Goal: Task Accomplishment & Management: Manage account settings

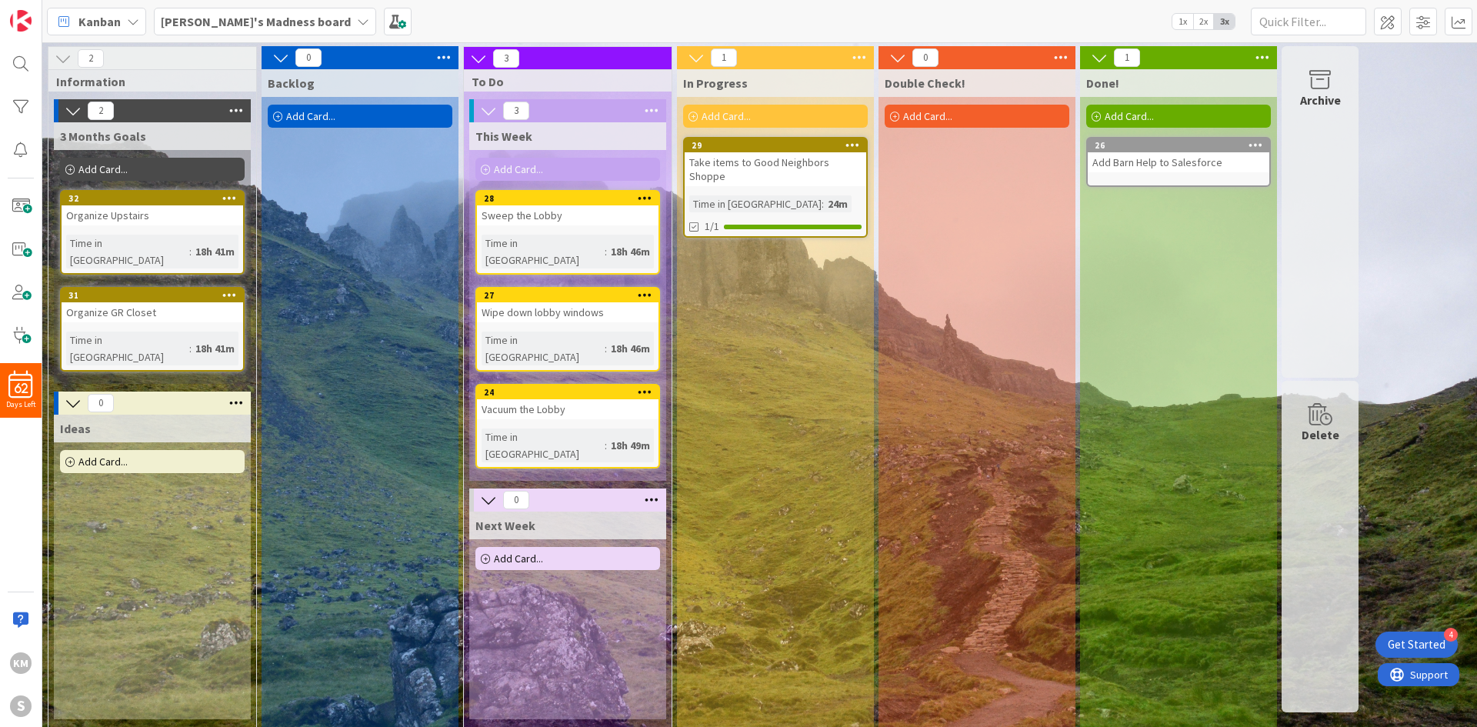
click at [1251, 147] on icon at bounding box center [1255, 144] width 15 height 11
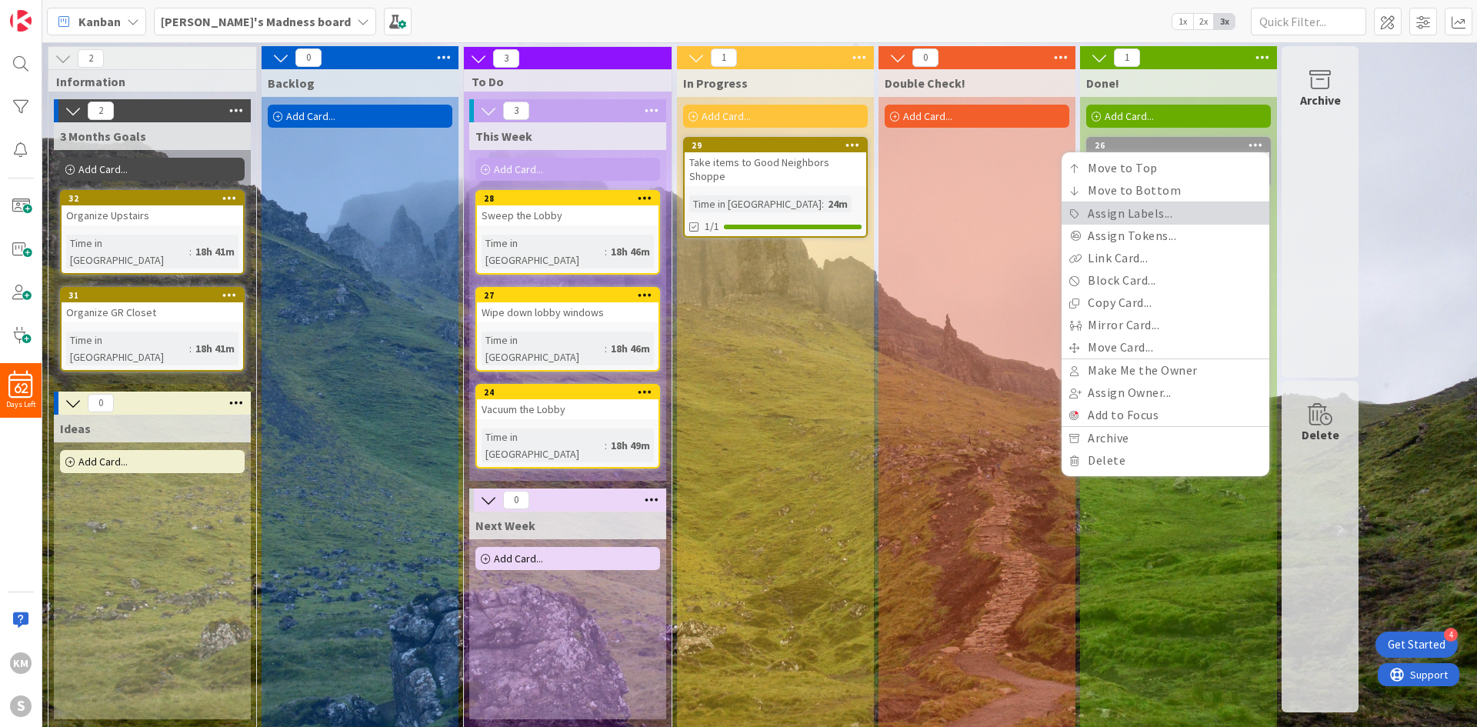
click at [1185, 212] on link "Assign Labels..." at bounding box center [1165, 213] width 208 height 22
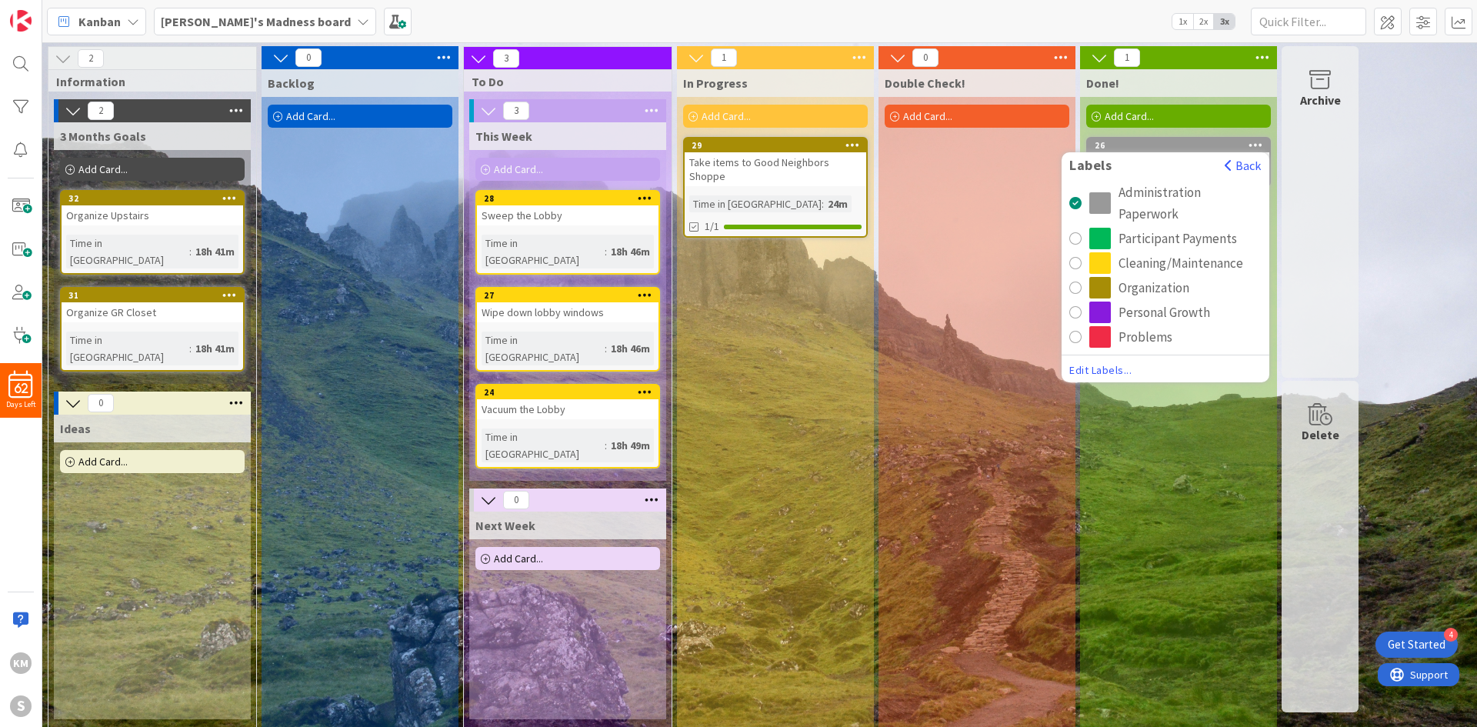
click at [864, 425] on div "In Progress Add Card... 29 Take items to Good Neighbors Shoppe Time in [GEOGRAP…" at bounding box center [775, 398] width 197 height 658
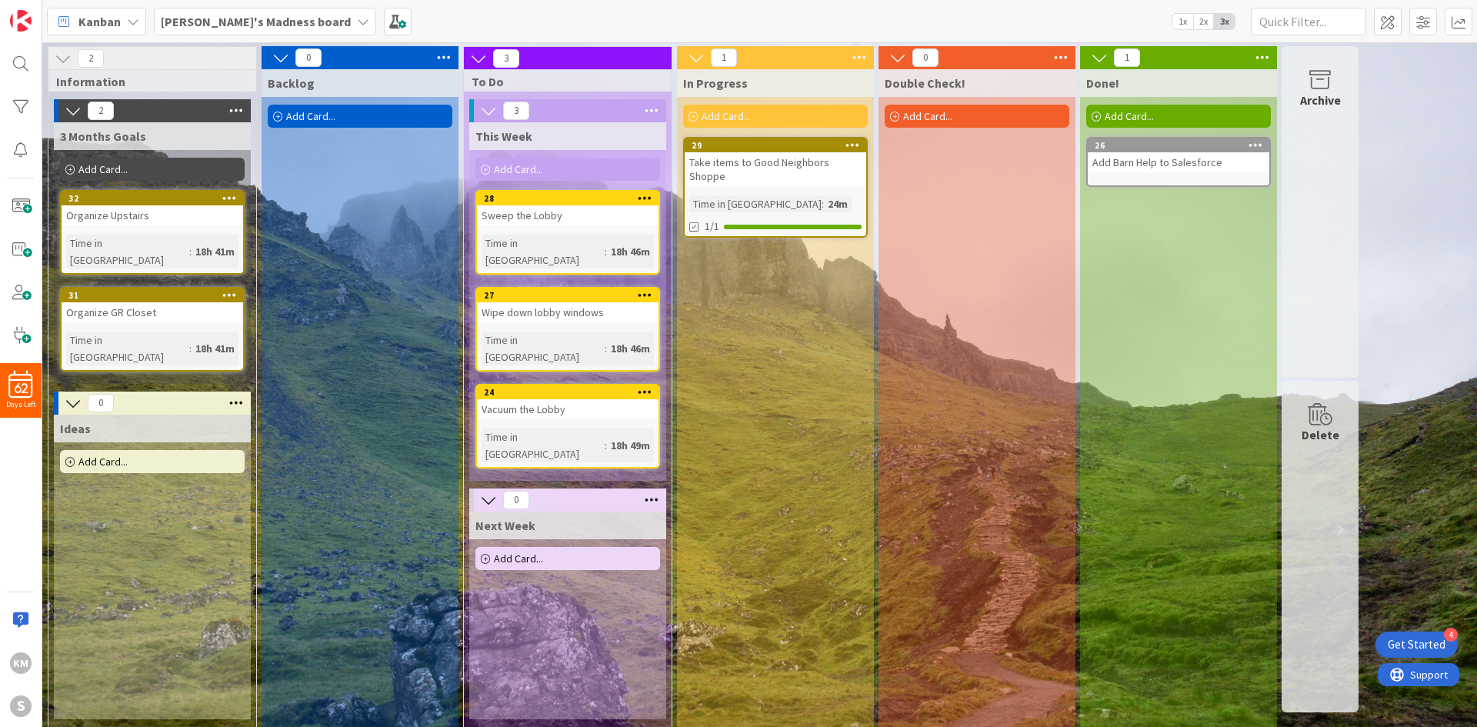
click at [249, 27] on b "[PERSON_NAME]'s Madness board" at bounding box center [256, 21] width 190 height 15
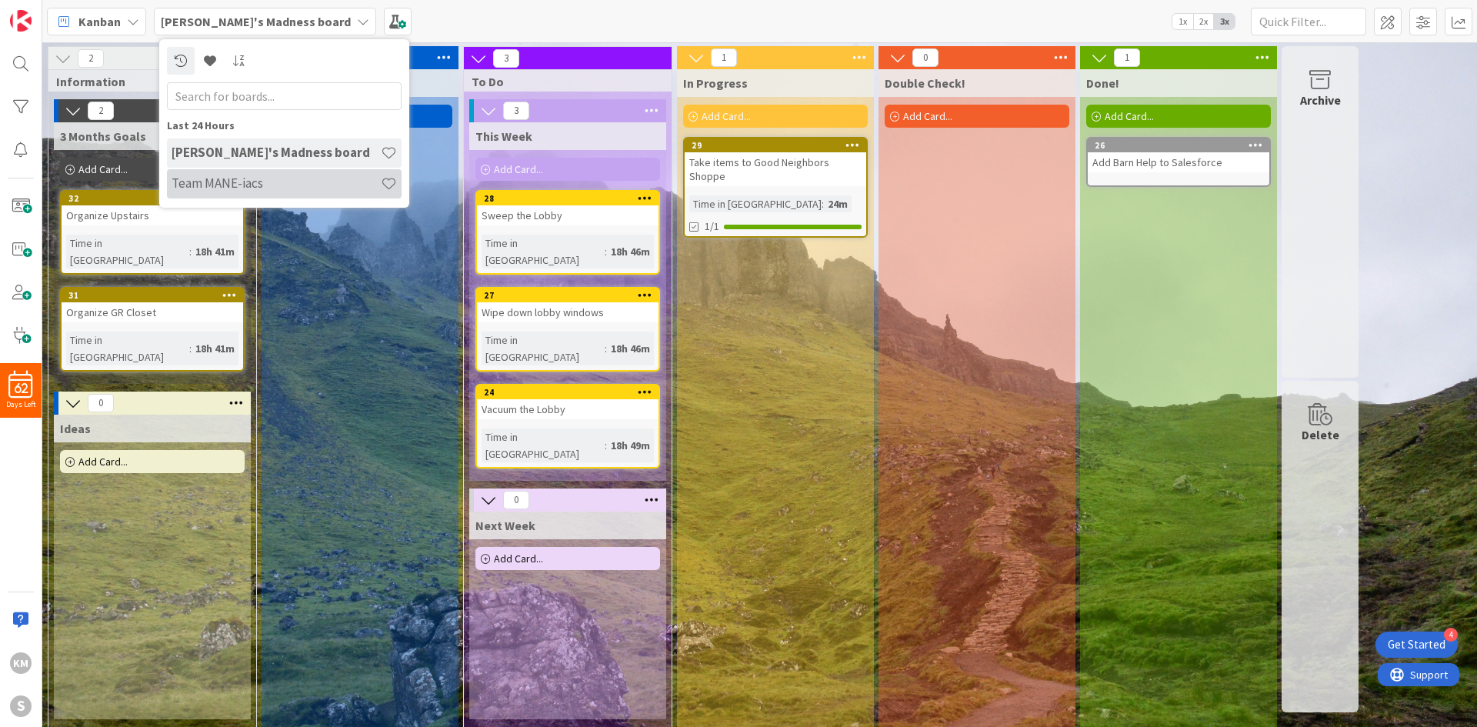
click at [256, 177] on h4 "Team MANE-iacs" at bounding box center [276, 182] width 209 height 15
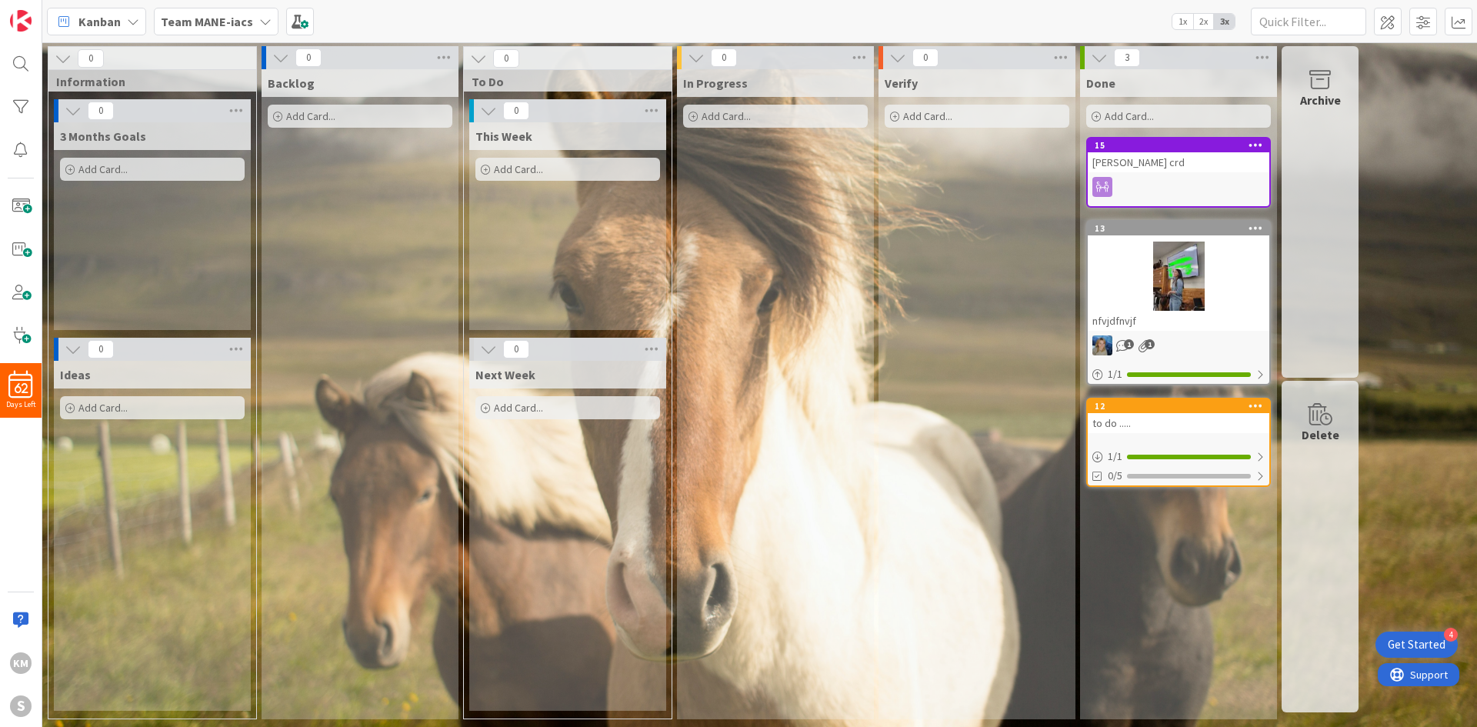
click at [238, 24] on b "Team MANE-iacs" at bounding box center [207, 21] width 92 height 15
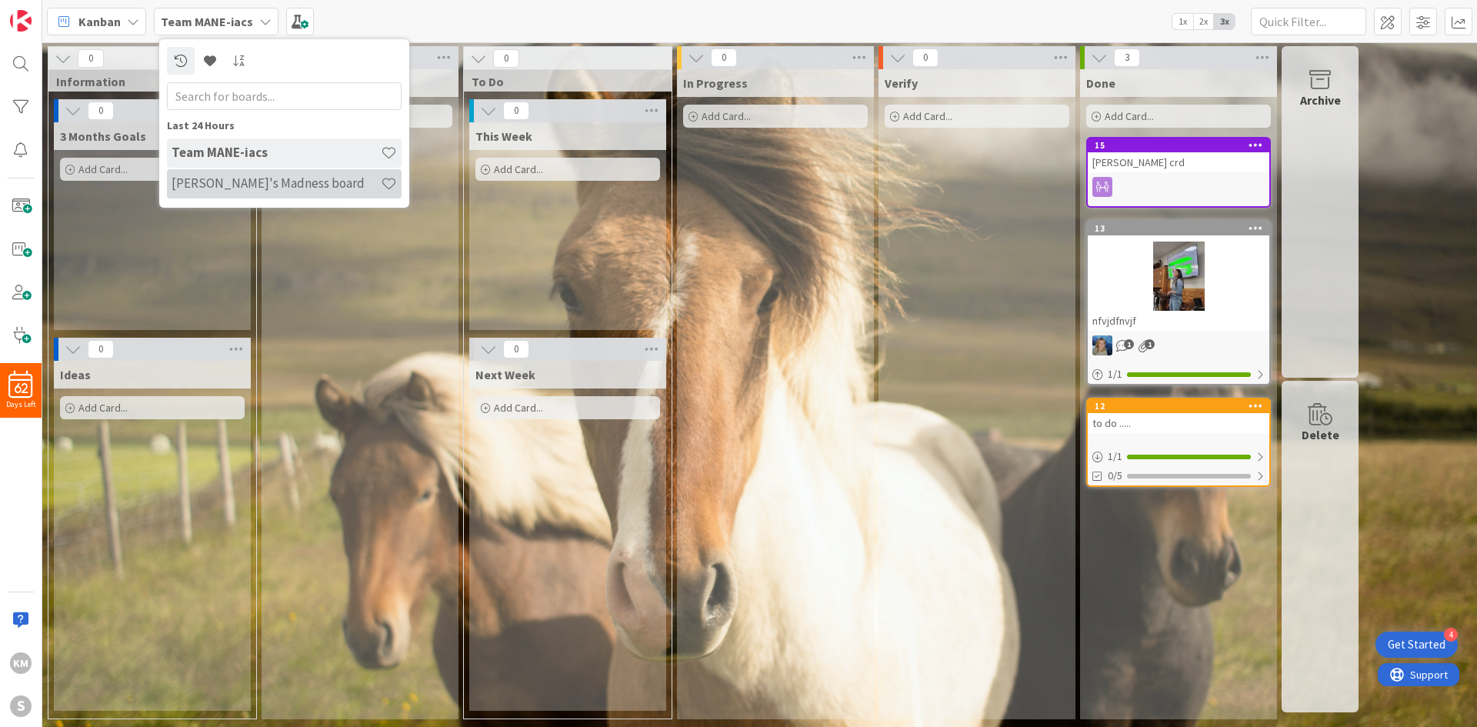
click at [265, 185] on h4 "[PERSON_NAME]'s Madness board" at bounding box center [276, 182] width 209 height 15
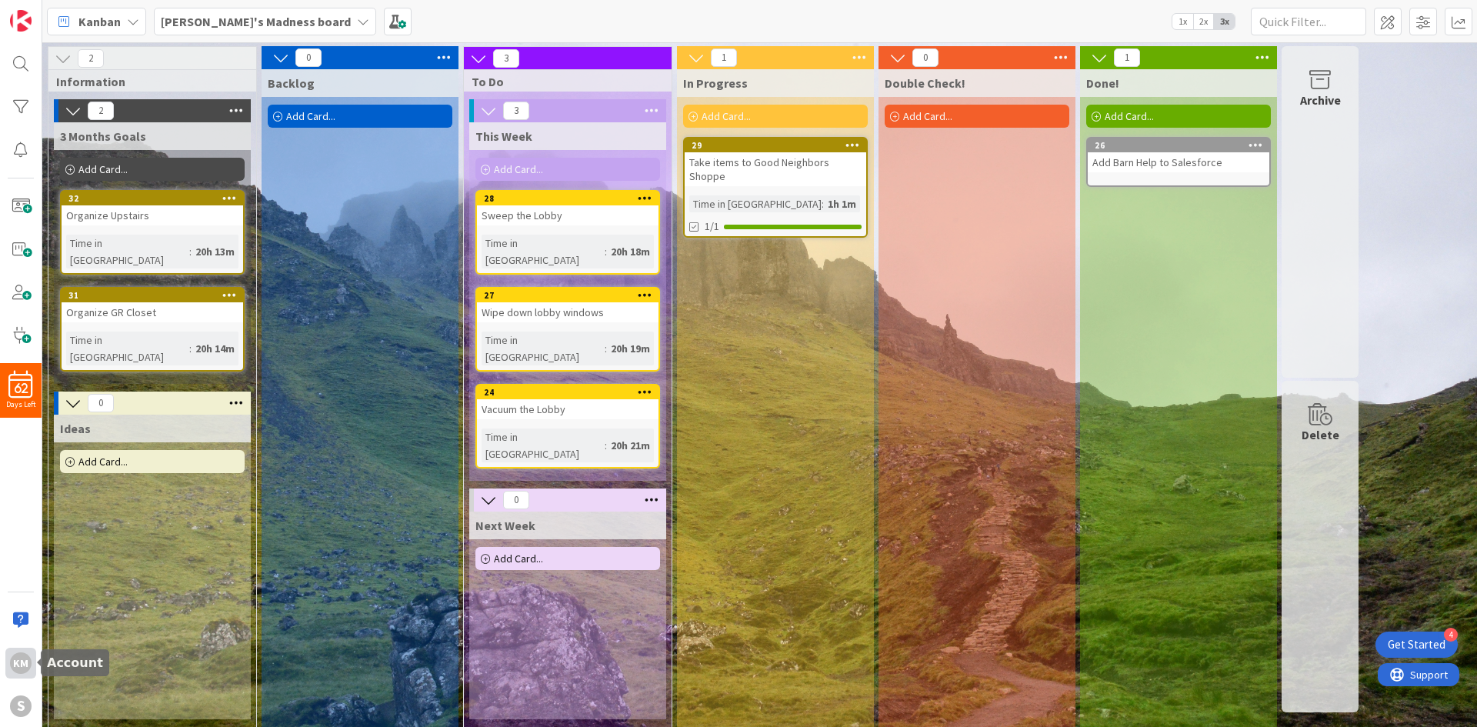
click at [22, 667] on div "KM" at bounding box center [21, 663] width 22 height 22
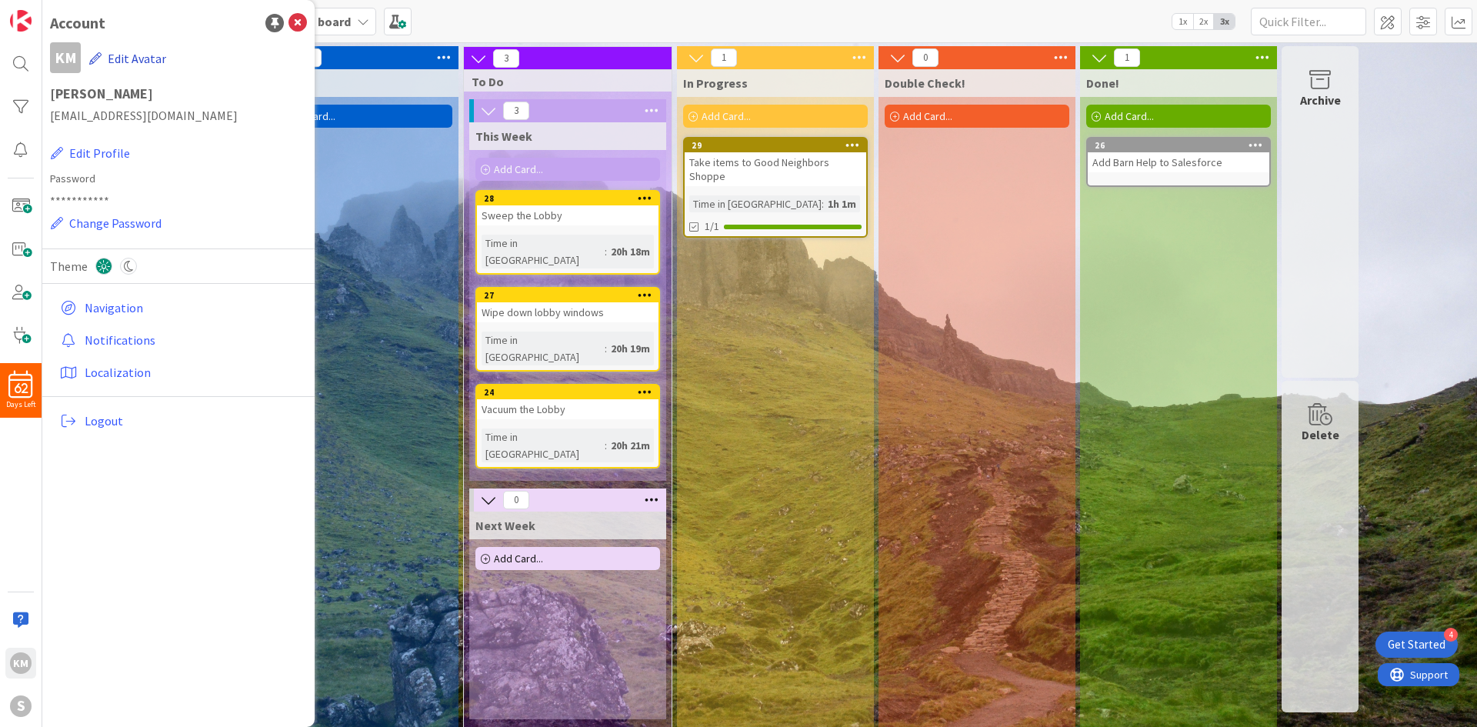
click at [127, 56] on button "Edit Avatar" at bounding box center [127, 58] width 78 height 32
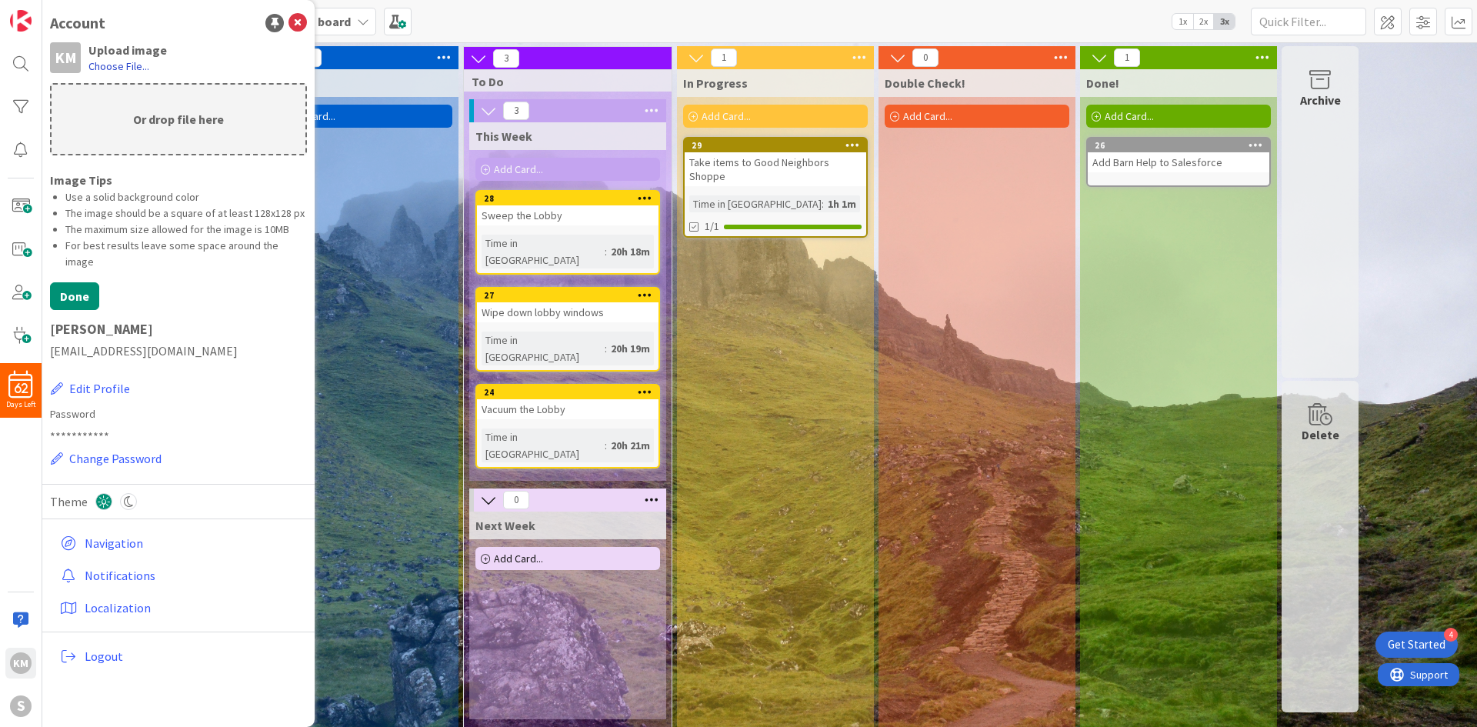
click at [121, 65] on label "Choose File..." at bounding box center [118, 65] width 61 height 15
click at [42, 0] on input "Choose File..." at bounding box center [42, 0] width 0 height 0
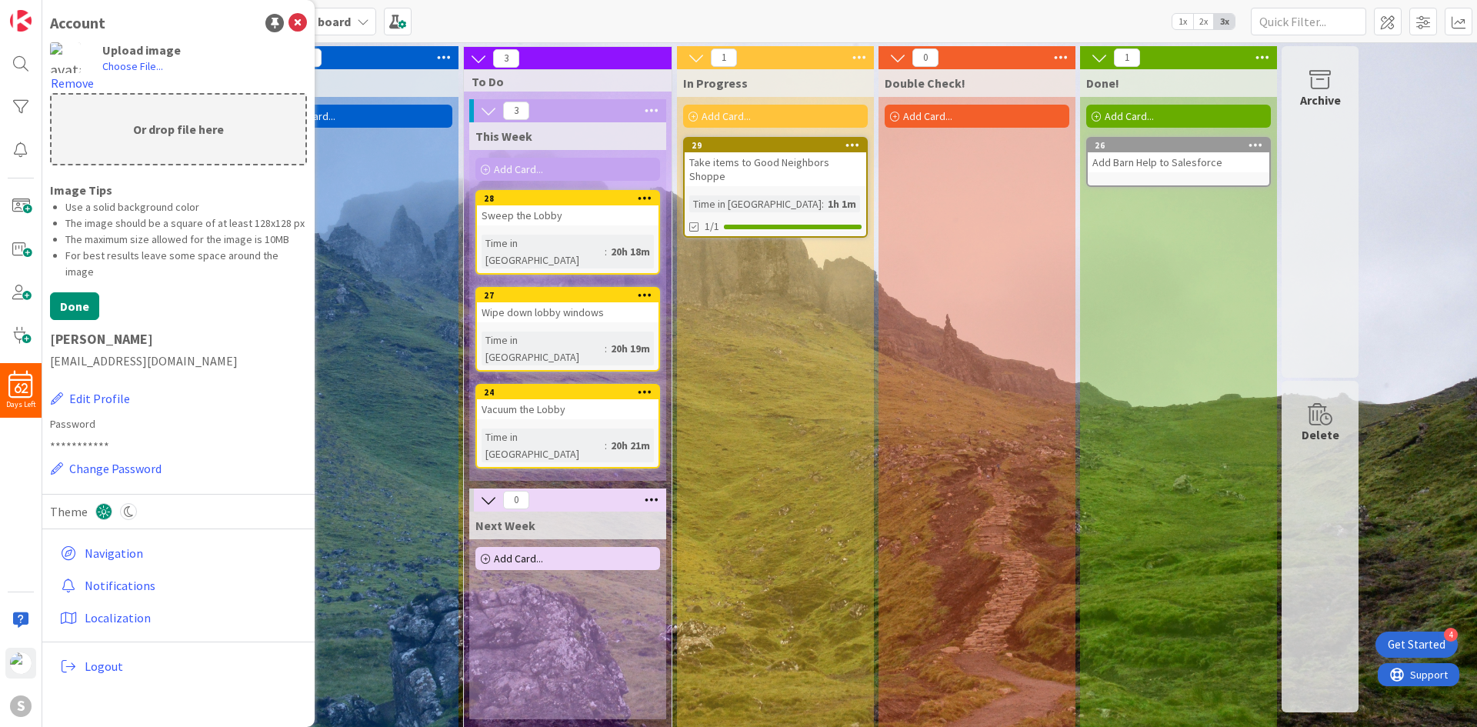
click at [68, 62] on img at bounding box center [65, 57] width 31 height 31
click at [132, 66] on label "Choose File..." at bounding box center [132, 65] width 61 height 15
click at [42, 0] on input "Choose File..." at bounding box center [42, 0] width 0 height 0
click at [121, 62] on label "Choose File..." at bounding box center [132, 65] width 61 height 15
click at [42, 0] on input "Choose File..." at bounding box center [42, 0] width 0 height 0
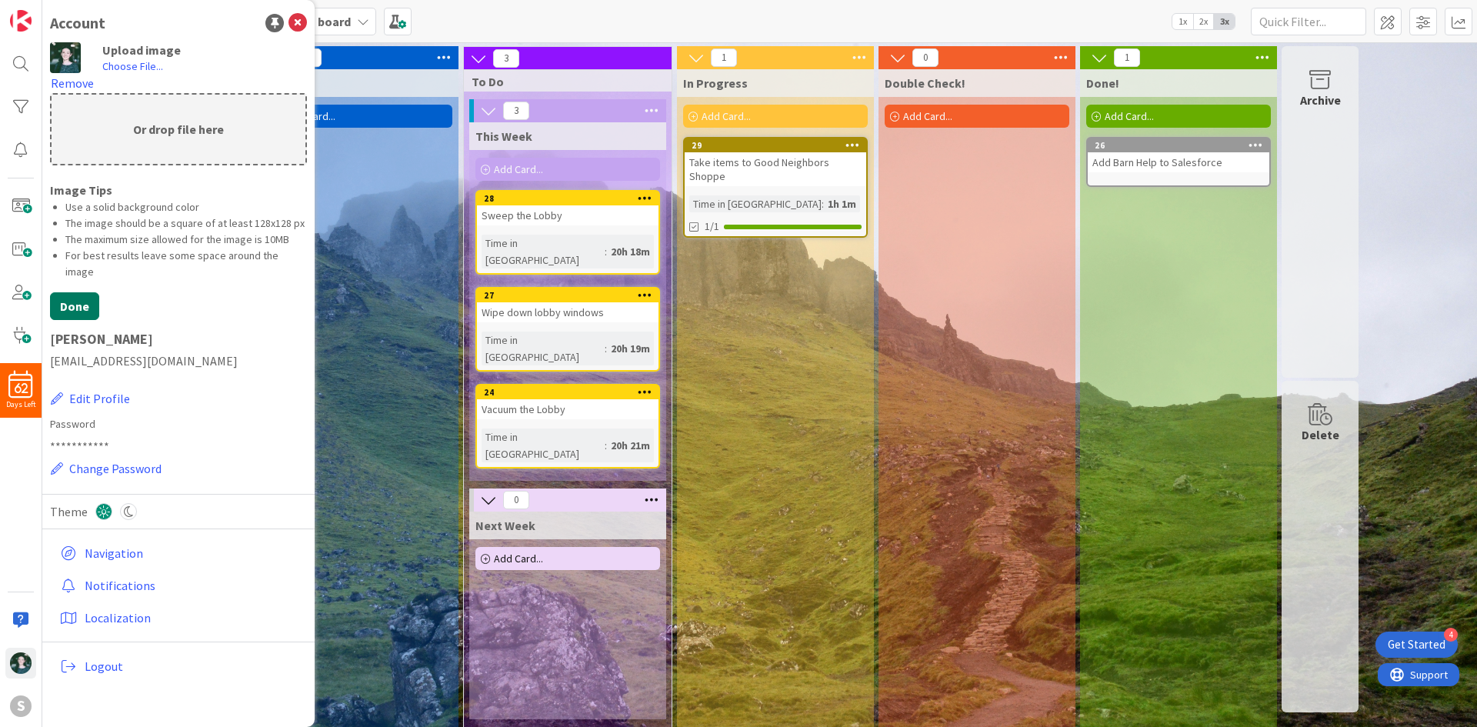
click at [77, 292] on button "Done" at bounding box center [74, 306] width 49 height 28
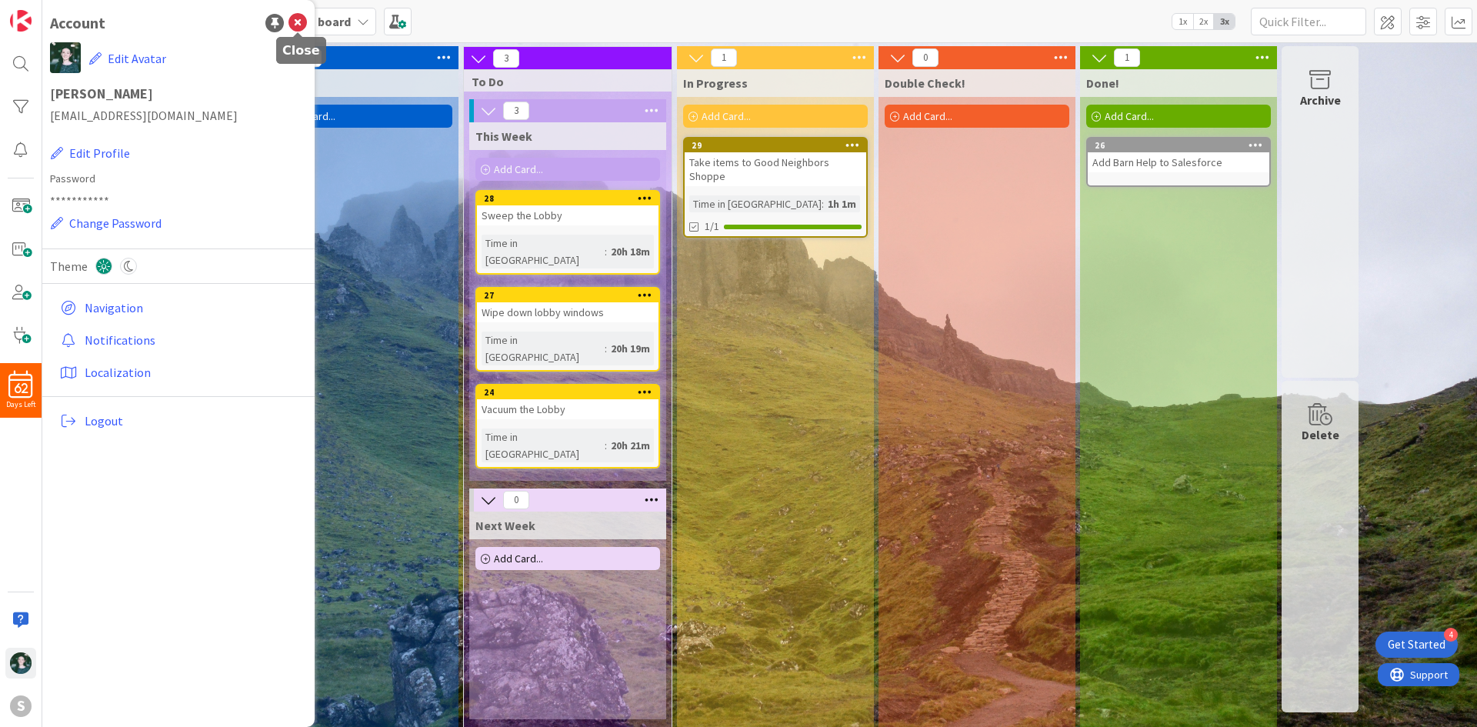
click at [304, 29] on icon at bounding box center [297, 23] width 18 height 18
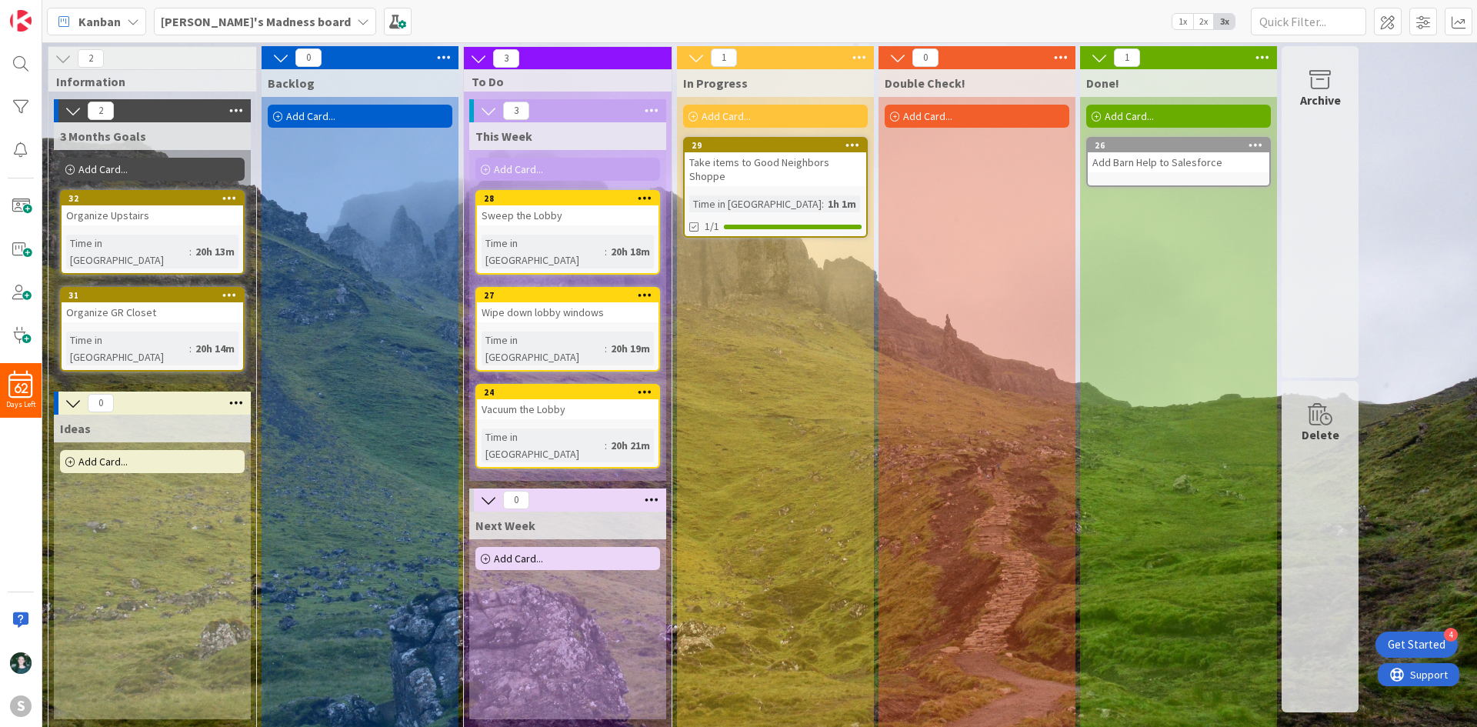
click at [269, 29] on span "[PERSON_NAME]'s Madness board" at bounding box center [256, 21] width 190 height 18
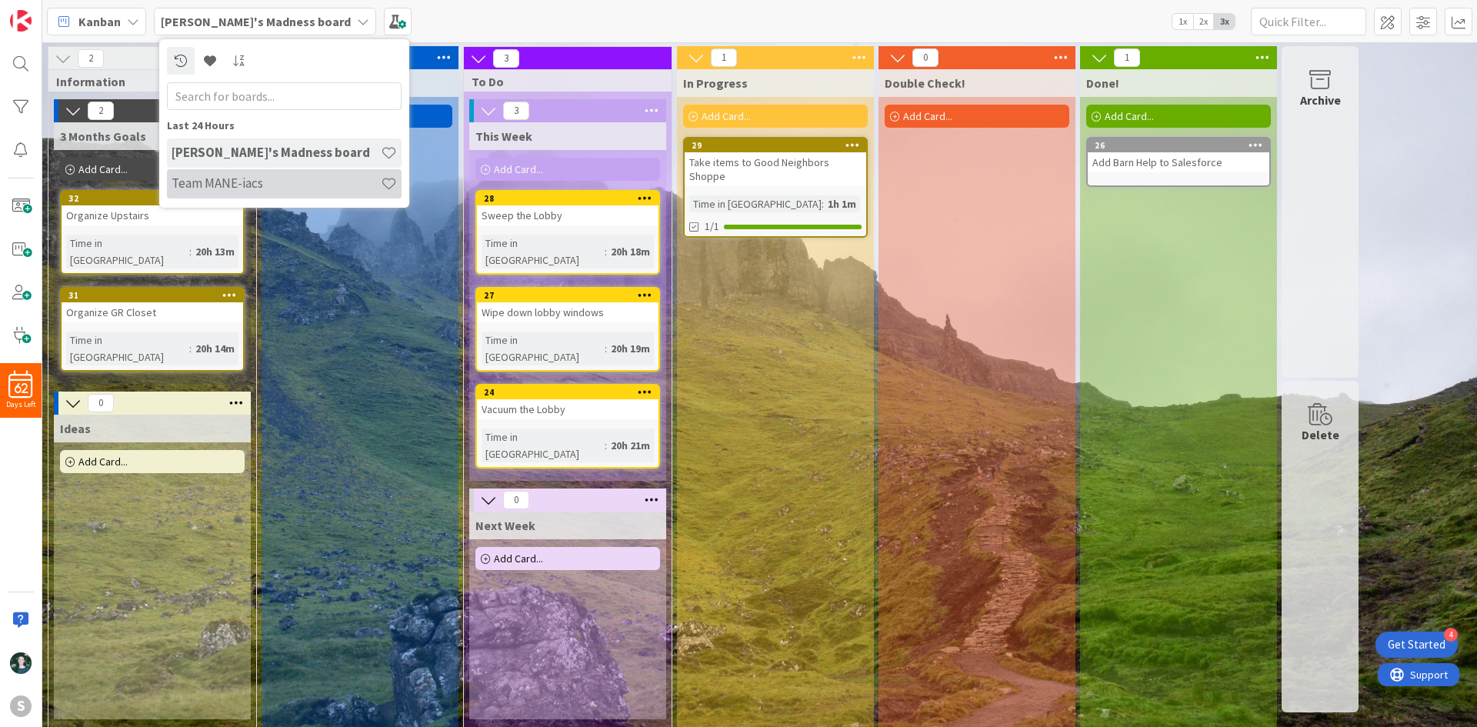
click at [268, 186] on h4 "Team MANE-iacs" at bounding box center [276, 182] width 209 height 15
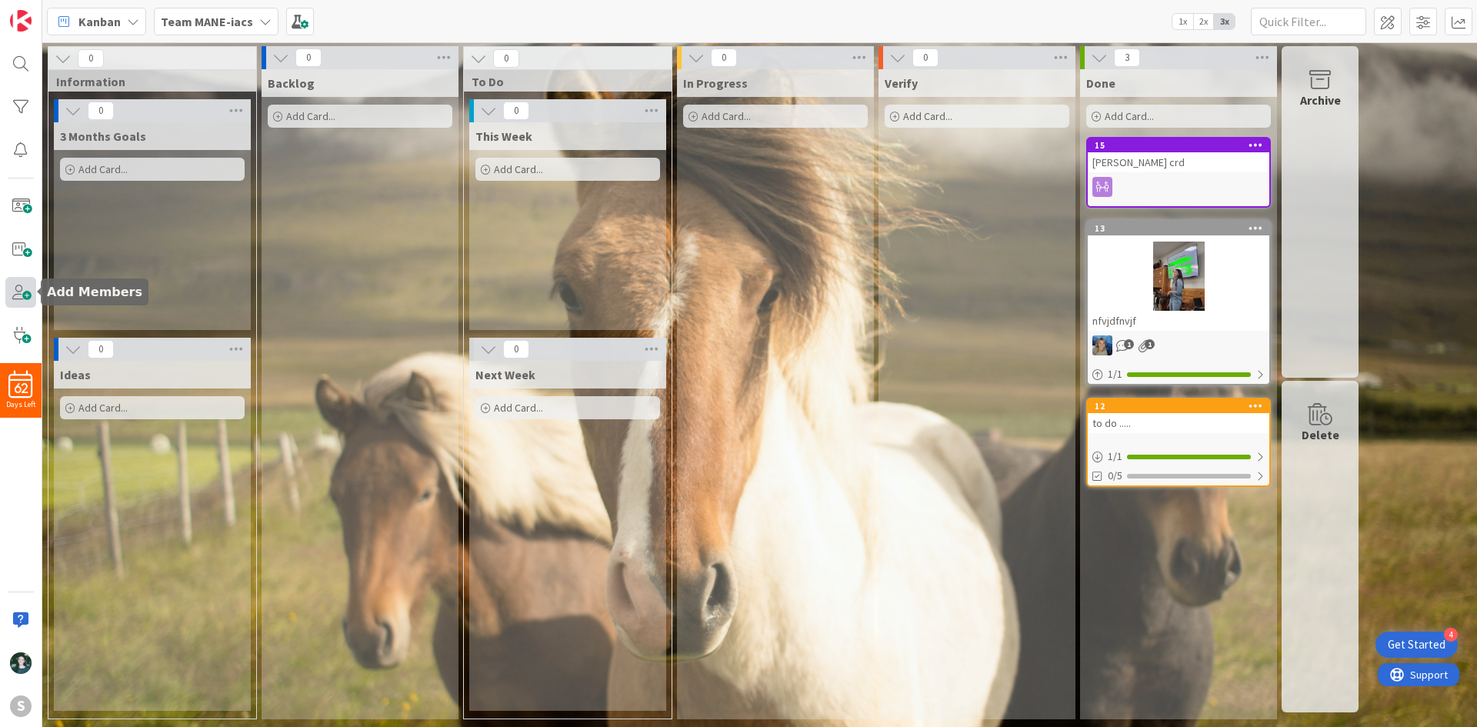
click at [23, 285] on span at bounding box center [20, 292] width 31 height 31
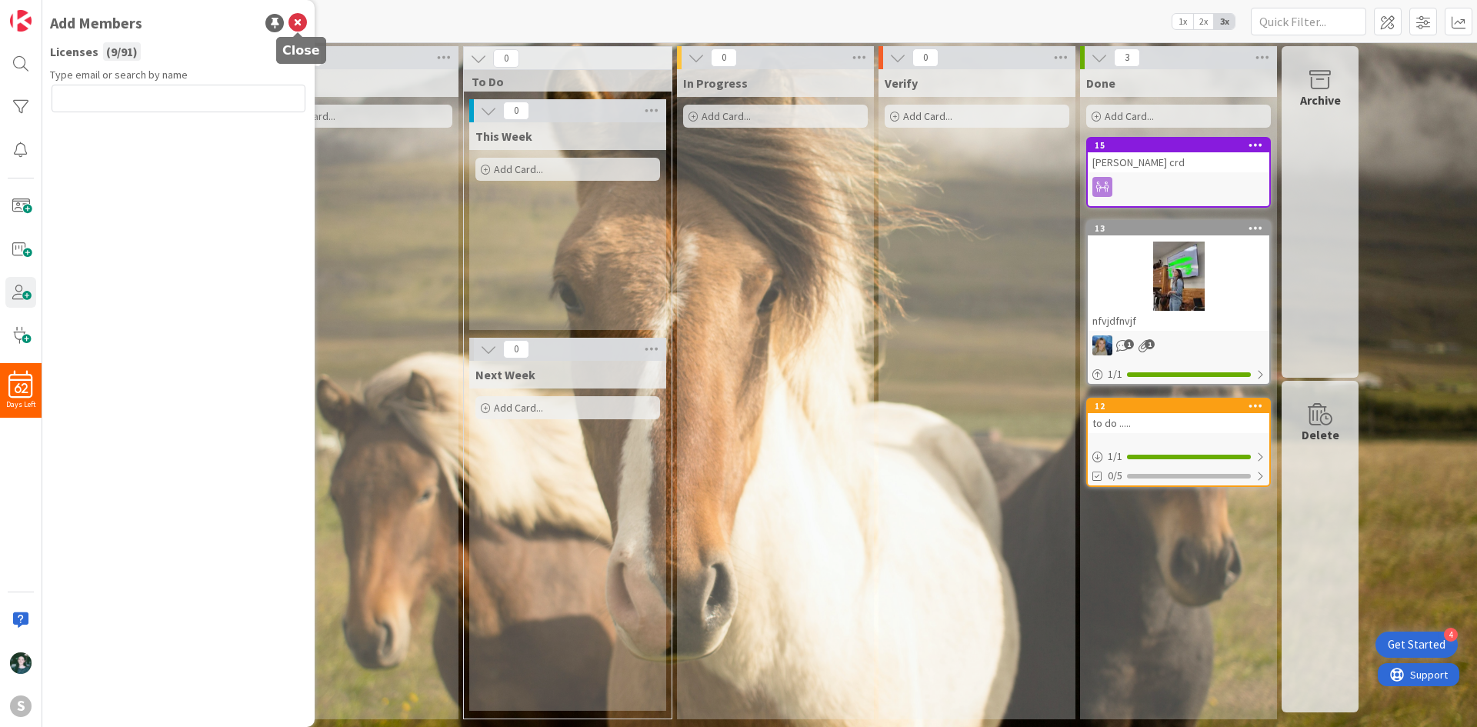
click at [300, 30] on icon at bounding box center [297, 23] width 18 height 18
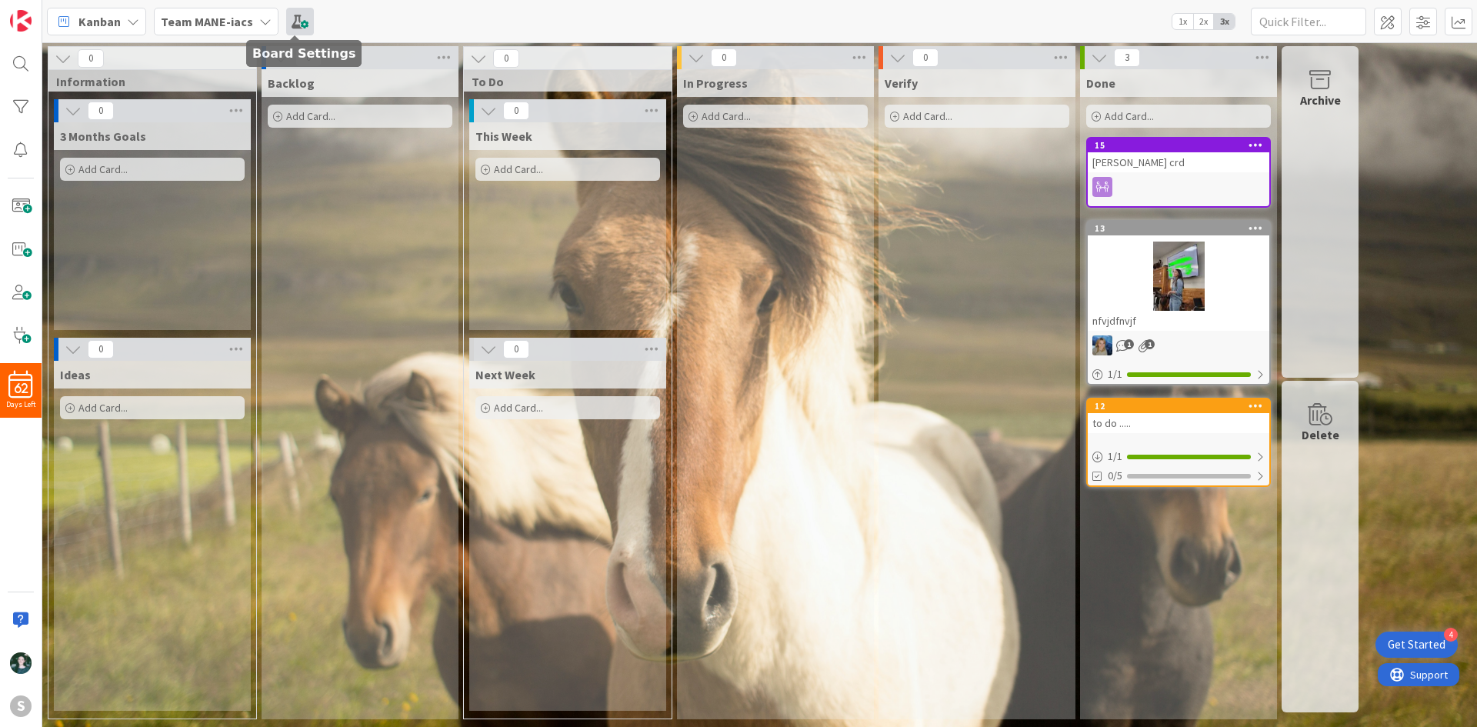
click at [291, 25] on span at bounding box center [300, 22] width 28 height 28
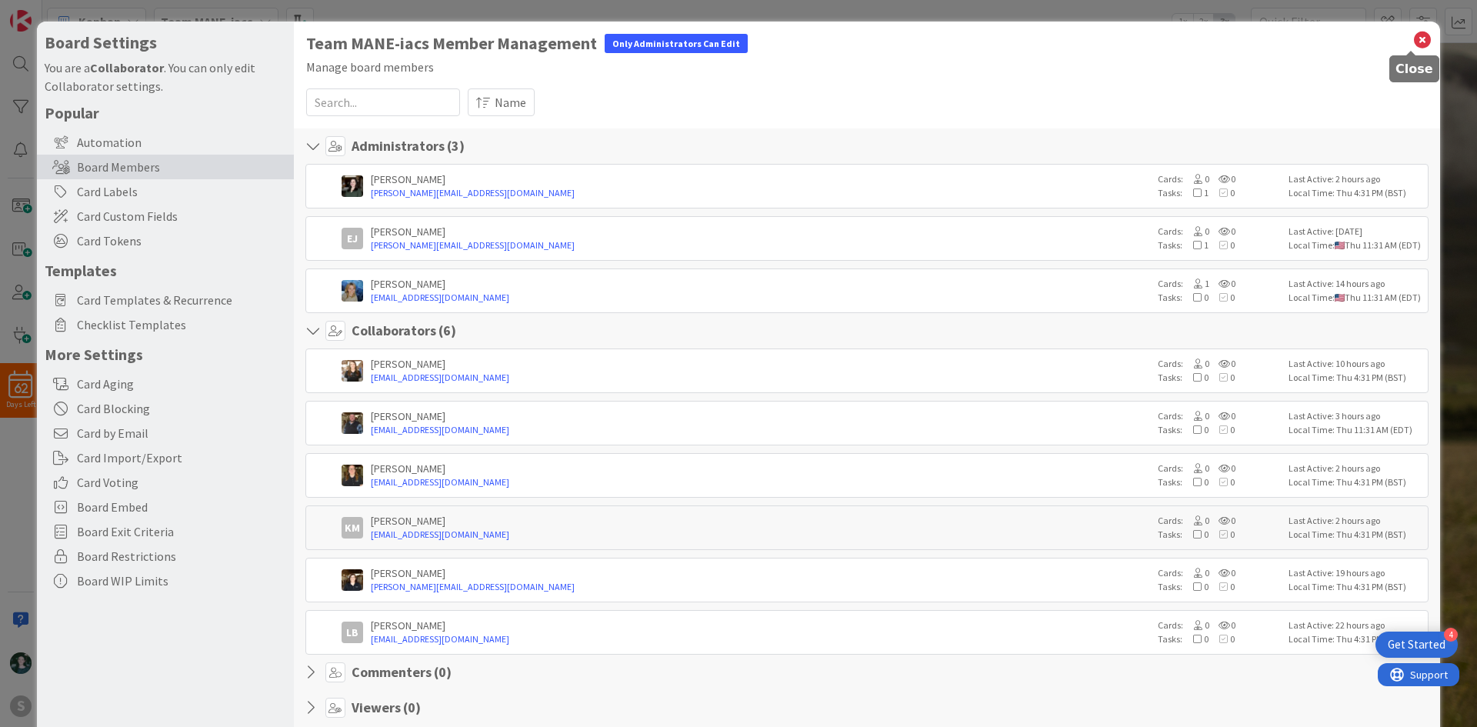
click at [1412, 38] on icon at bounding box center [1422, 40] width 20 height 22
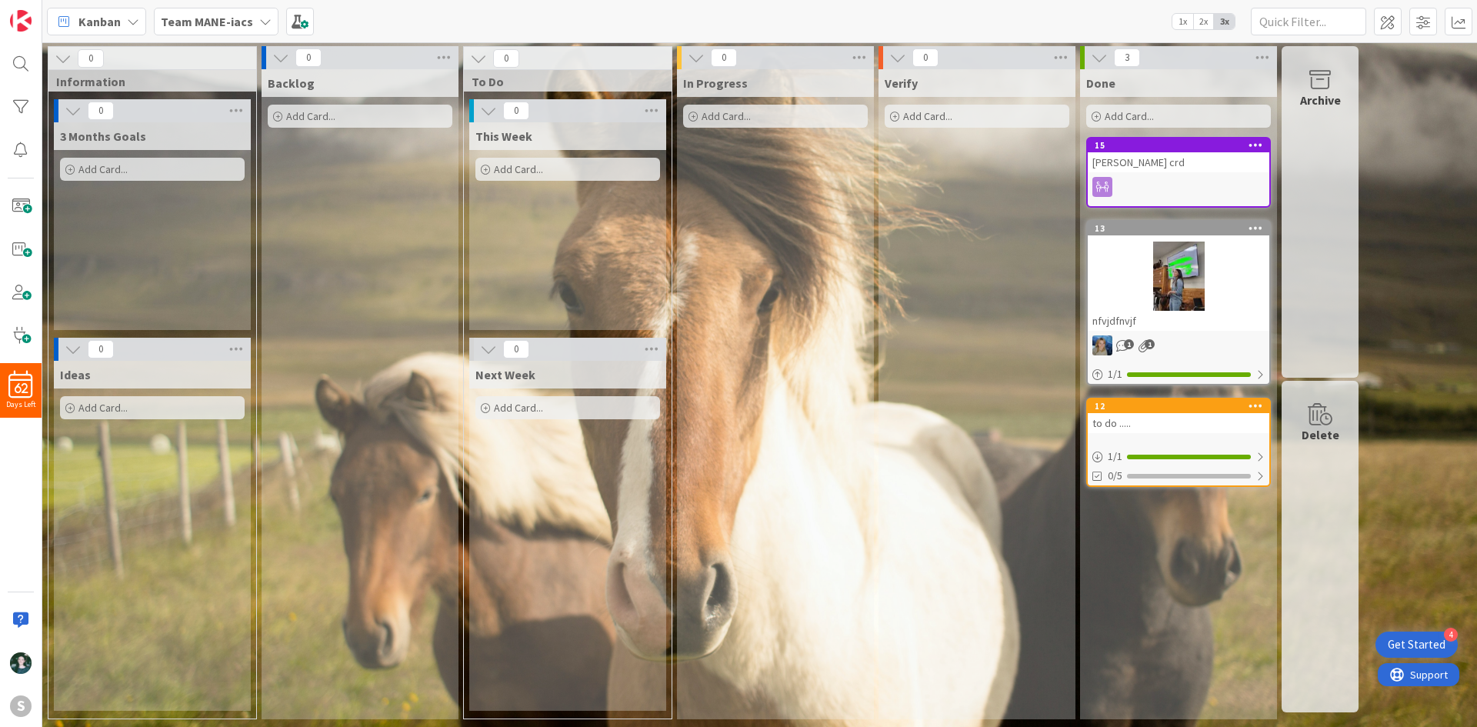
click at [234, 25] on b "Team MANE-iacs" at bounding box center [207, 21] width 92 height 15
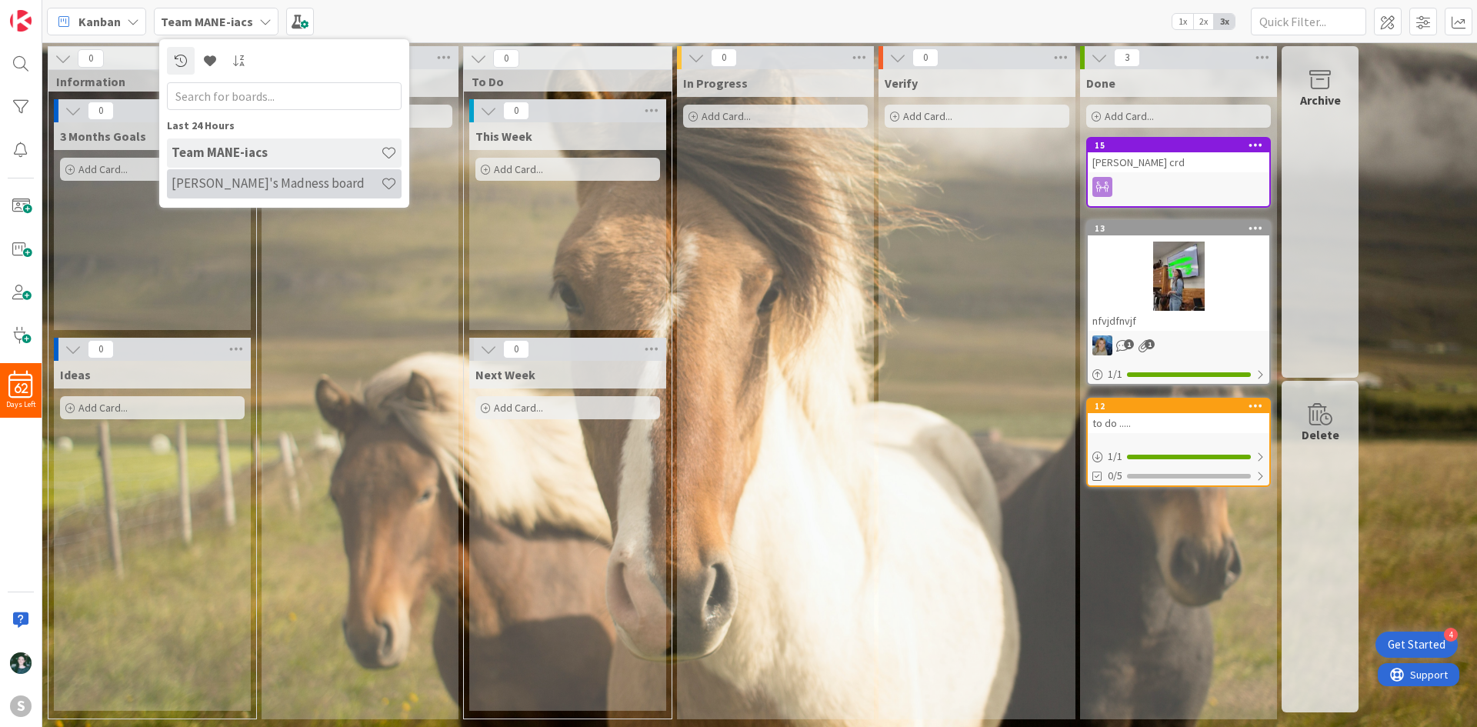
click at [255, 186] on h4 "[PERSON_NAME]'s Madness board" at bounding box center [276, 182] width 209 height 15
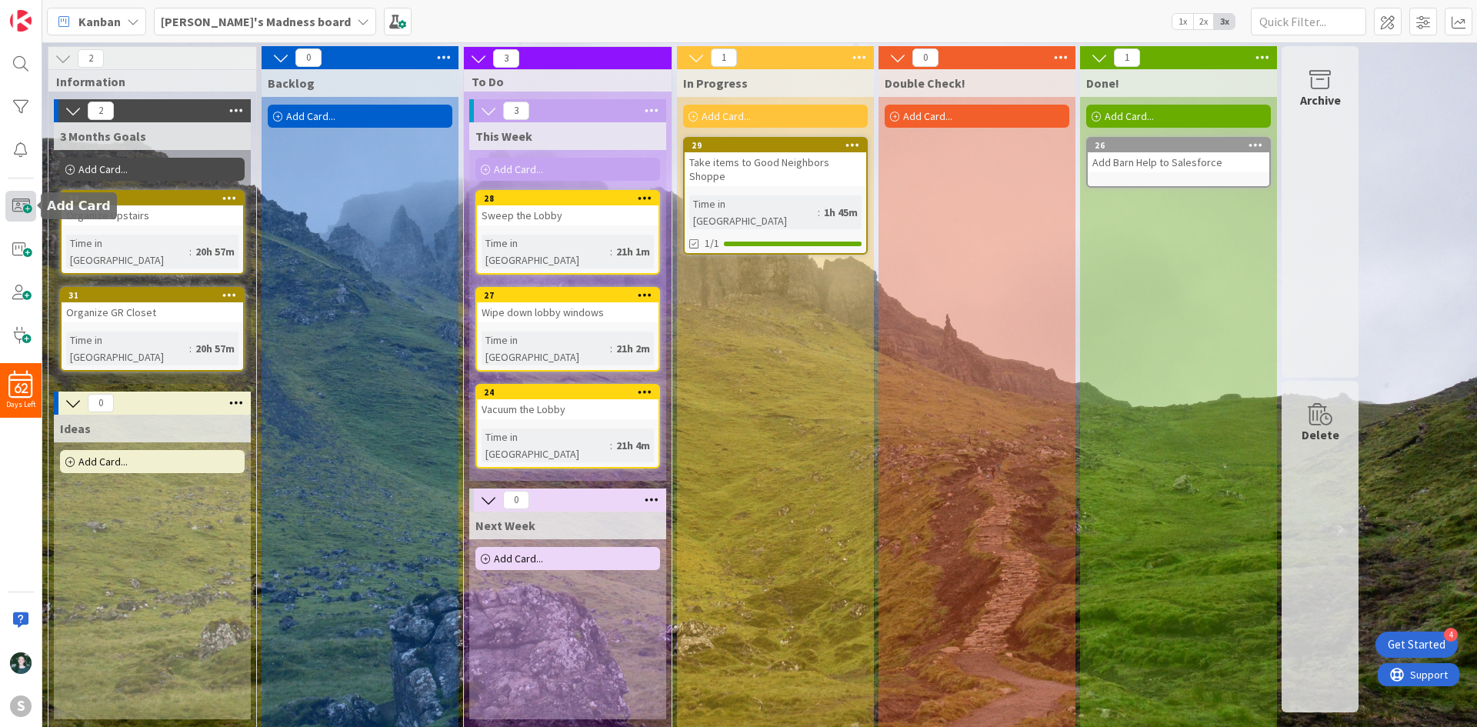
click at [28, 211] on span at bounding box center [20, 206] width 31 height 31
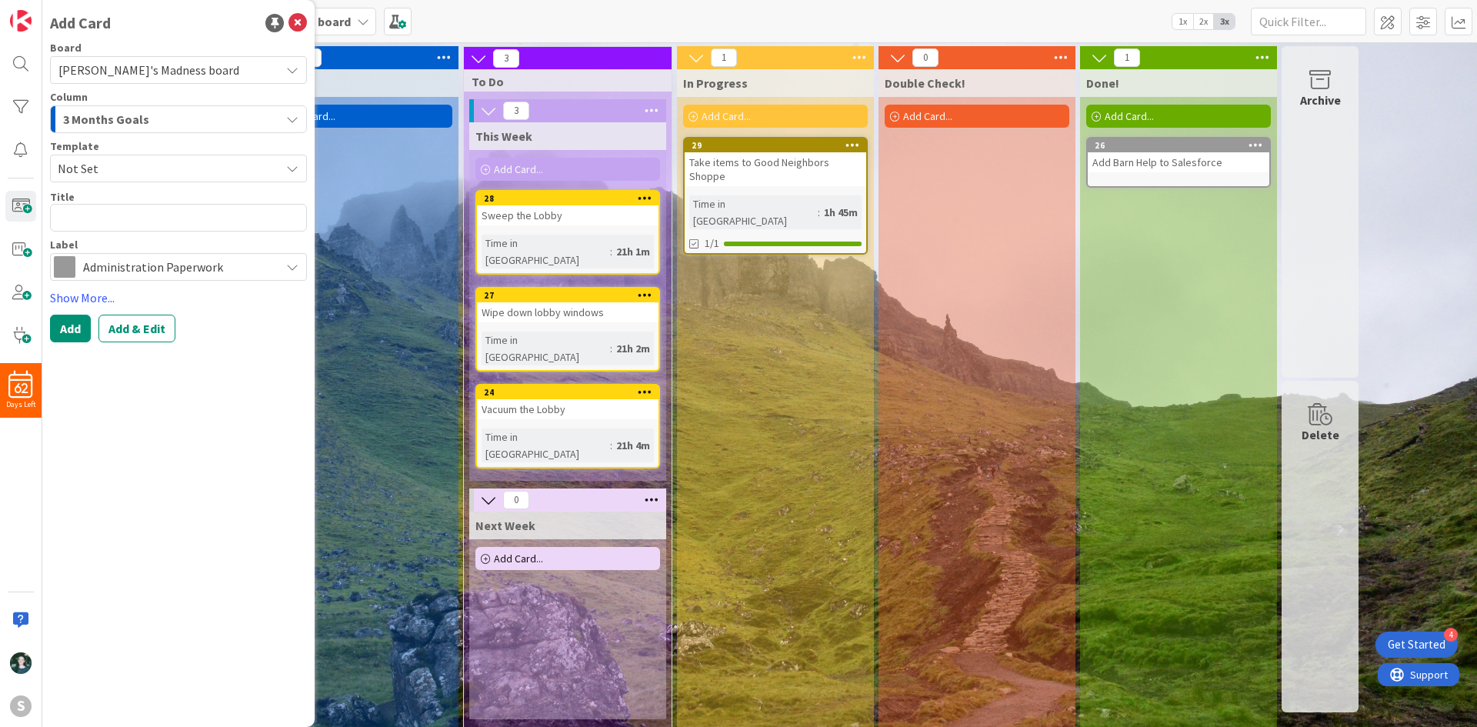
click at [158, 127] on div "3 Months Goals" at bounding box center [169, 119] width 221 height 25
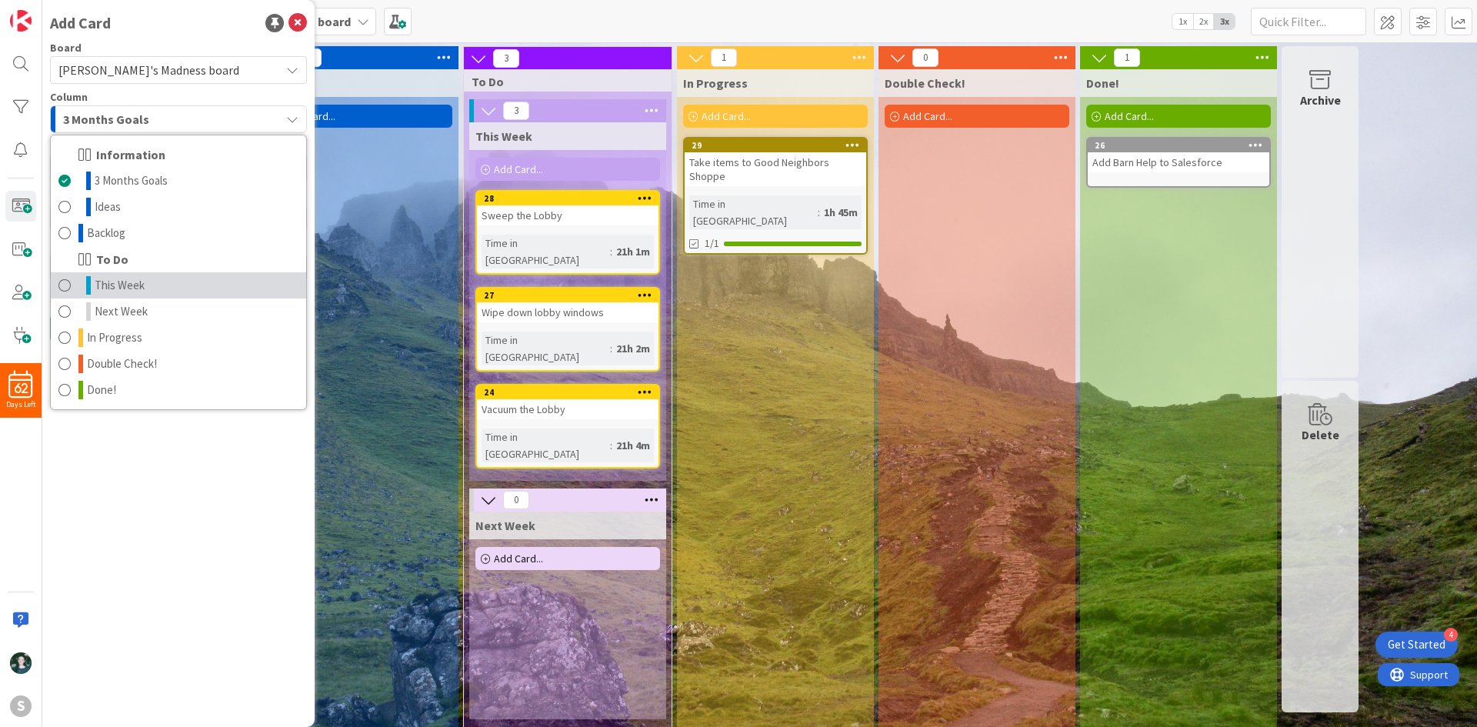
click at [146, 278] on link "This Week" at bounding box center [178, 285] width 255 height 26
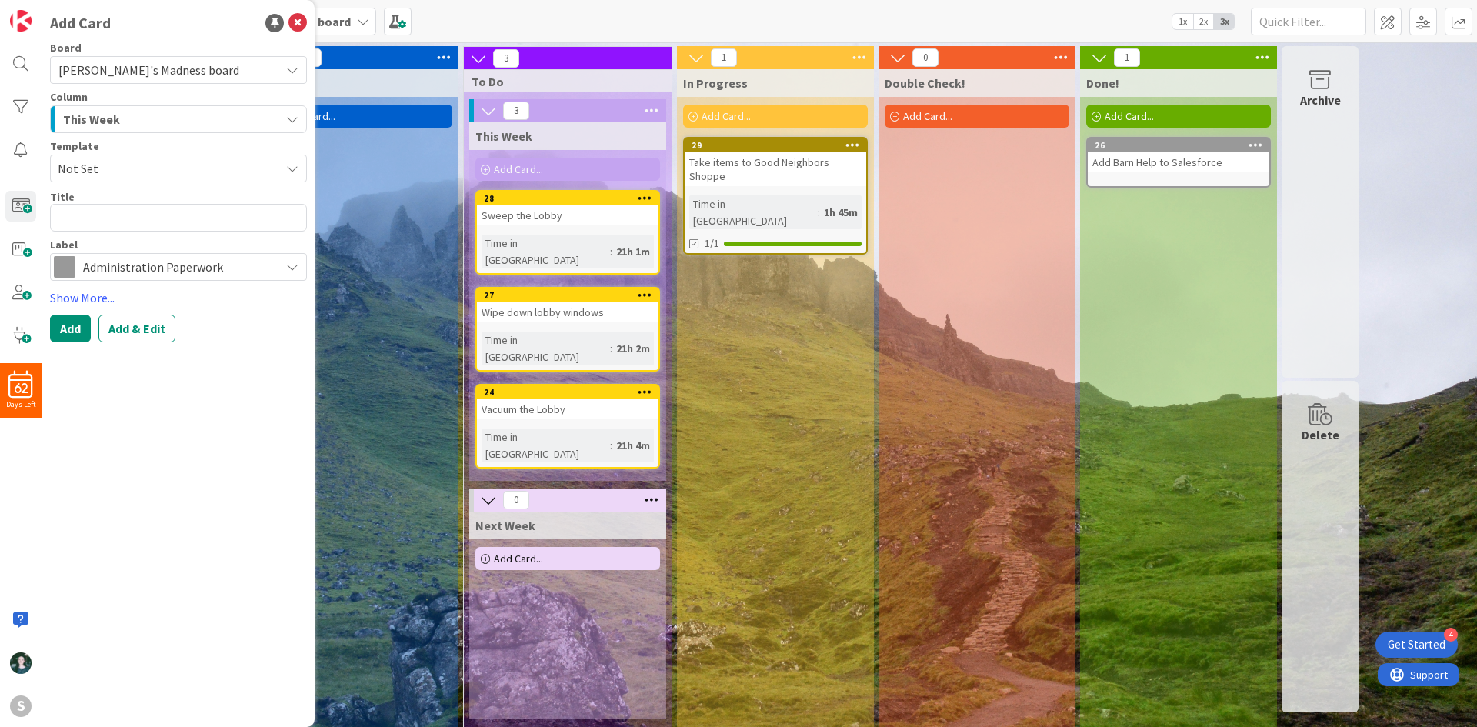
click at [153, 269] on span "Administration Paperwork" at bounding box center [177, 267] width 189 height 22
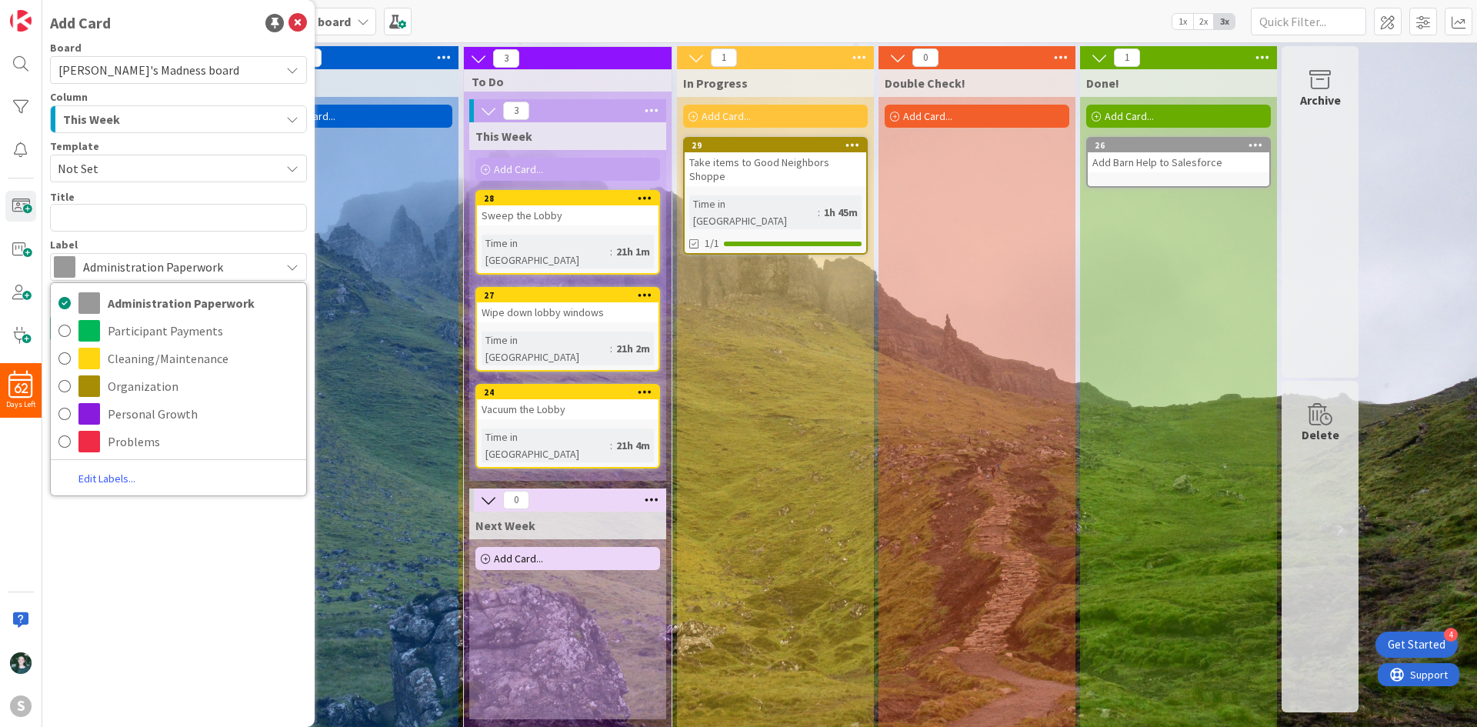
click at [117, 484] on link "Edit Labels..." at bounding box center [107, 478] width 112 height 21
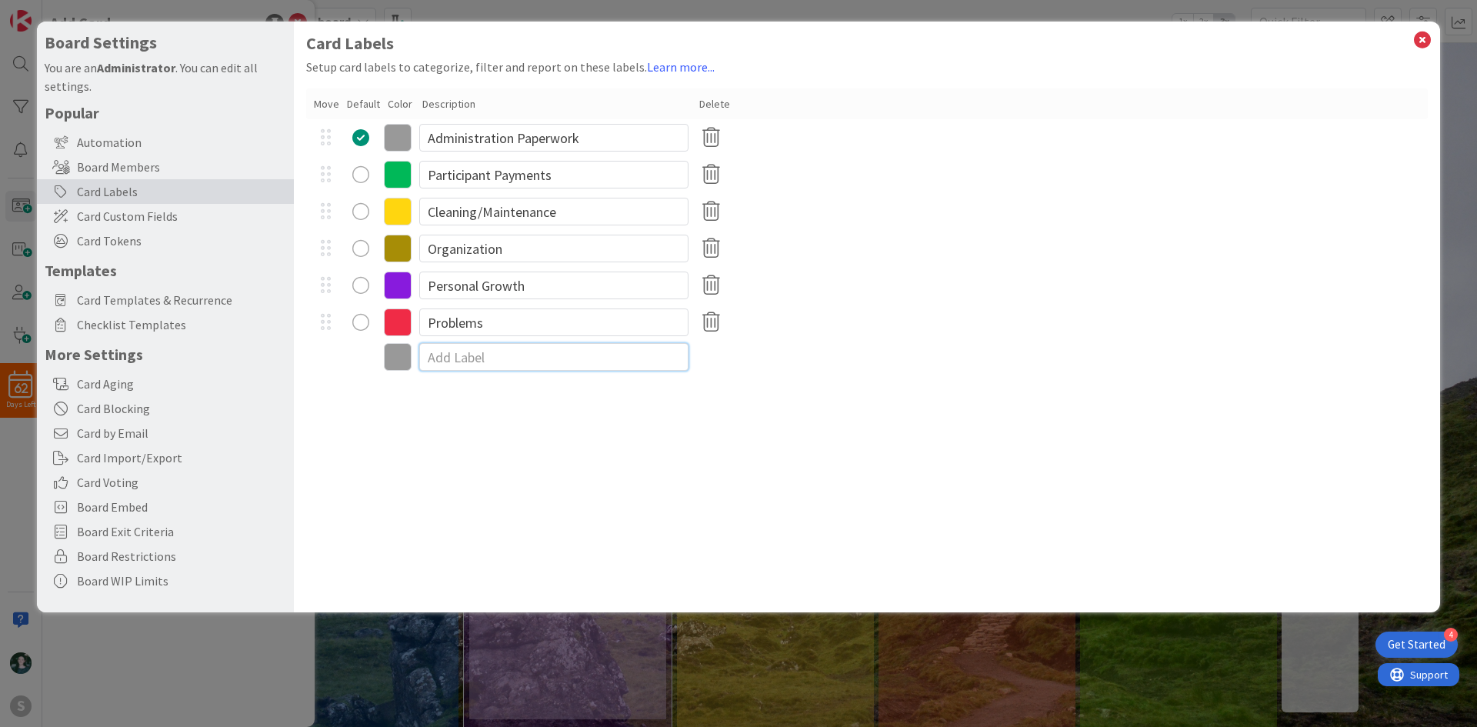
click at [452, 358] on input at bounding box center [553, 357] width 269 height 28
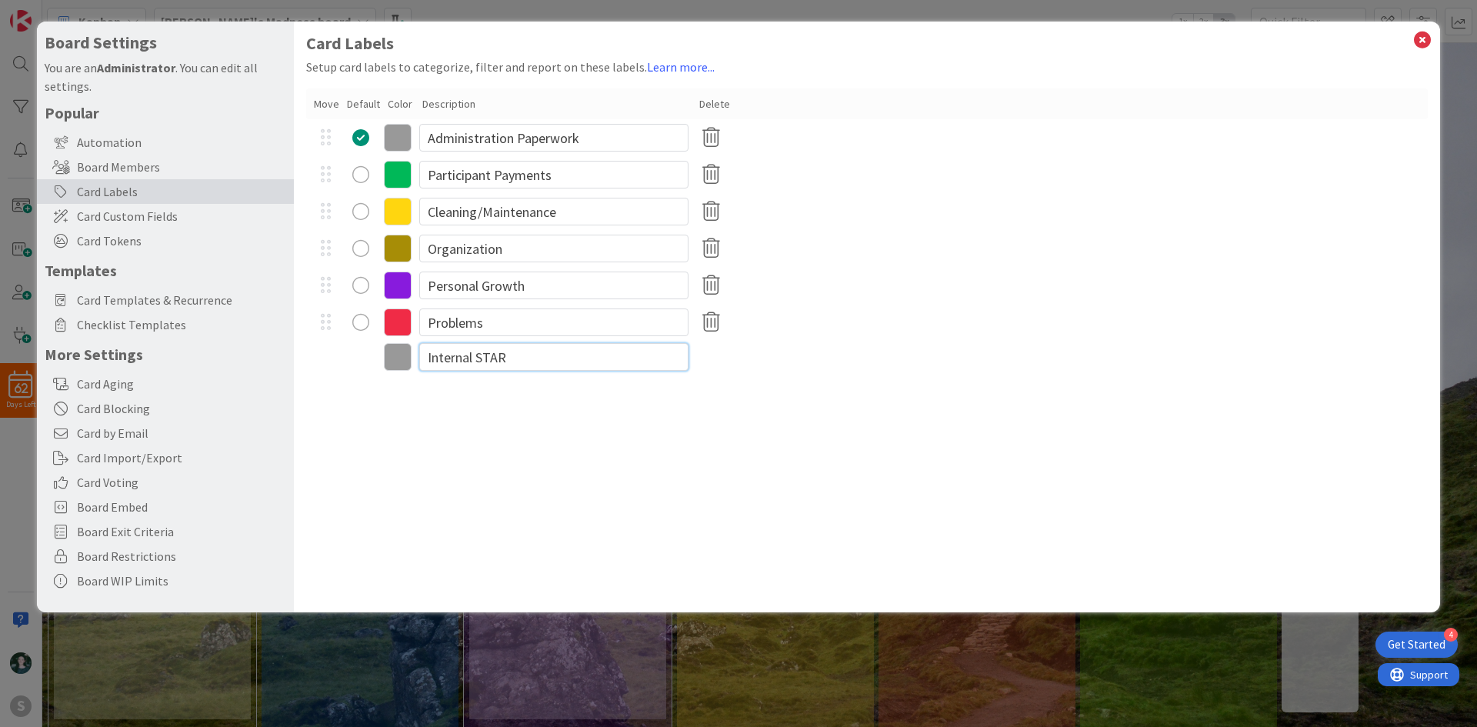
type input "Internal STAR"
click at [1417, 50] on div at bounding box center [1422, 52] width 10 height 5
click at [705, 363] on icon at bounding box center [711, 359] width 30 height 32
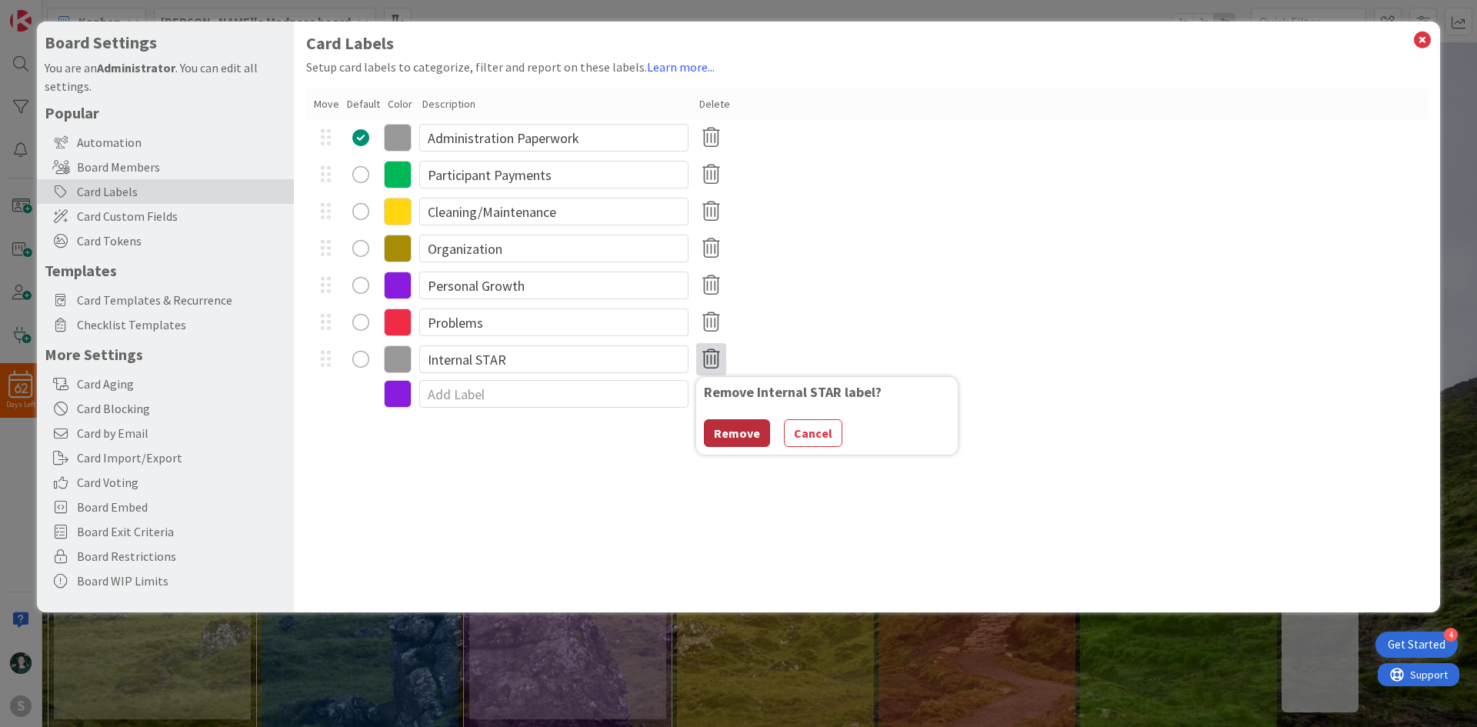
click at [741, 433] on button "Remove" at bounding box center [737, 433] width 66 height 28
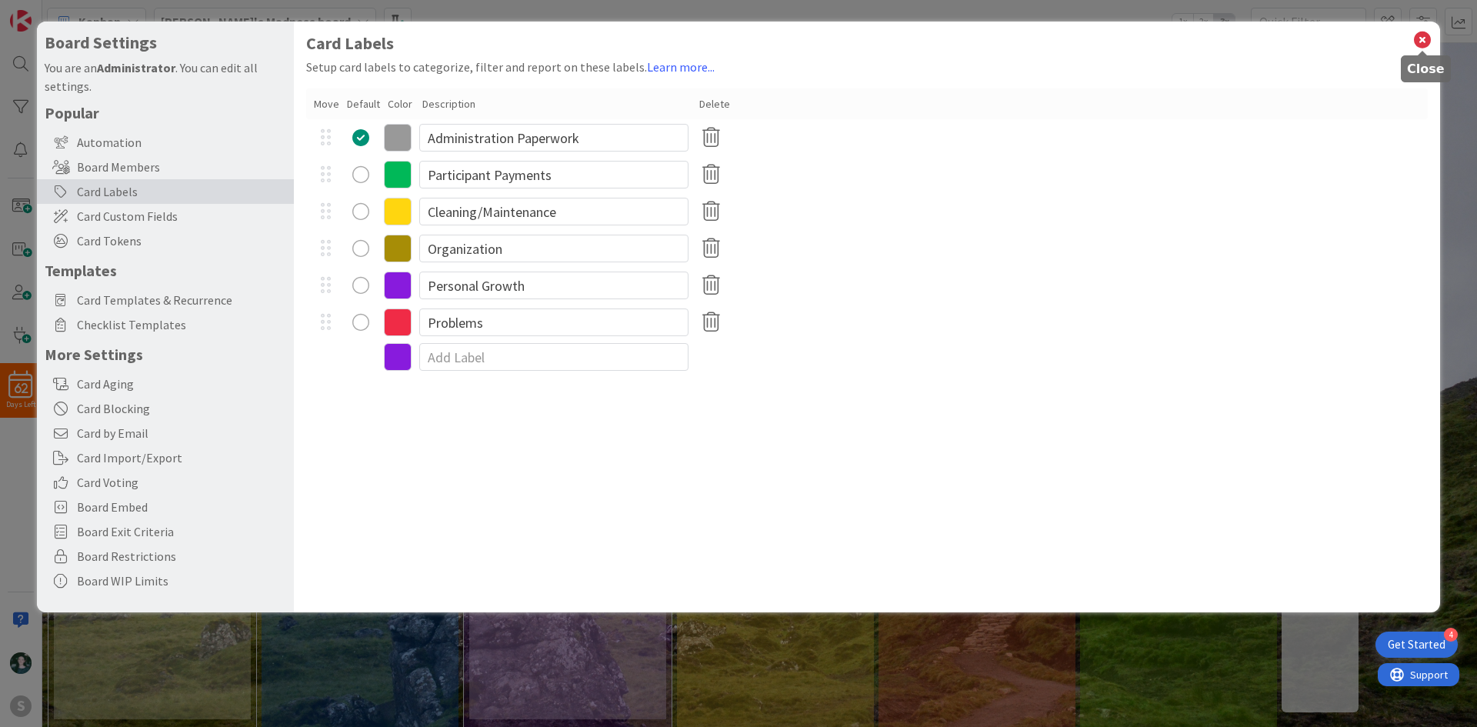
click at [1420, 38] on icon at bounding box center [1422, 40] width 20 height 22
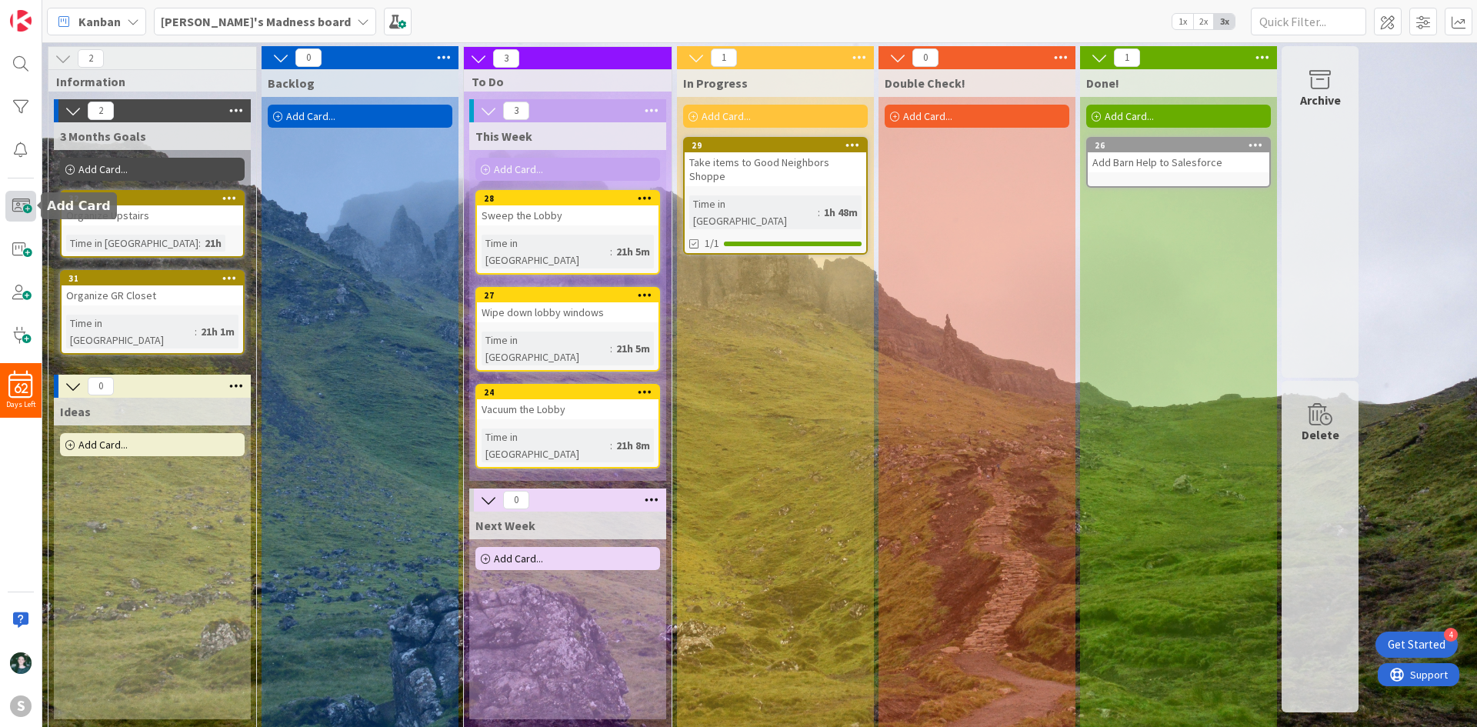
click at [15, 195] on span at bounding box center [20, 206] width 31 height 31
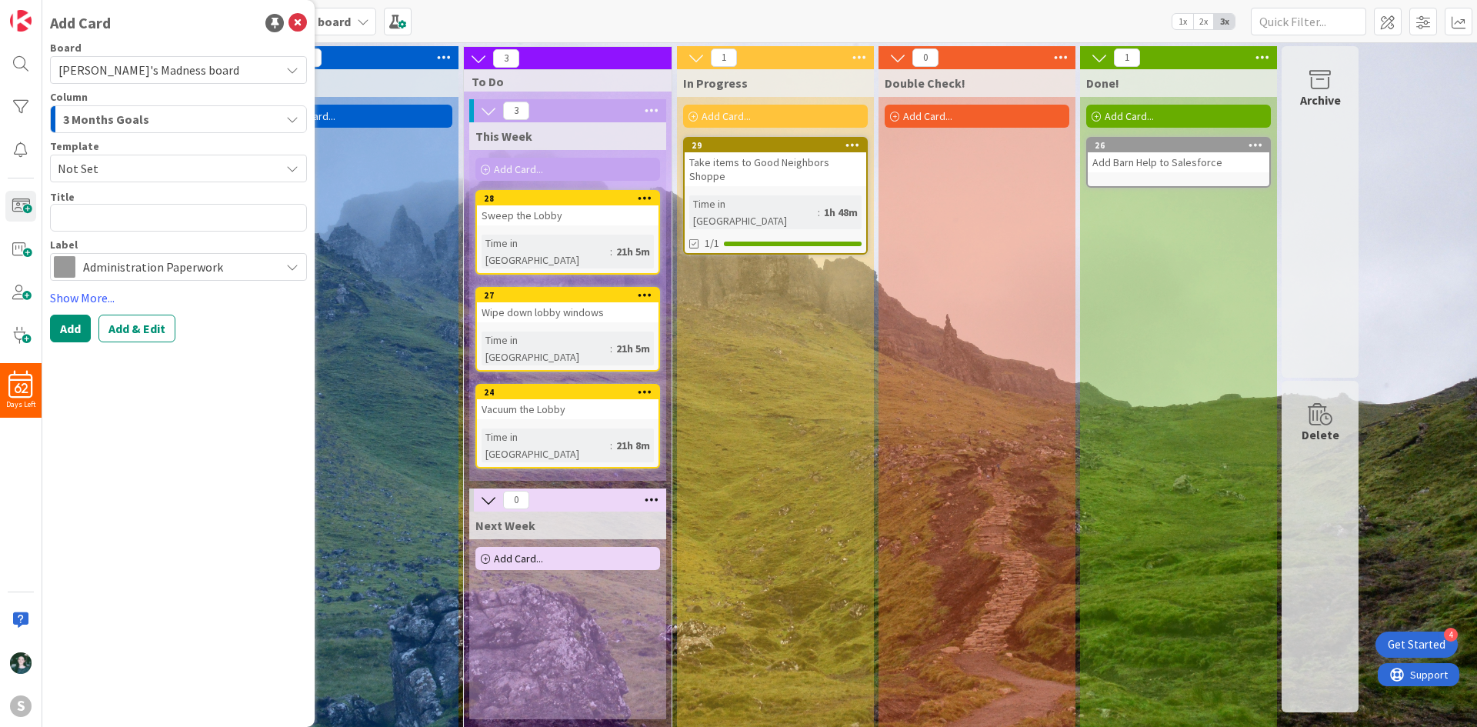
drag, startPoint x: 170, startPoint y: 116, endPoint x: 171, endPoint y: 127, distance: 10.8
click at [170, 115] on div "3 Months Goals" at bounding box center [169, 119] width 221 height 25
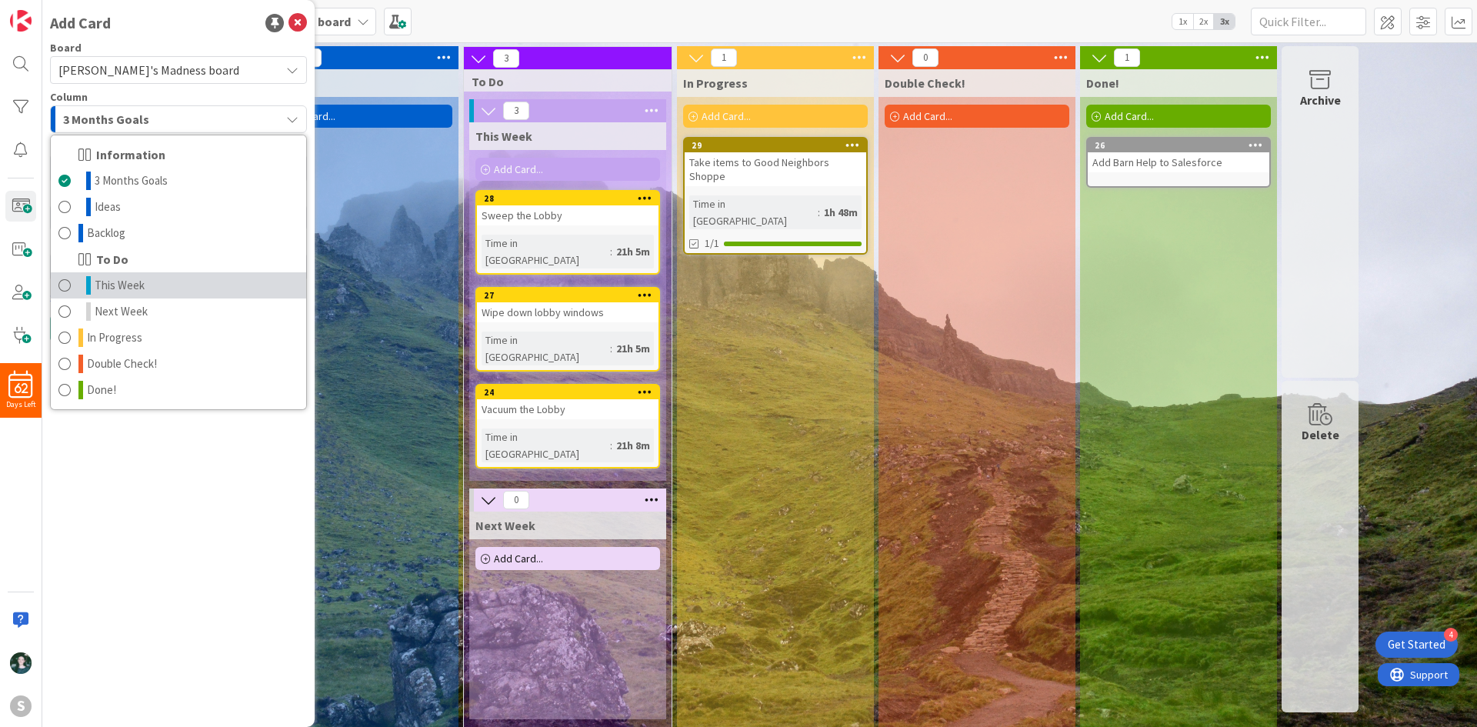
click at [168, 284] on link "This Week" at bounding box center [178, 285] width 255 height 26
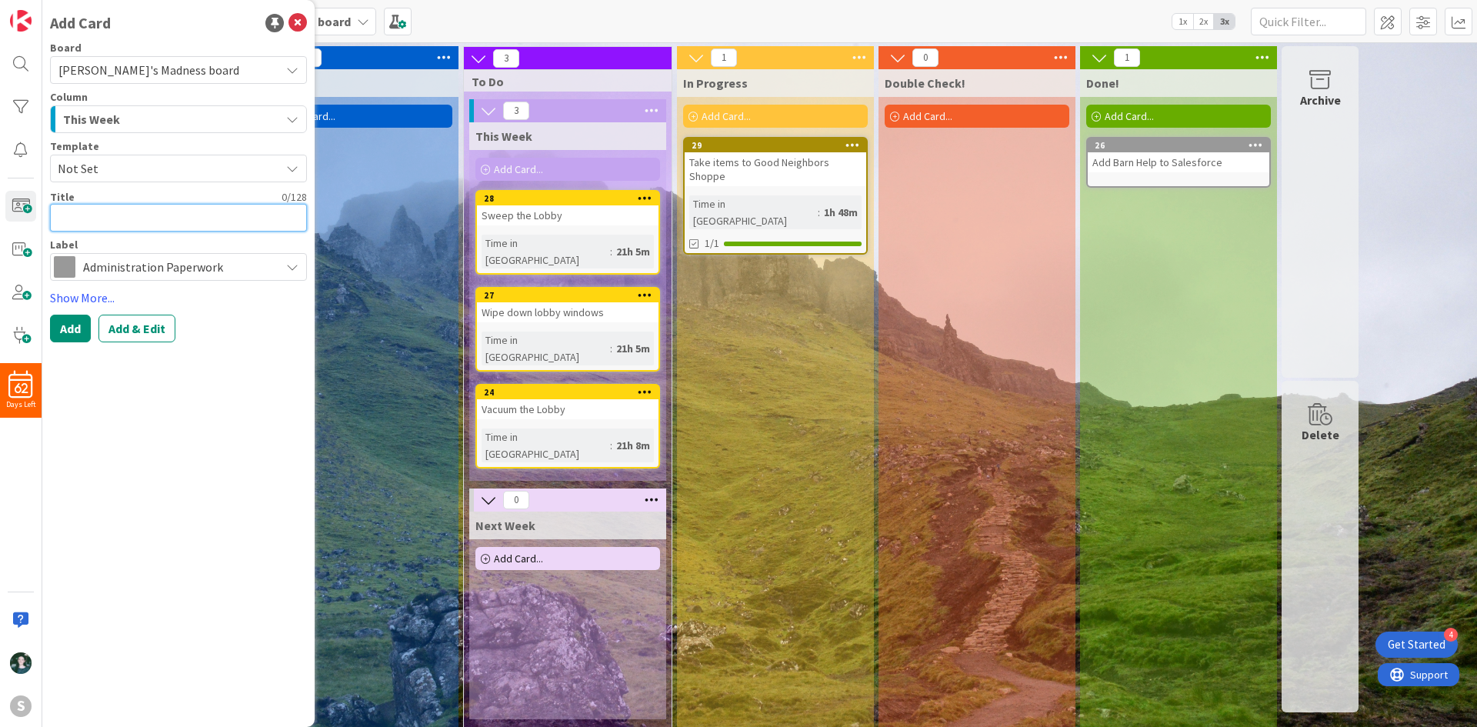
click at [162, 206] on textarea at bounding box center [178, 218] width 257 height 28
type textarea "x"
type textarea "M"
type textarea "x"
type textarea "Mak"
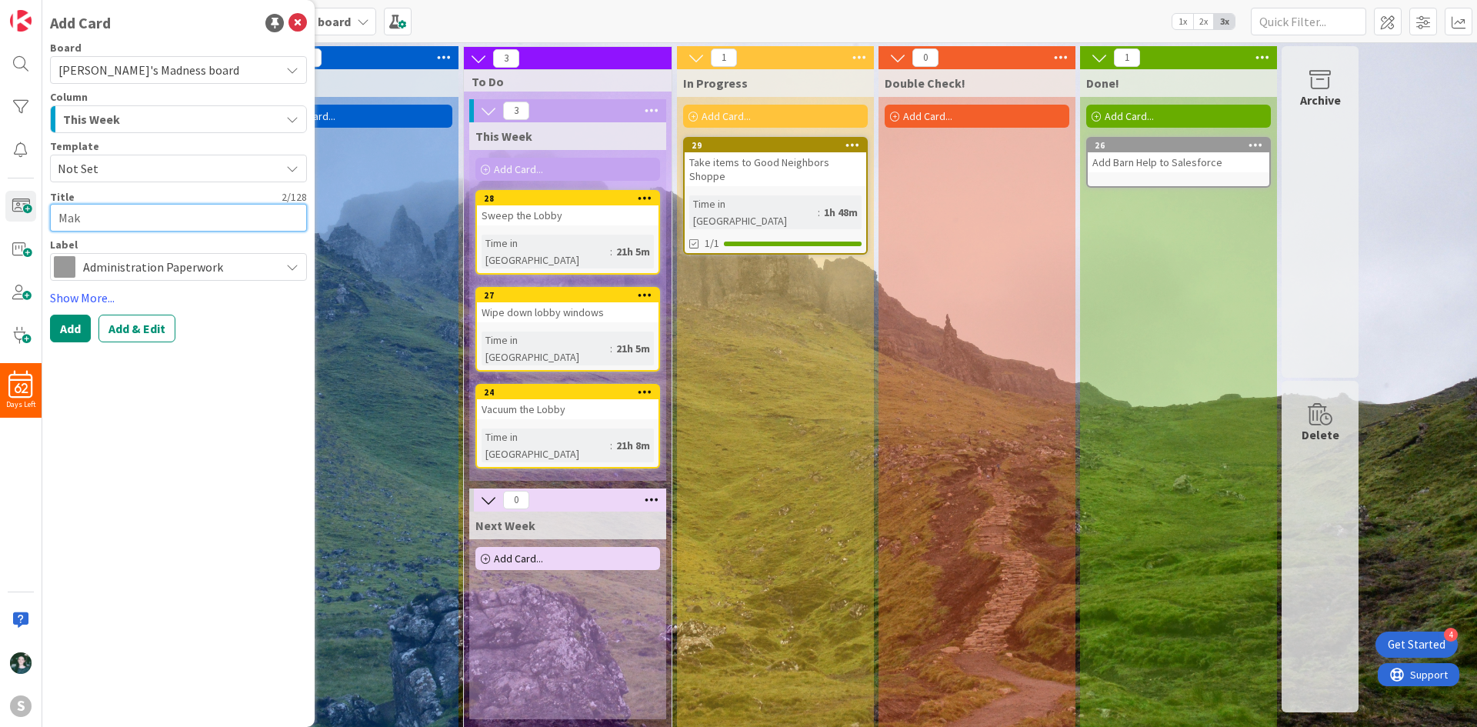
type textarea "x"
type textarea "Make"
type textarea "x"
type textarea "Make"
type textarea "x"
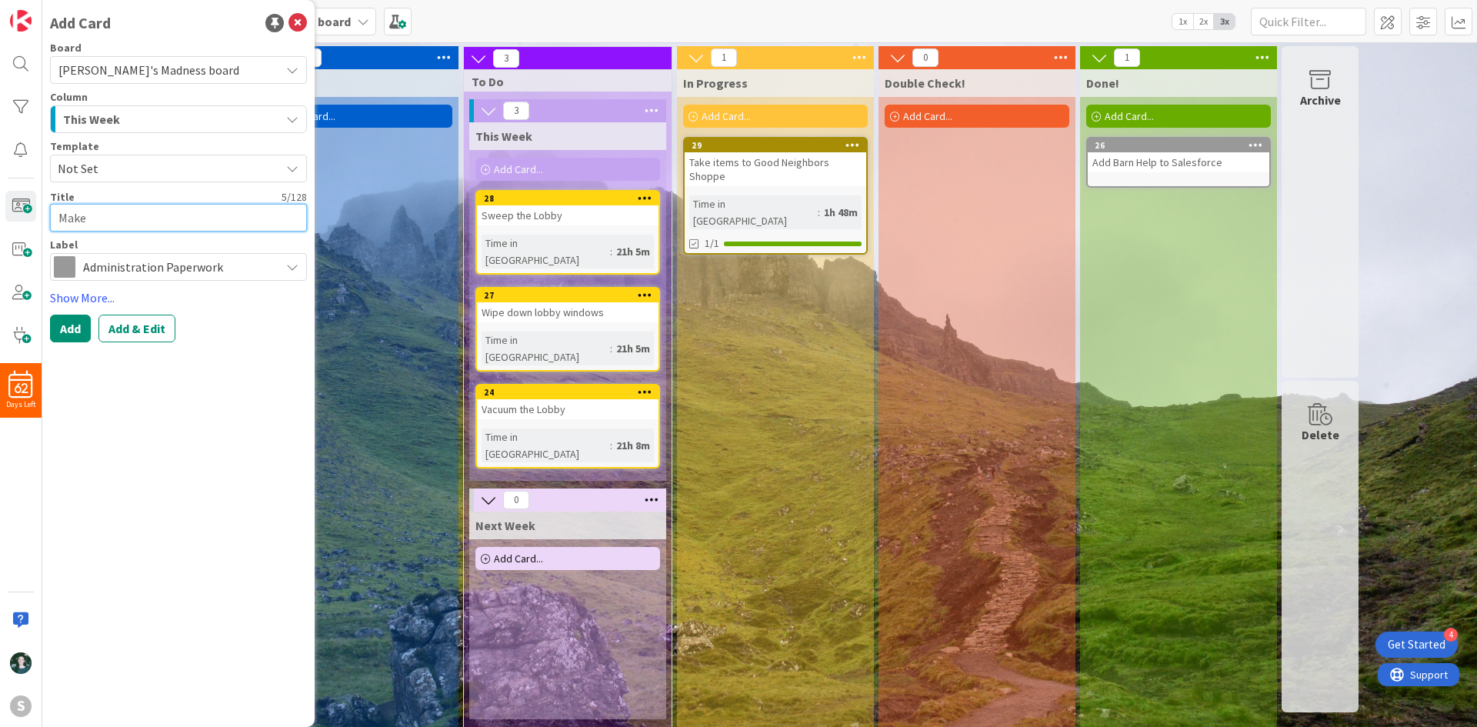
type textarea "Make B"
type textarea "x"
type textarea "Make Br"
type textarea "x"
type textarea "Make Bri"
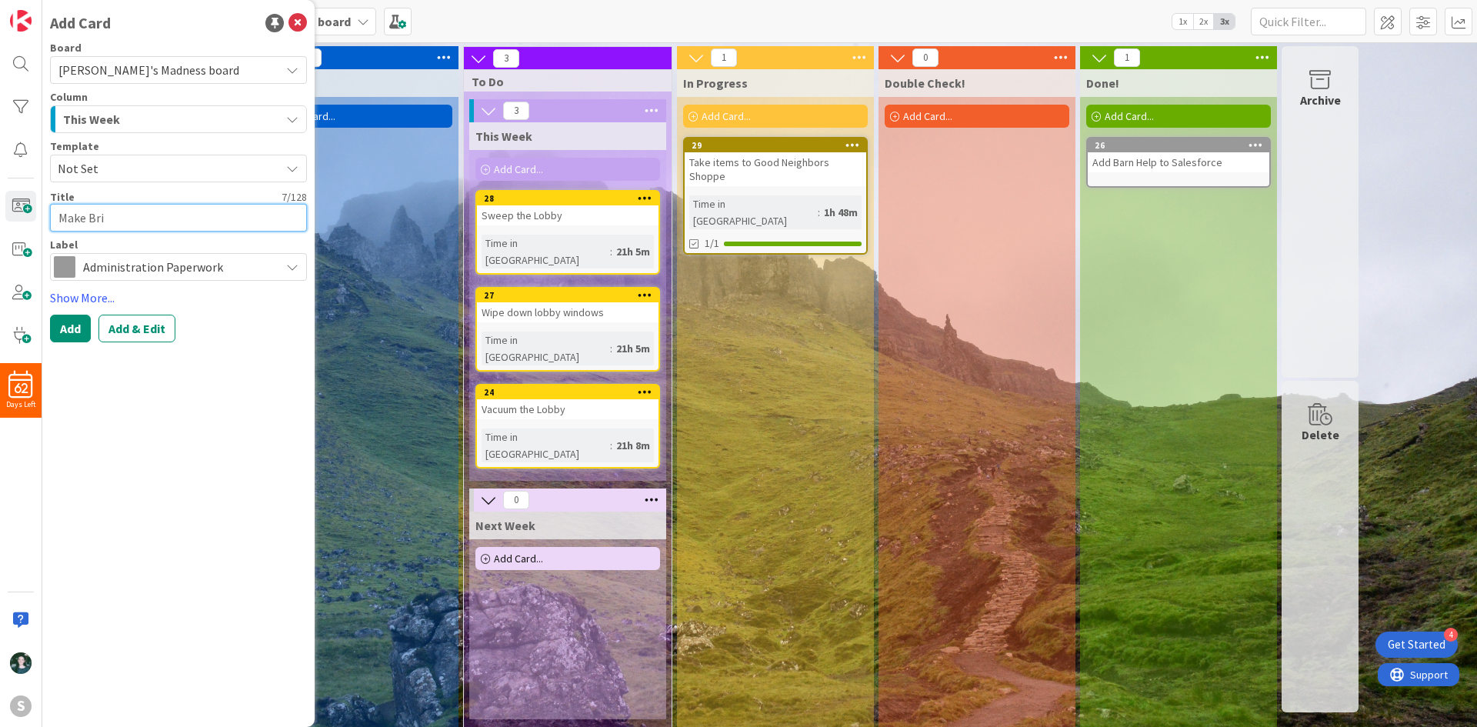
type textarea "x"
type textarea "Make Brit"
type textarea "x"
type textarea "Make [PERSON_NAME]"
type textarea "x"
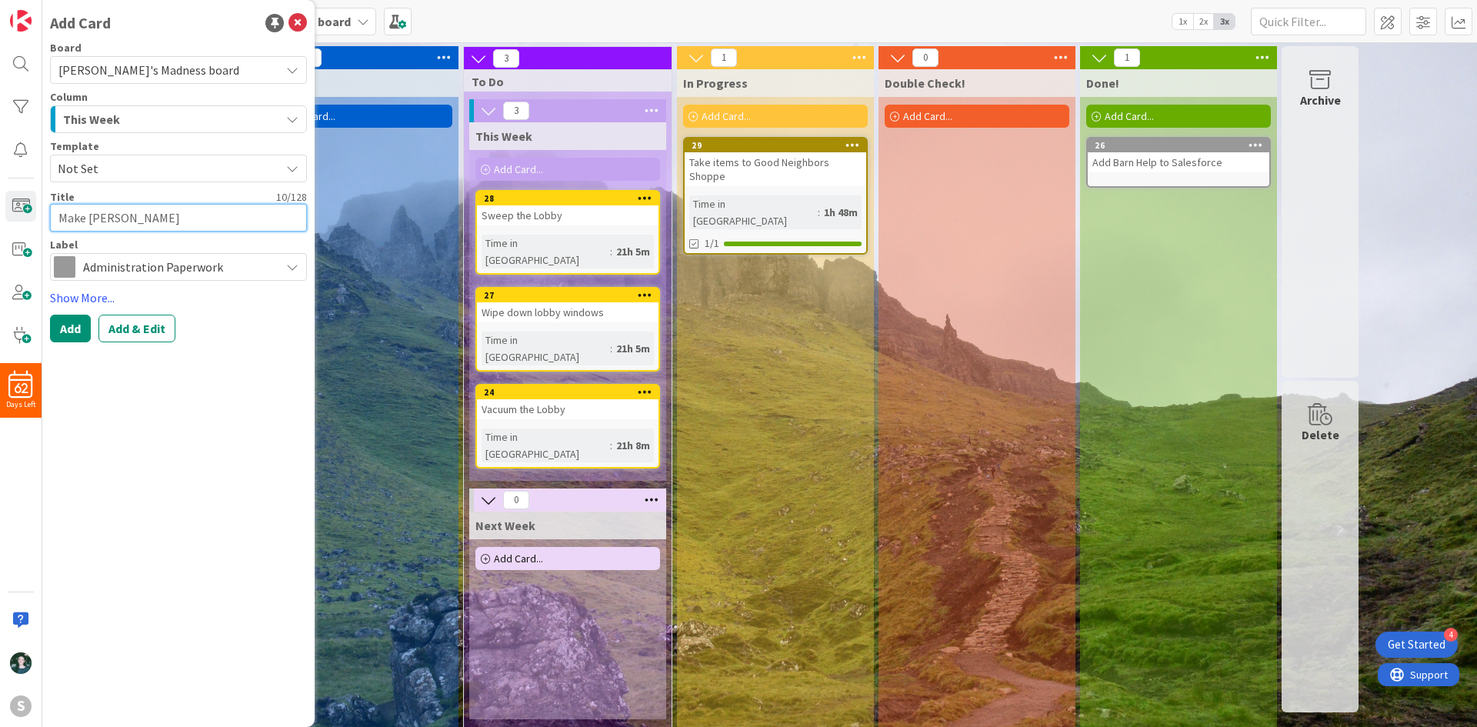
type textarea "Make Britta"
type textarea "x"
type textarea "Make Brittan"
type textarea "x"
type textarea "Make [PERSON_NAME]"
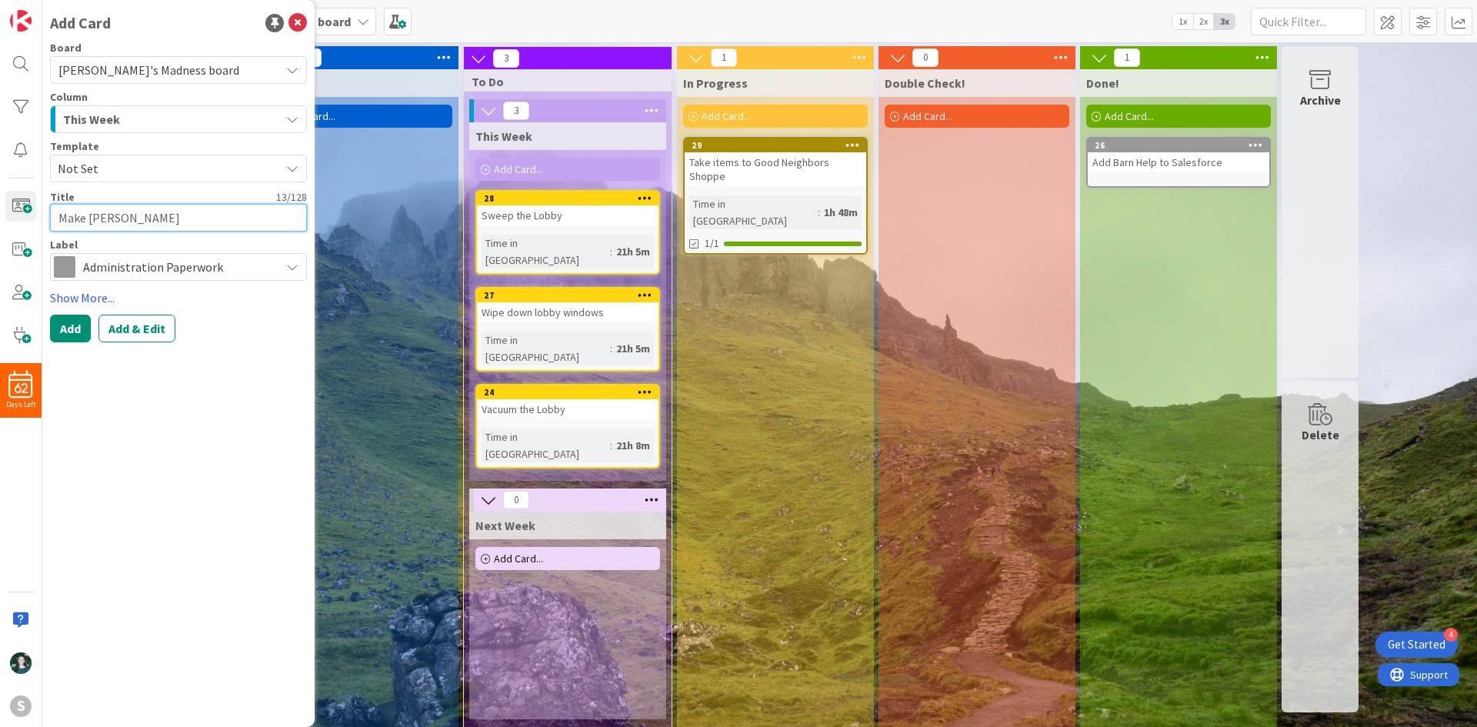
type textarea "x"
type textarea "Make Brittany'"
type textarea "x"
type textarea "Make Brittany's"
type textarea "x"
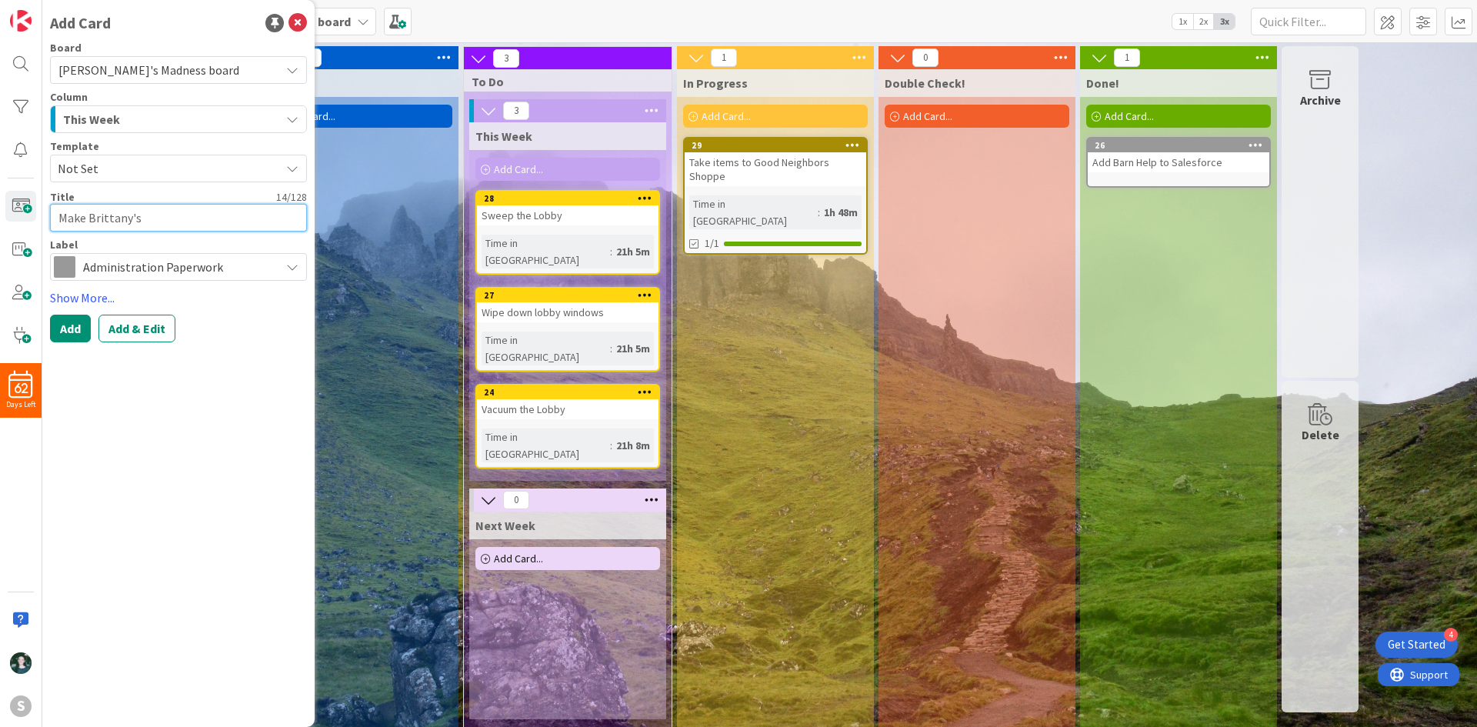
type textarea "Make Brittany's"
type textarea "x"
type textarea "Make Brittany's B"
type textarea "x"
type textarea "Make Brittany's B-"
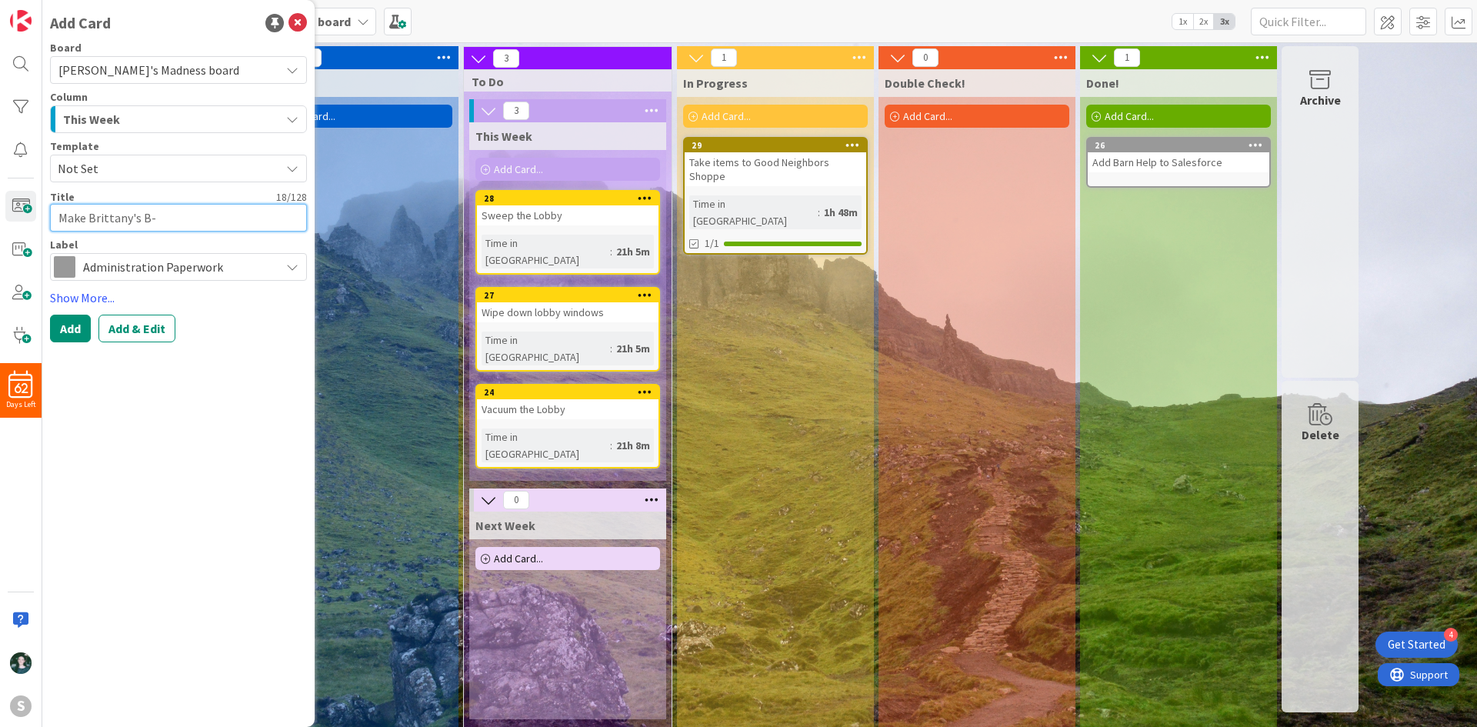
type textarea "x"
type textarea "Make Brittany's B-d"
type textarea "x"
type textarea "Make Brittany's B-da"
type textarea "x"
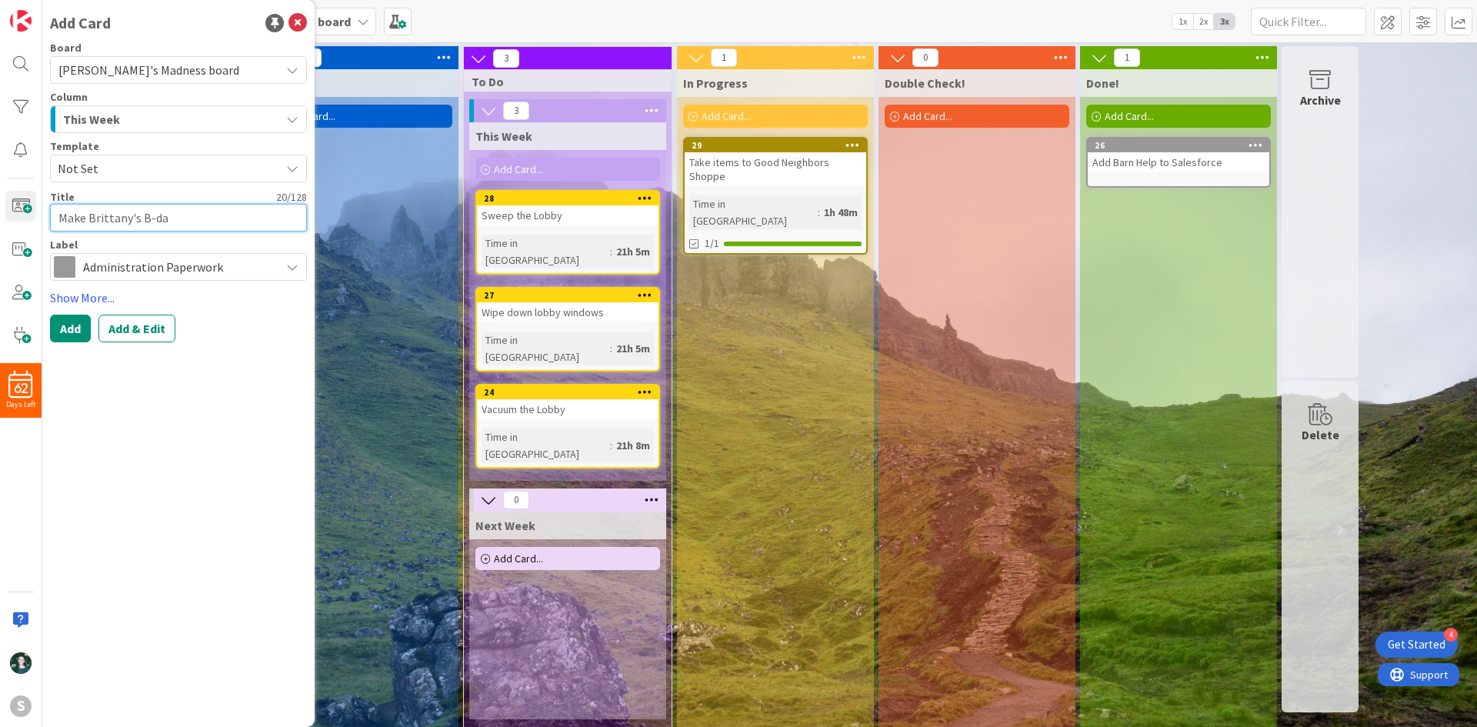
type textarea "Make Brittany's B-day"
type textarea "x"
type textarea "Make Brittany's B-day"
type textarea "x"
type textarea "Make Brittany's B-day c"
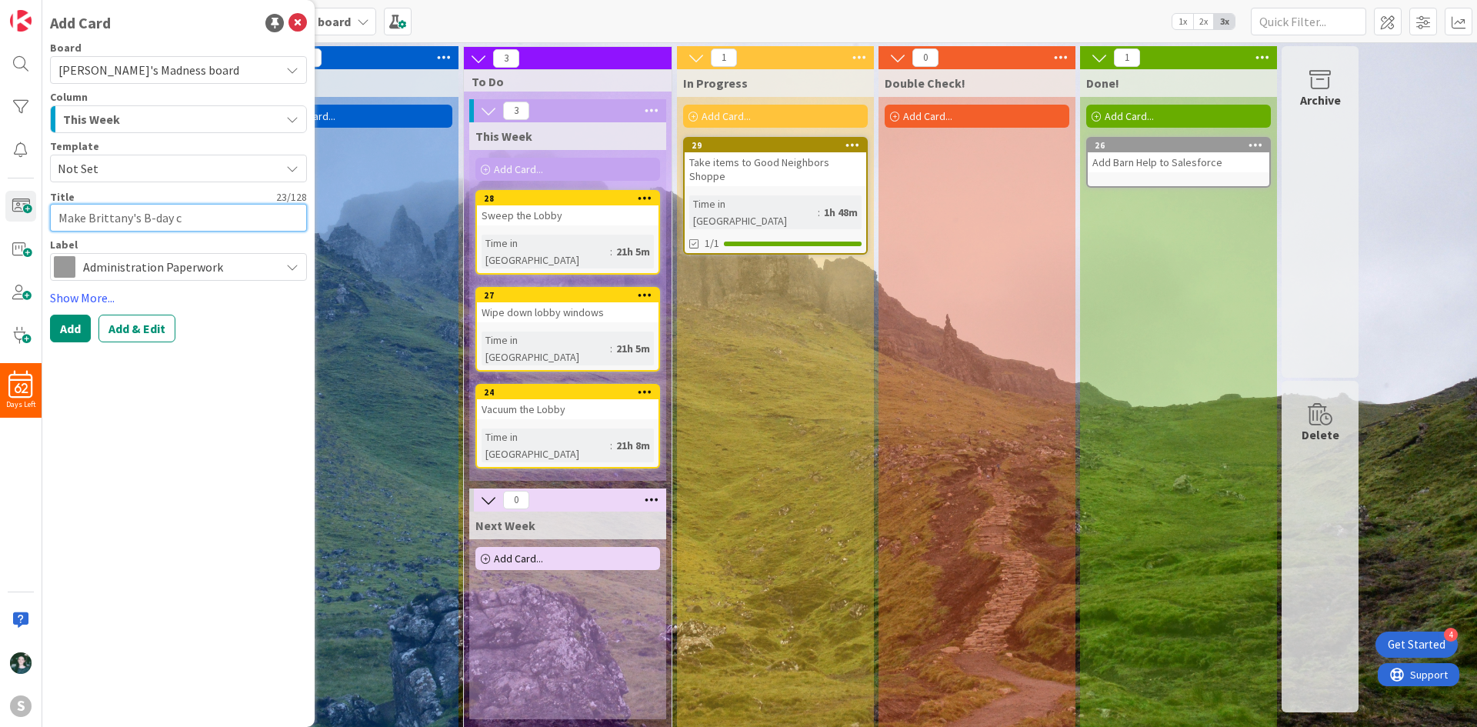
type textarea "x"
type textarea "Make Brittany's B-day"
type textarea "x"
type textarea "Make Brittany's B-day C"
type textarea "x"
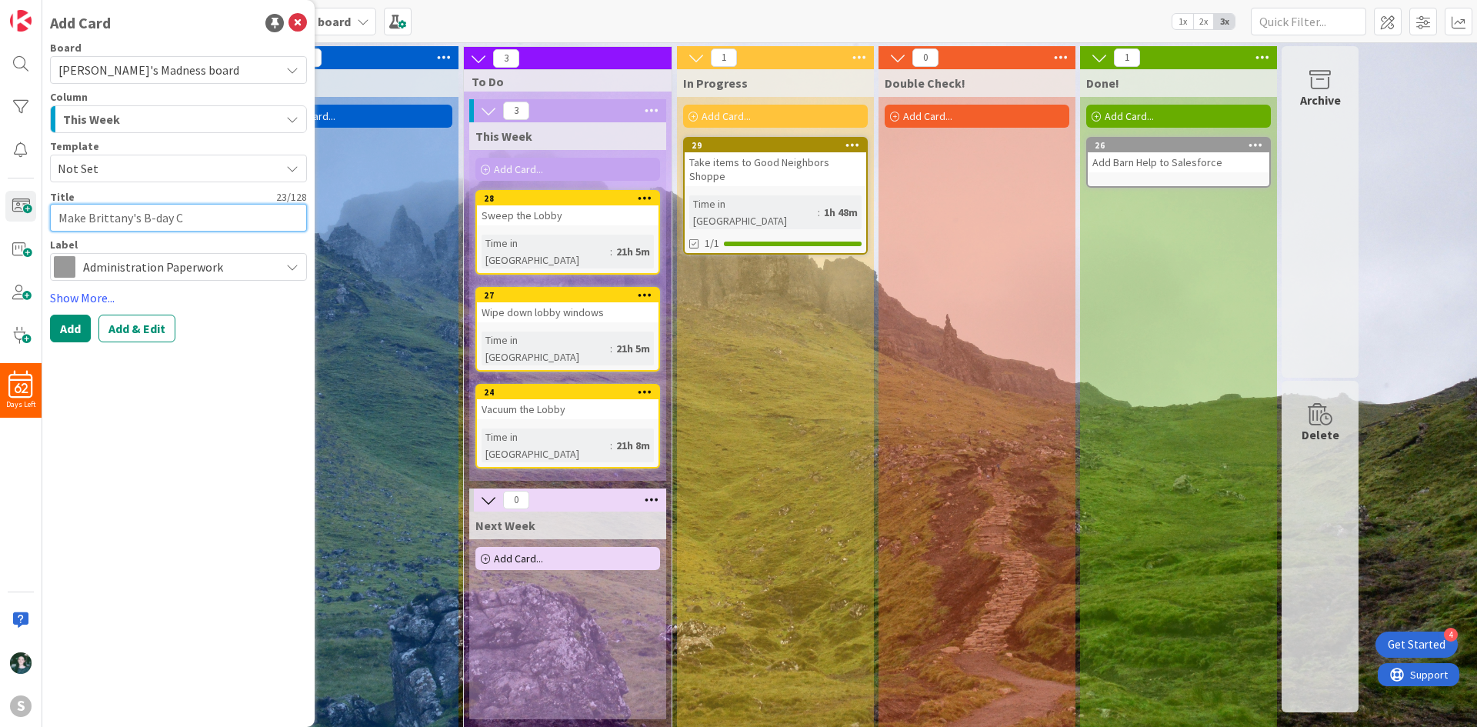
type textarea "Make Brittany's B-day Ca"
type textarea "x"
type textarea "Make [PERSON_NAME]'s B-day Car"
type textarea "x"
type textarea "Make Brittany's B-day Card"
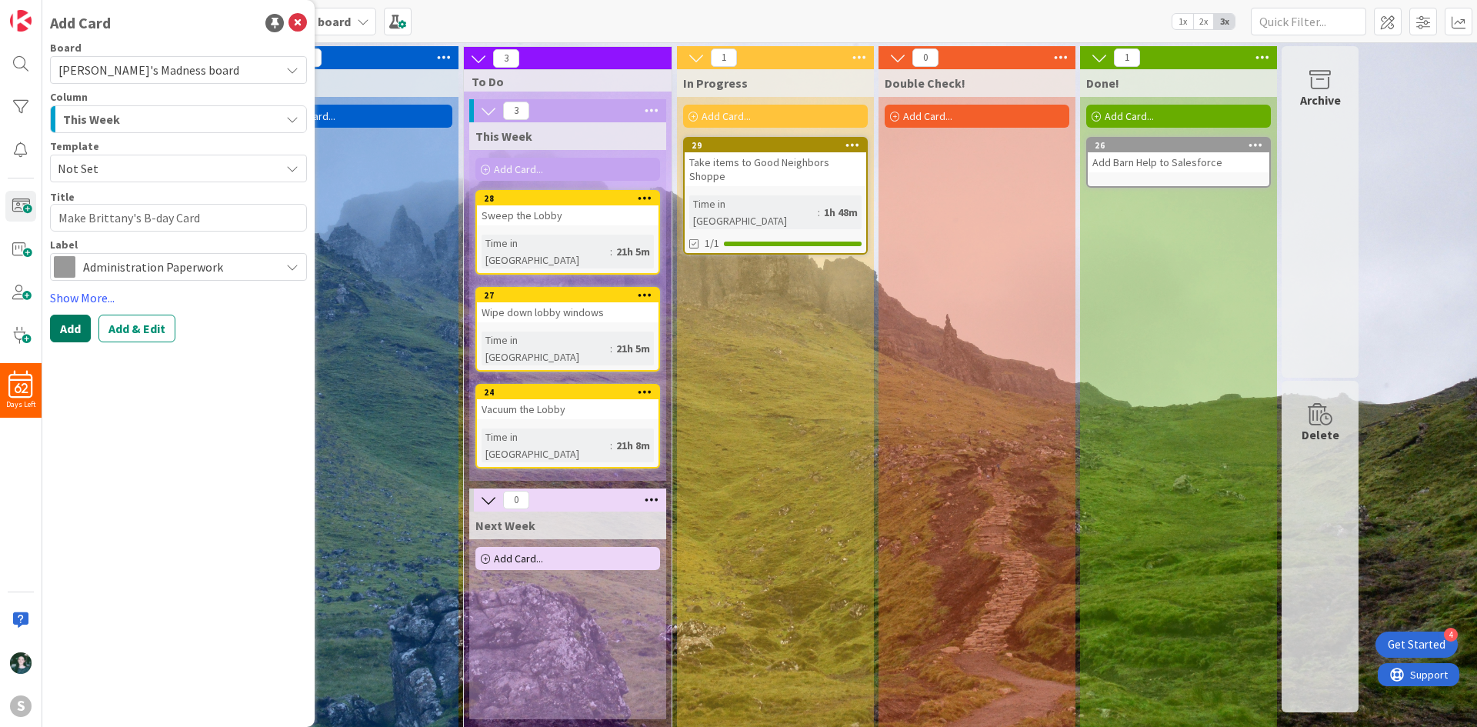
click at [81, 331] on button "Add" at bounding box center [70, 329] width 41 height 28
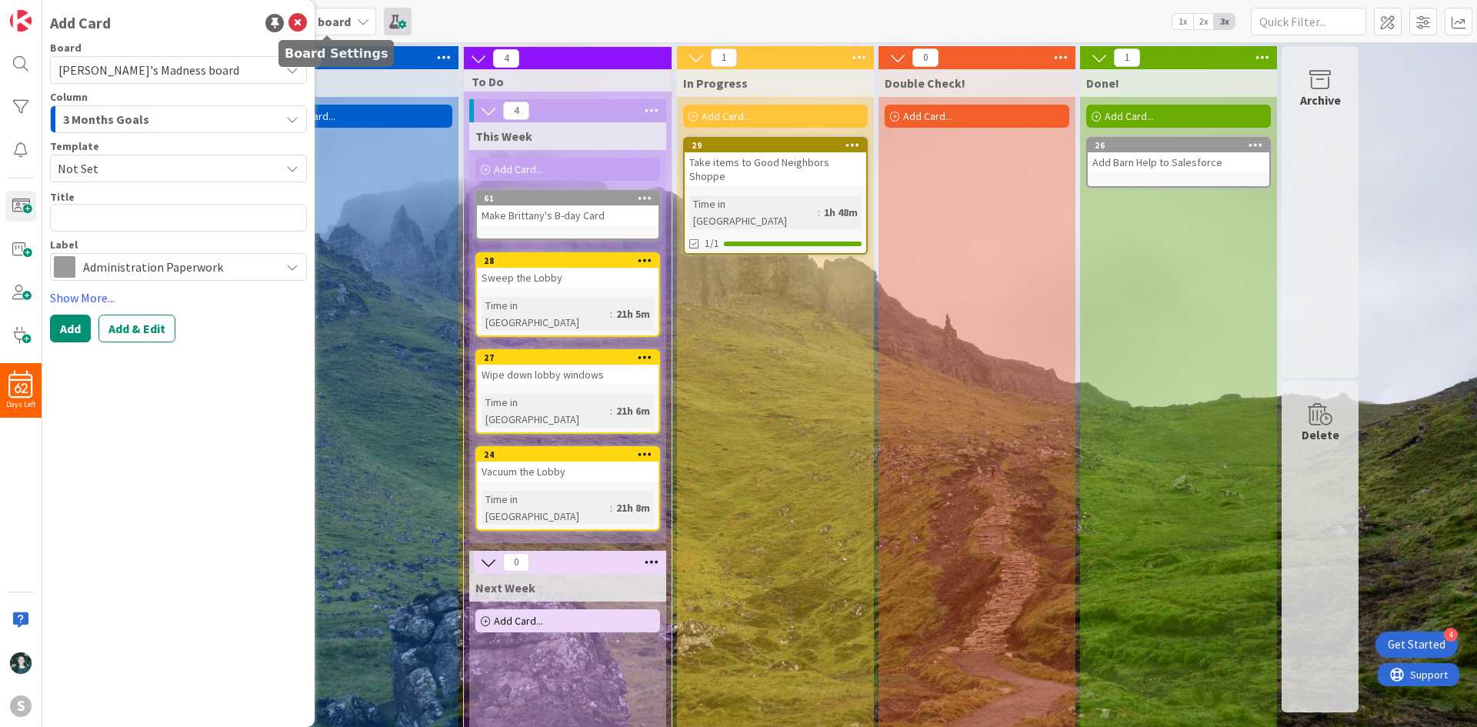
click at [384, 17] on span at bounding box center [398, 22] width 28 height 28
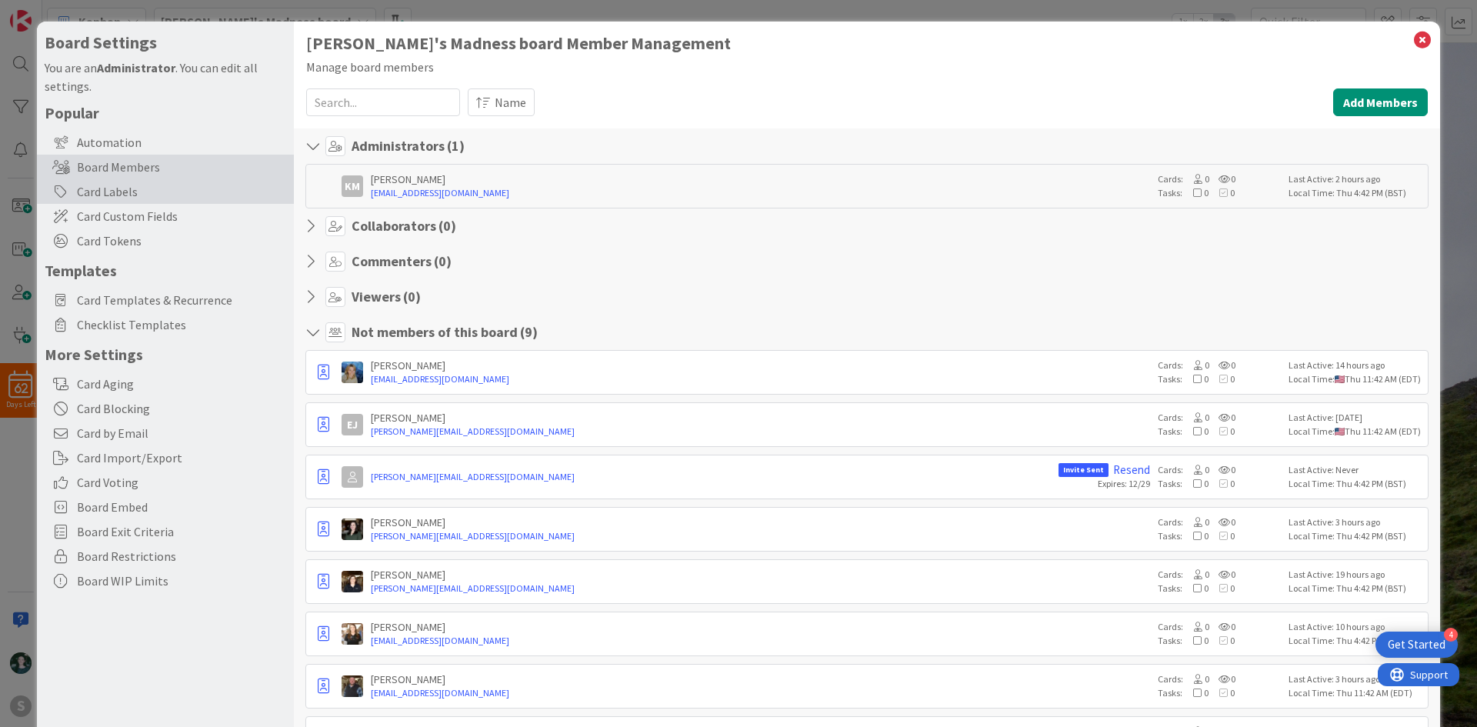
click at [156, 196] on div "Card Labels" at bounding box center [165, 191] width 257 height 25
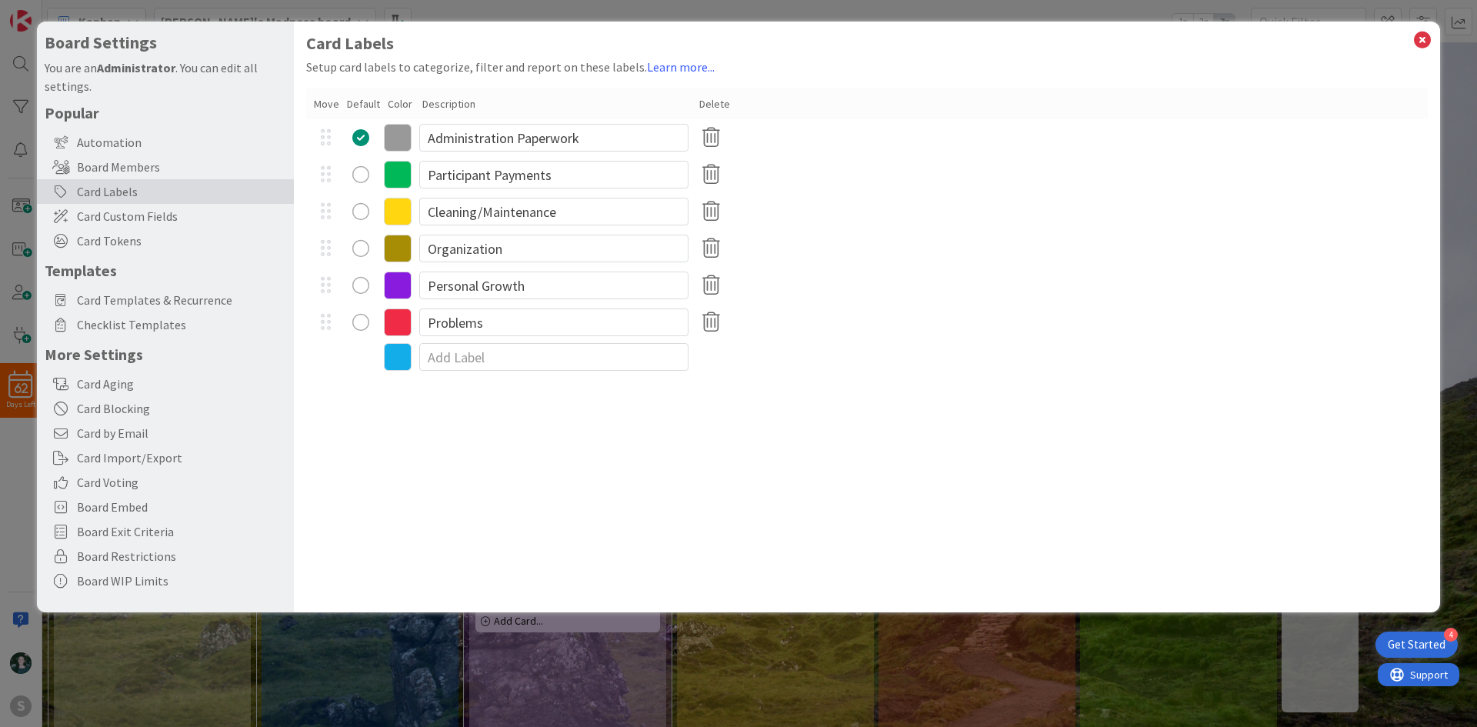
click at [401, 129] on icon at bounding box center [398, 138] width 28 height 28
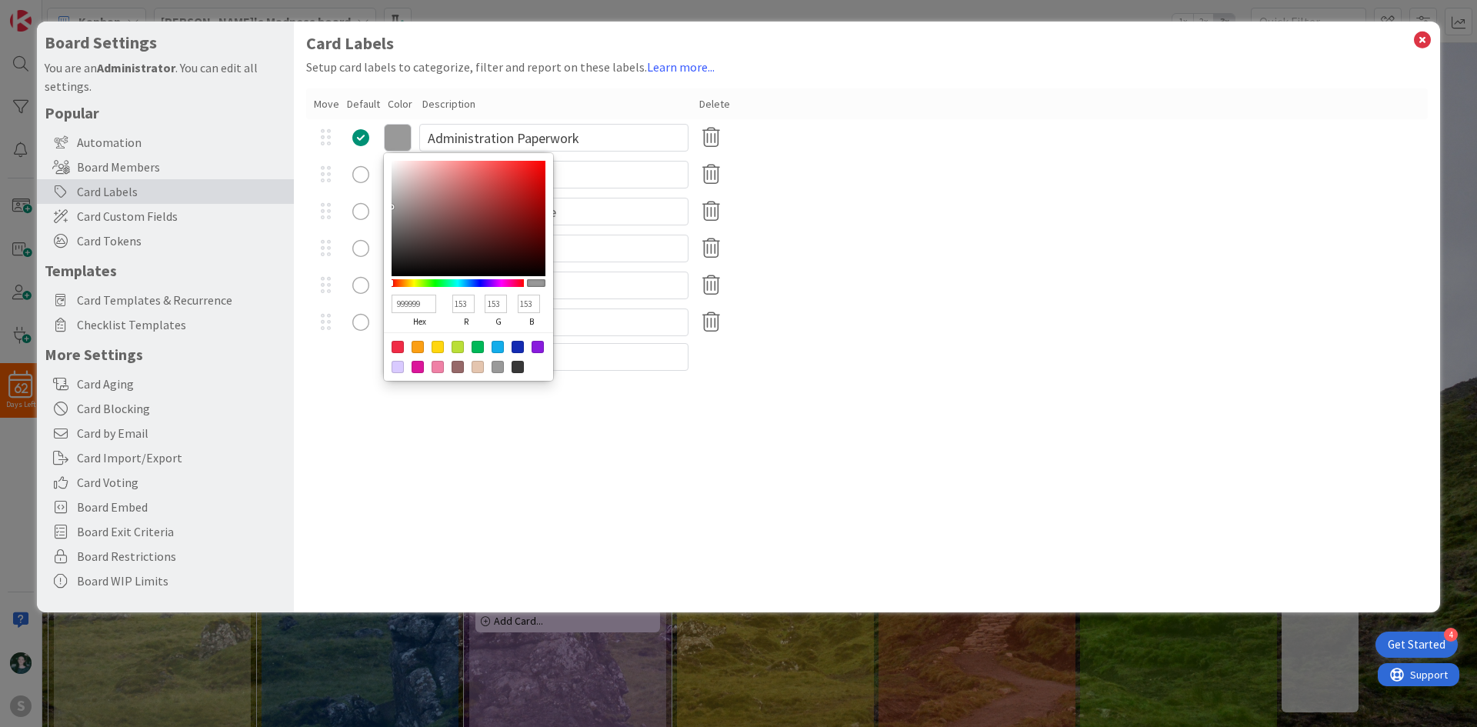
click at [495, 348] on div at bounding box center [497, 347] width 12 height 12
type input "13ADEA"
type input "19"
type input "173"
type input "234"
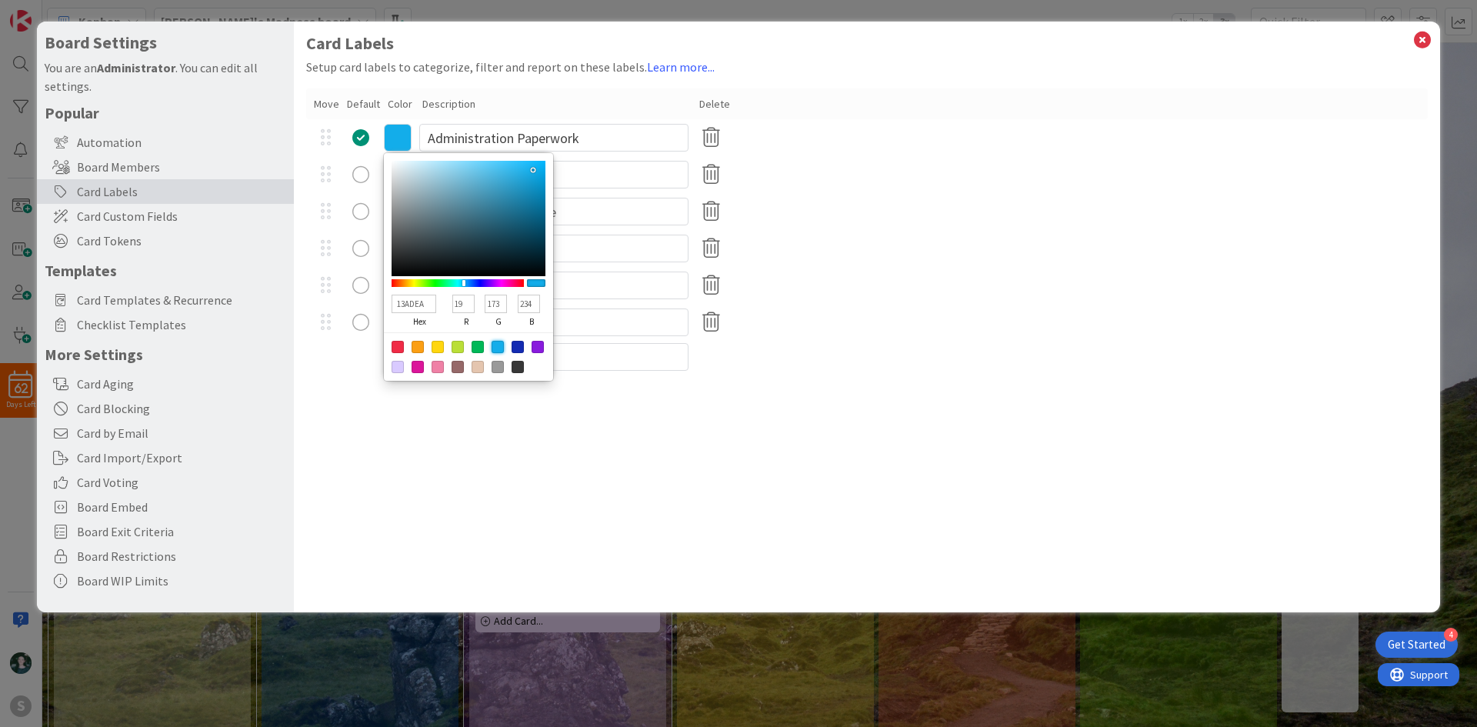
click at [771, 429] on div "Card Labels Setup card labels to categorize, filter and report on these labels.…" at bounding box center [867, 317] width 1146 height 591
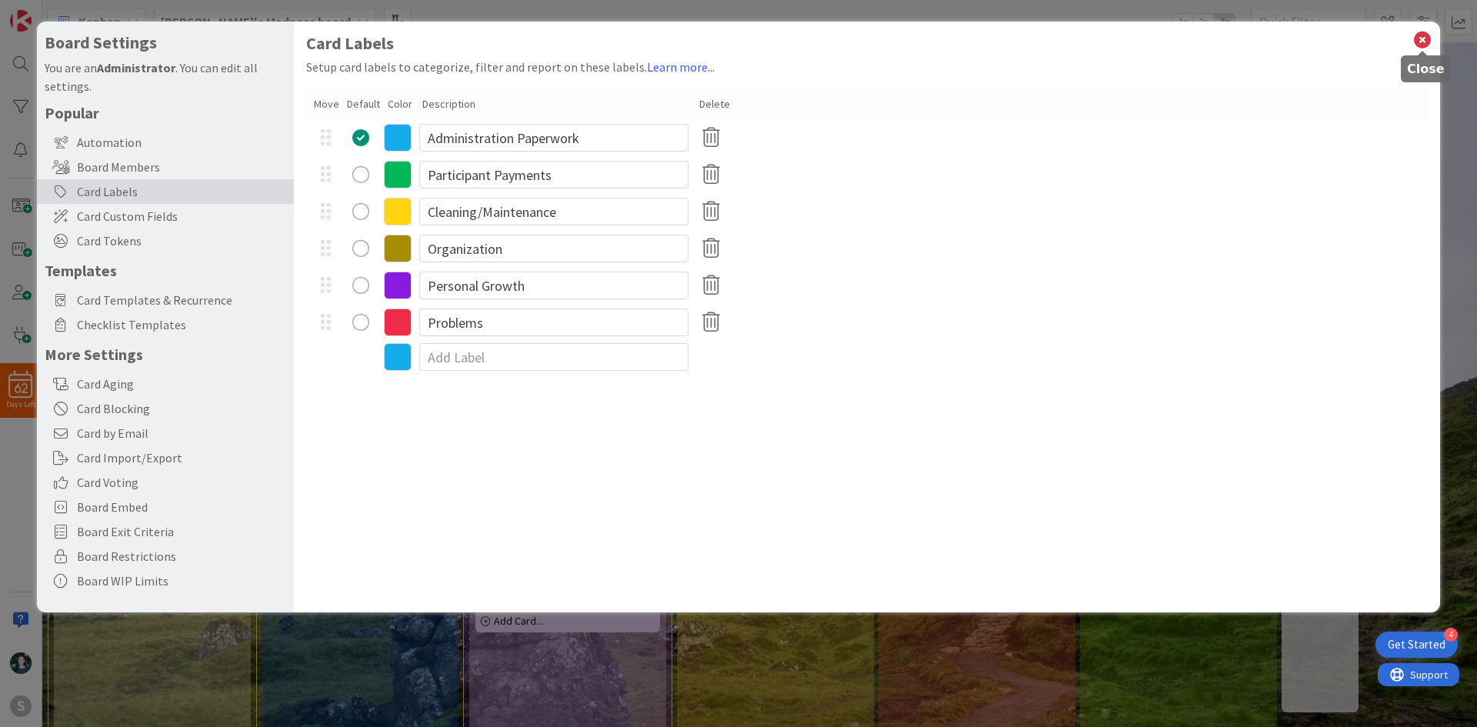
click at [1418, 34] on icon at bounding box center [1422, 40] width 20 height 22
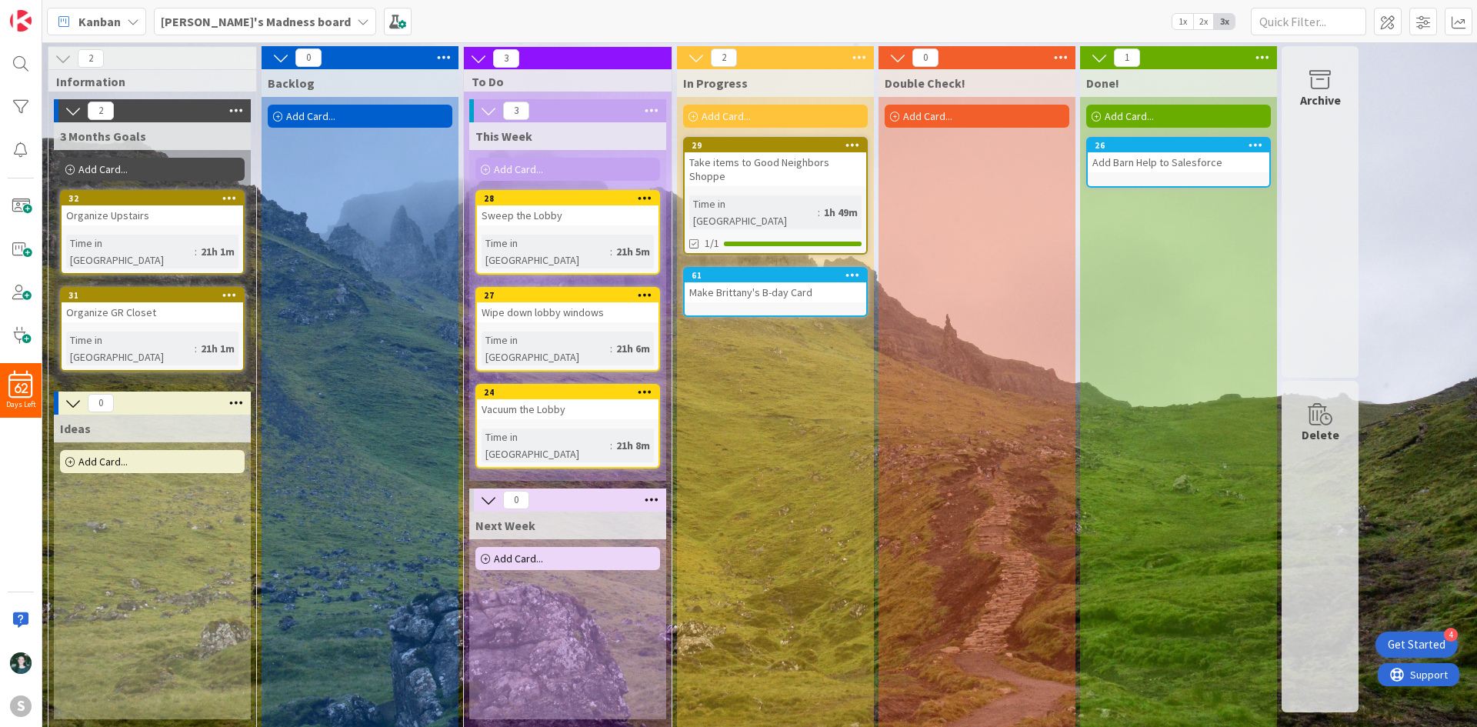
click at [849, 269] on icon at bounding box center [852, 274] width 15 height 11
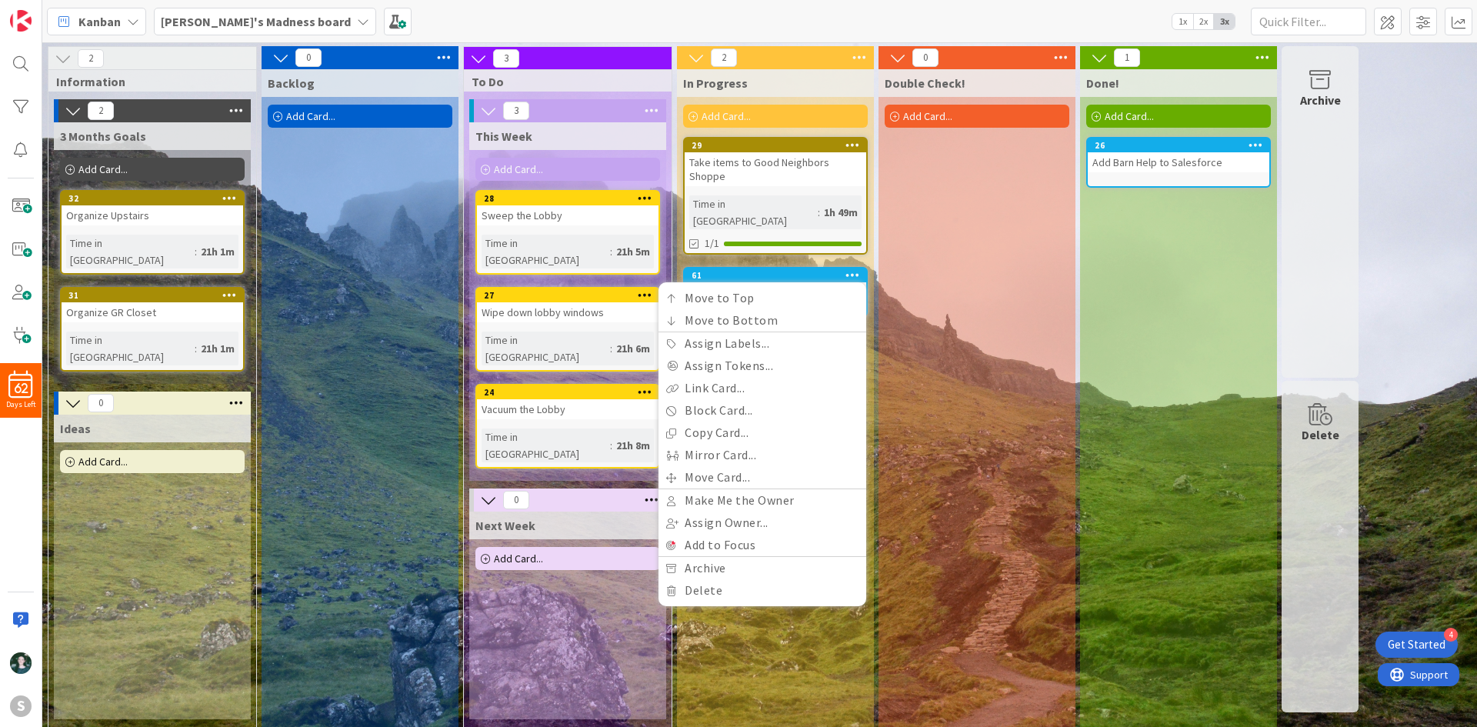
click at [902, 388] on div "Double Check! Add Card..." at bounding box center [976, 398] width 197 height 658
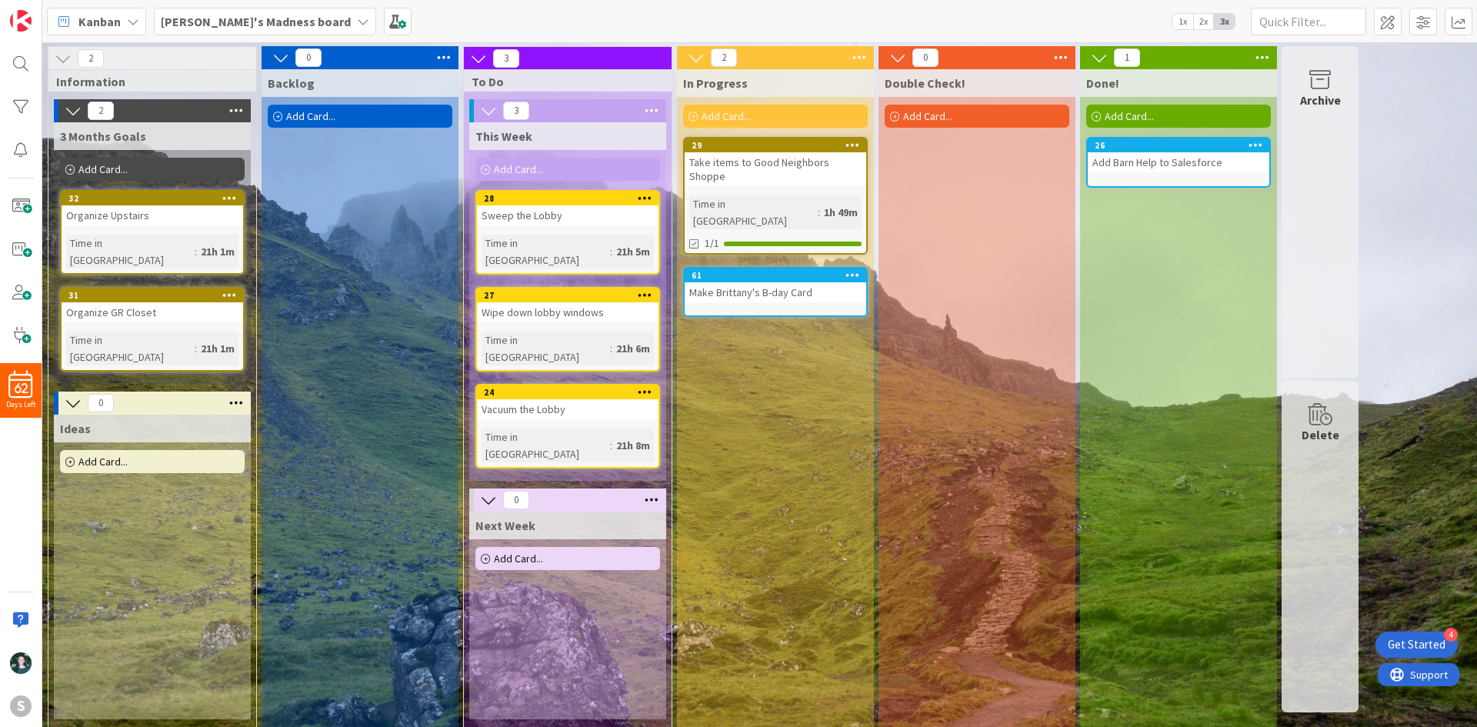
click at [751, 282] on div "Make Brittany's B-day Card" at bounding box center [775, 292] width 182 height 20
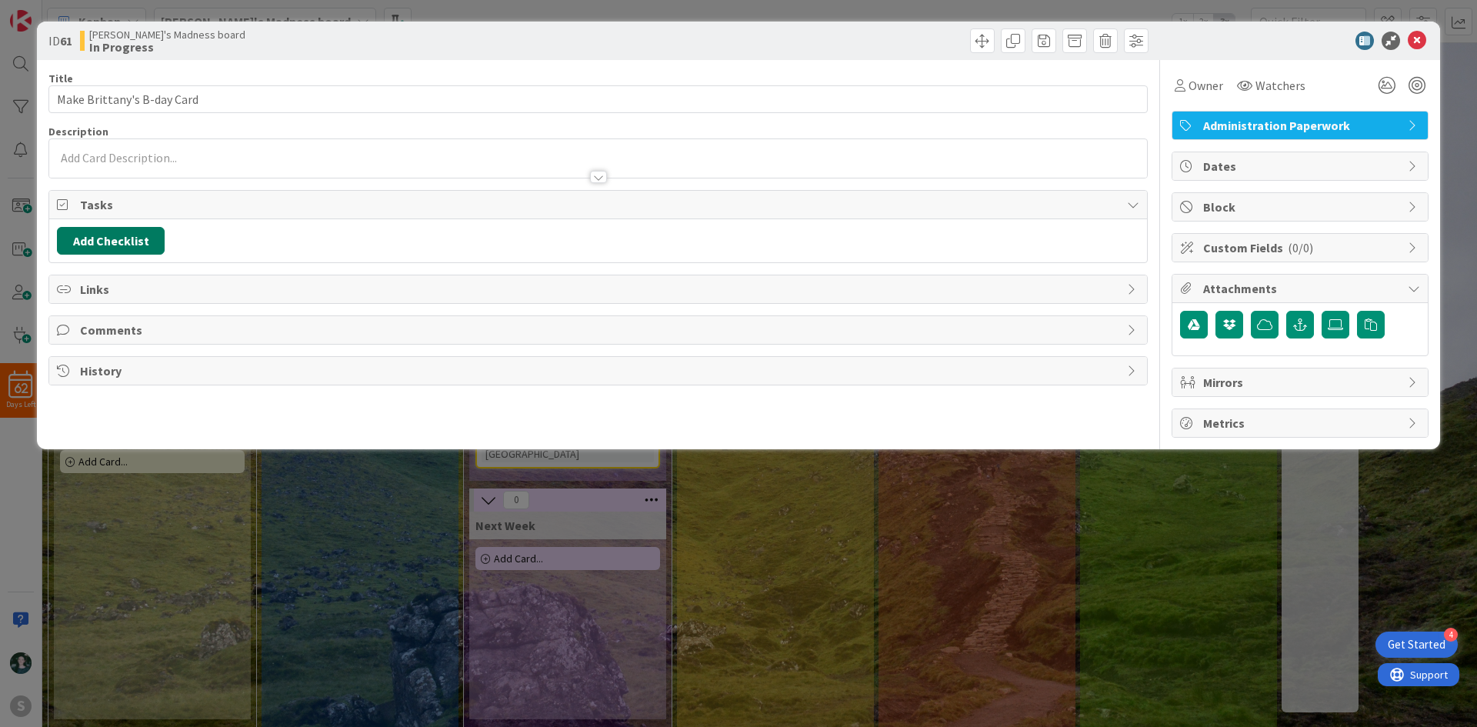
click at [149, 240] on button "Add Checklist" at bounding box center [111, 241] width 108 height 28
click at [172, 316] on input at bounding box center [184, 315] width 238 height 28
type input "Things to do"
click at [81, 368] on div "Checklist Name (needed before adding tasks) 12 / 64 Things to do Add Load templ…" at bounding box center [184, 338] width 238 height 102
click at [98, 345] on button "Add" at bounding box center [85, 350] width 41 height 28
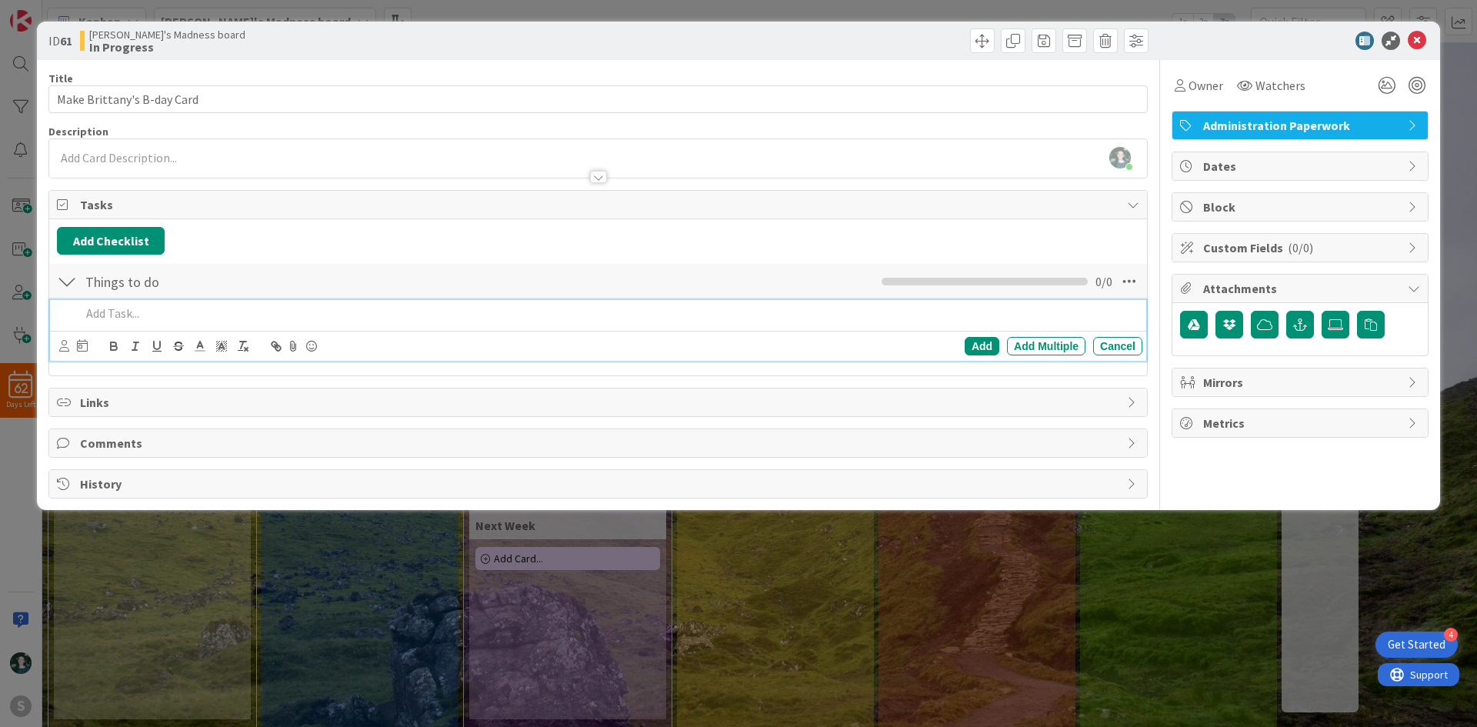
click at [828, 315] on p at bounding box center [608, 314] width 1055 height 18
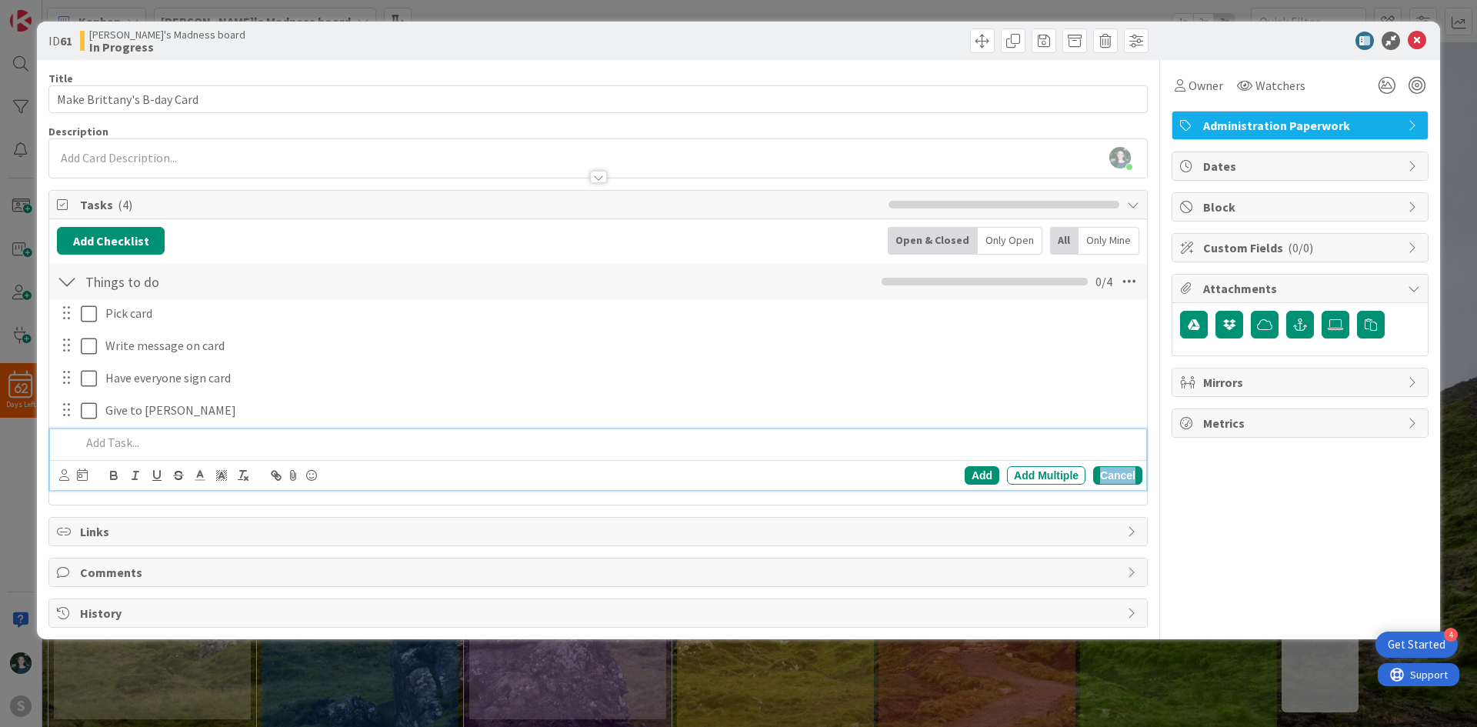
click at [1133, 474] on div "Cancel" at bounding box center [1117, 475] width 49 height 18
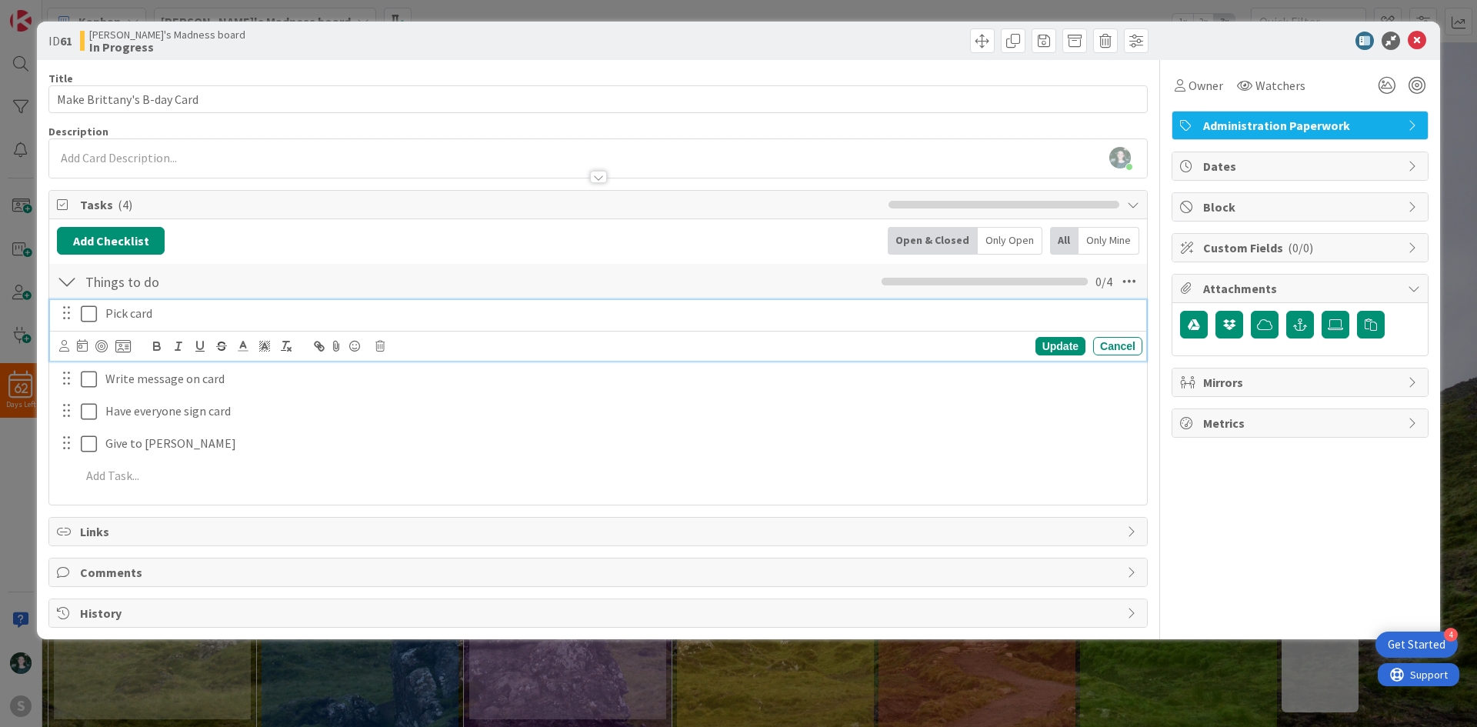
click at [88, 316] on icon at bounding box center [89, 314] width 16 height 18
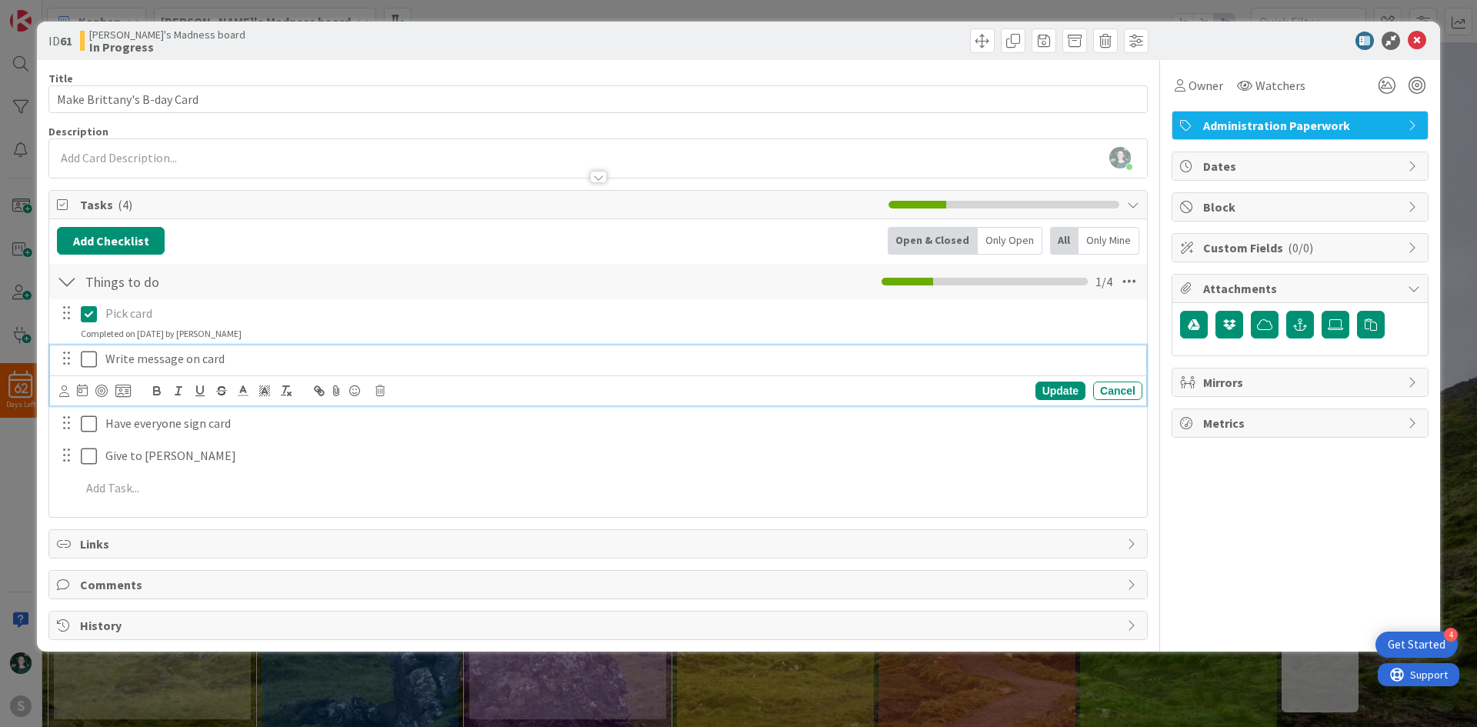
click at [91, 354] on icon at bounding box center [89, 359] width 16 height 18
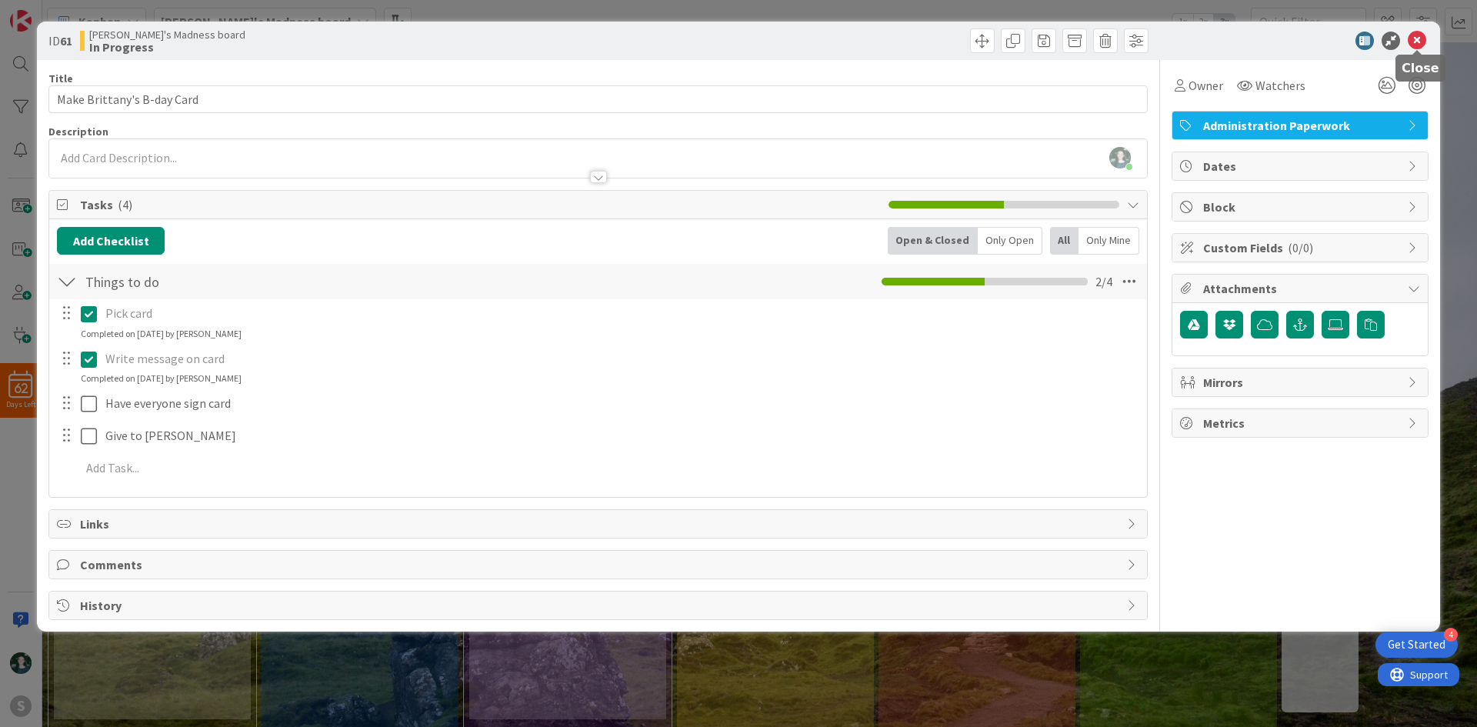
click at [1414, 42] on icon at bounding box center [1416, 41] width 18 height 18
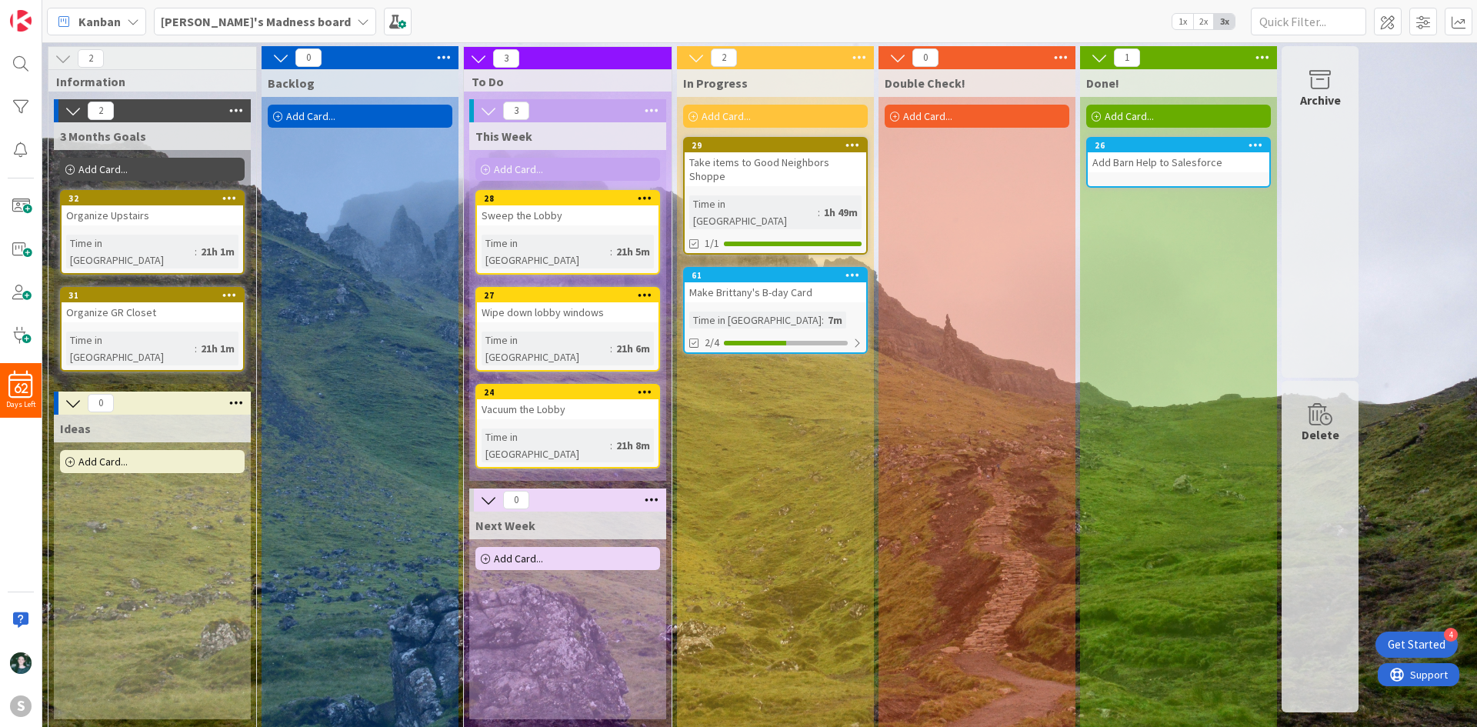
click at [1425, 651] on div "Get Started" at bounding box center [1416, 644] width 58 height 15
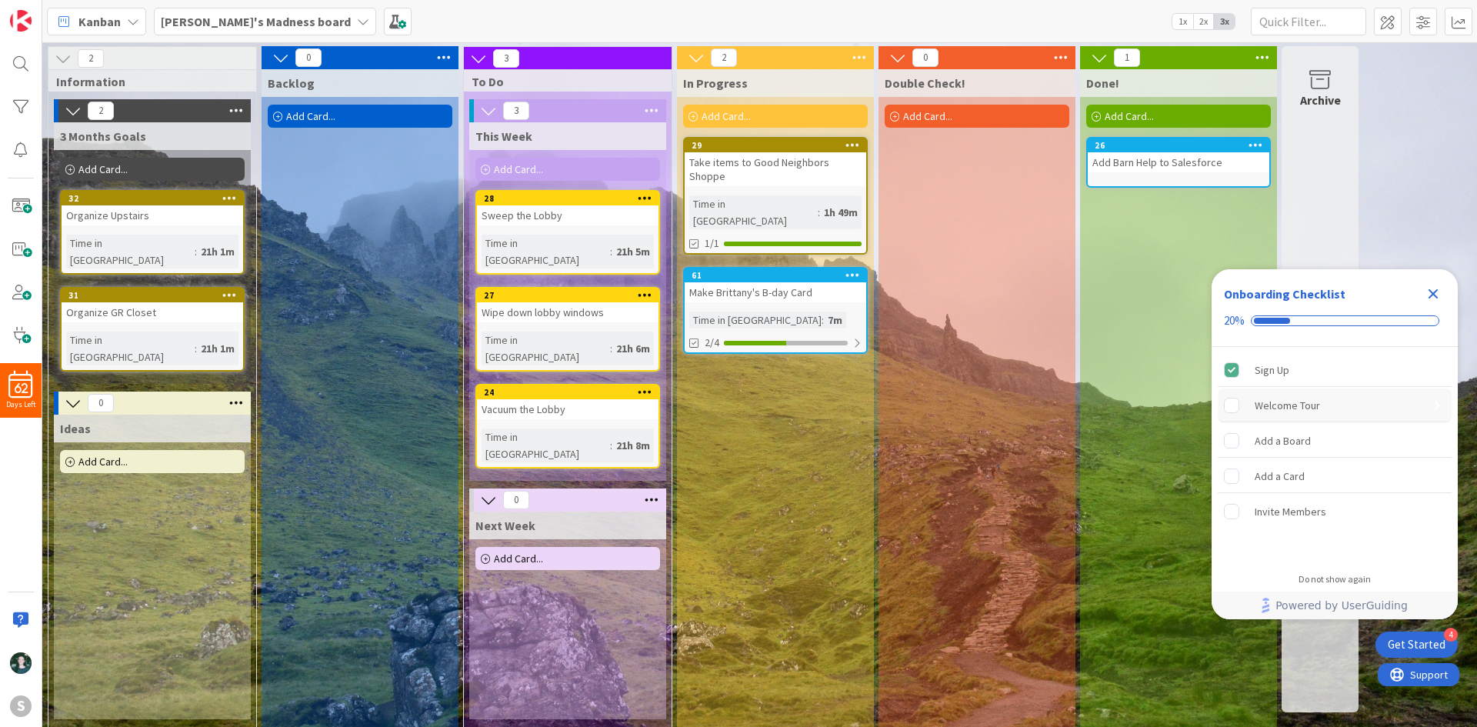
click at [1235, 410] on rect "Welcome Tour is incomplete." at bounding box center [1231, 405] width 15 height 15
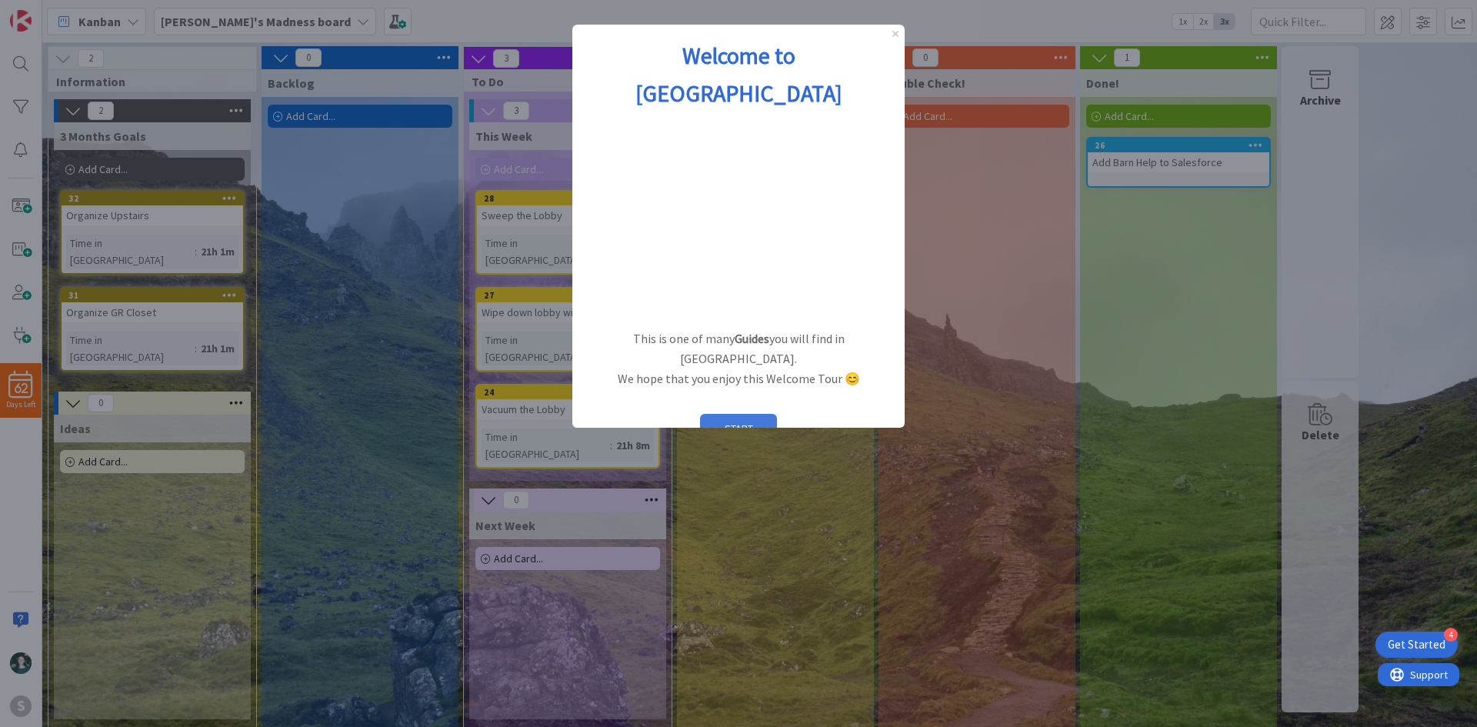
click at [758, 414] on button "START" at bounding box center [738, 428] width 77 height 29
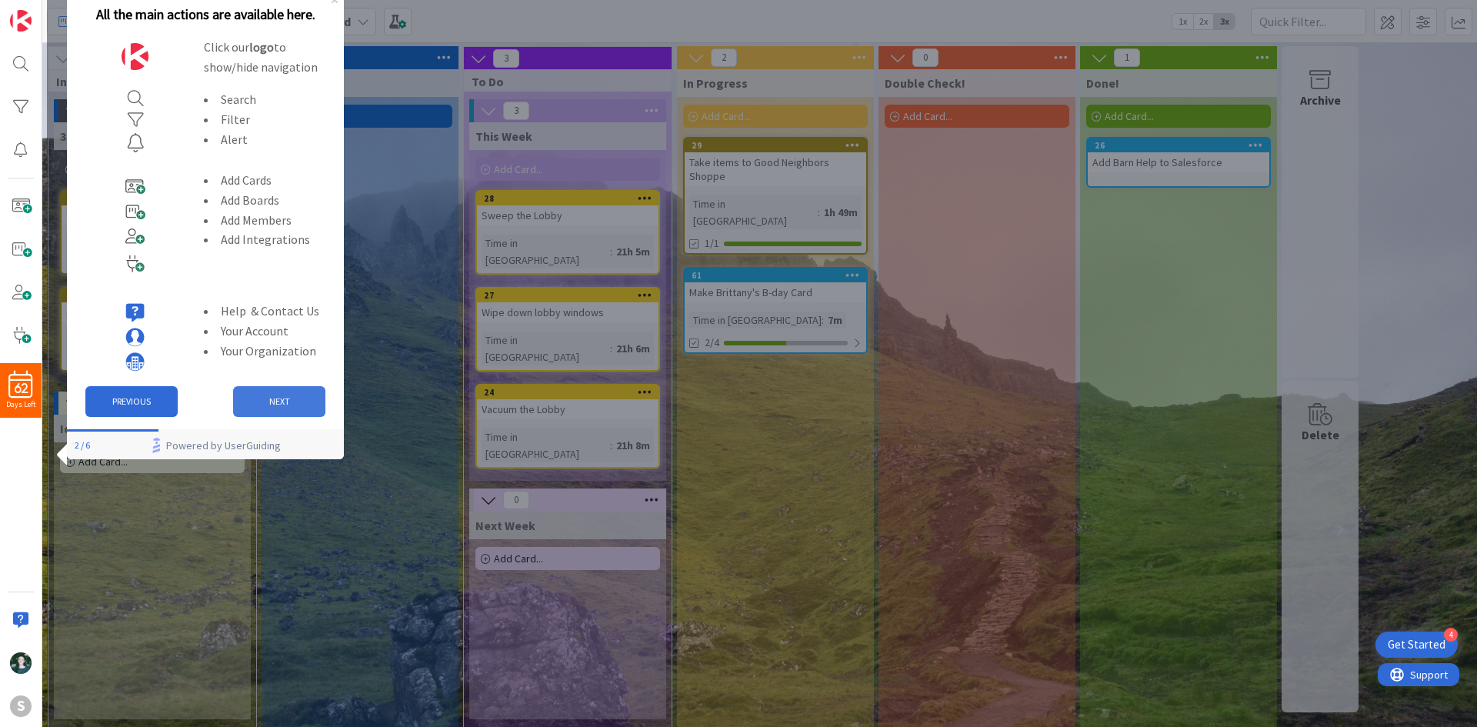
click at [288, 398] on button "NEXT" at bounding box center [279, 401] width 92 height 31
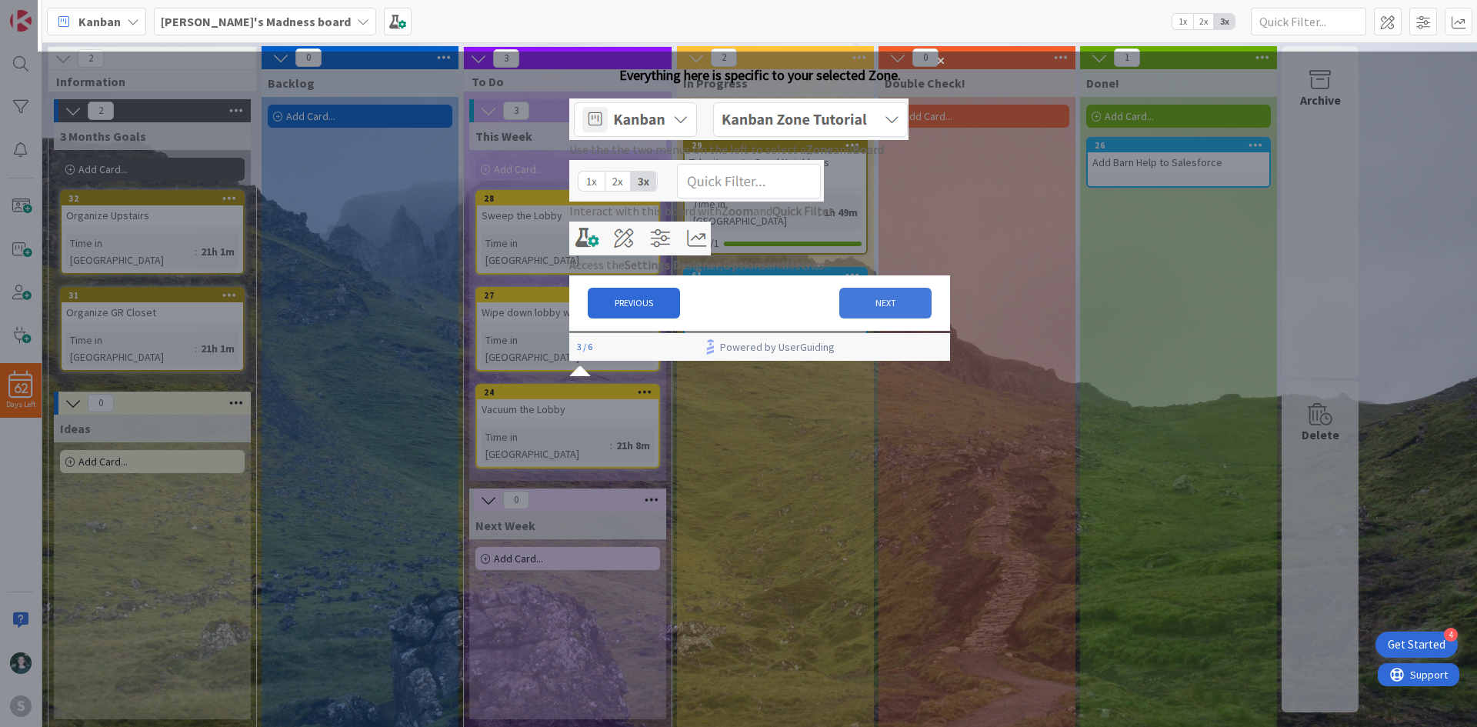
click at [877, 318] on button "NEXT" at bounding box center [885, 303] width 92 height 31
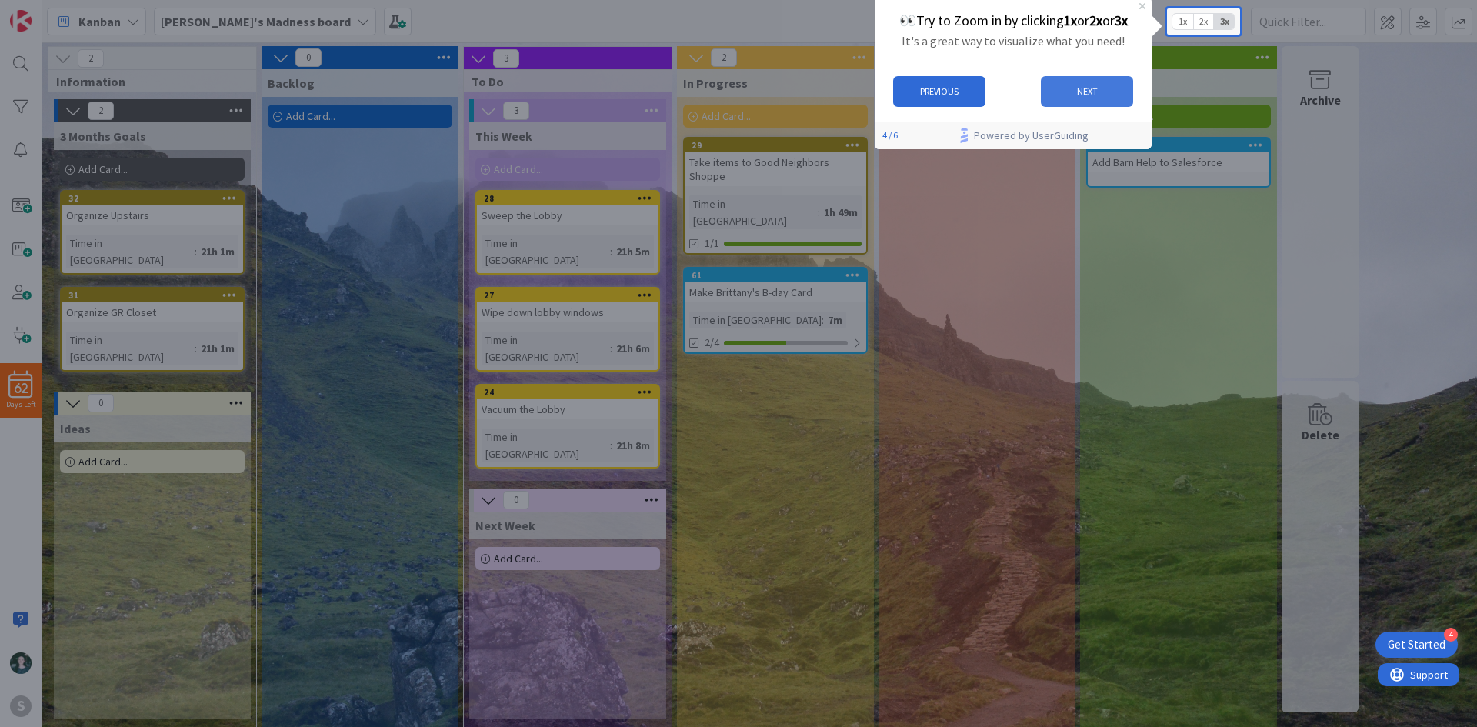
click at [1081, 89] on button "NEXT" at bounding box center [1087, 91] width 92 height 31
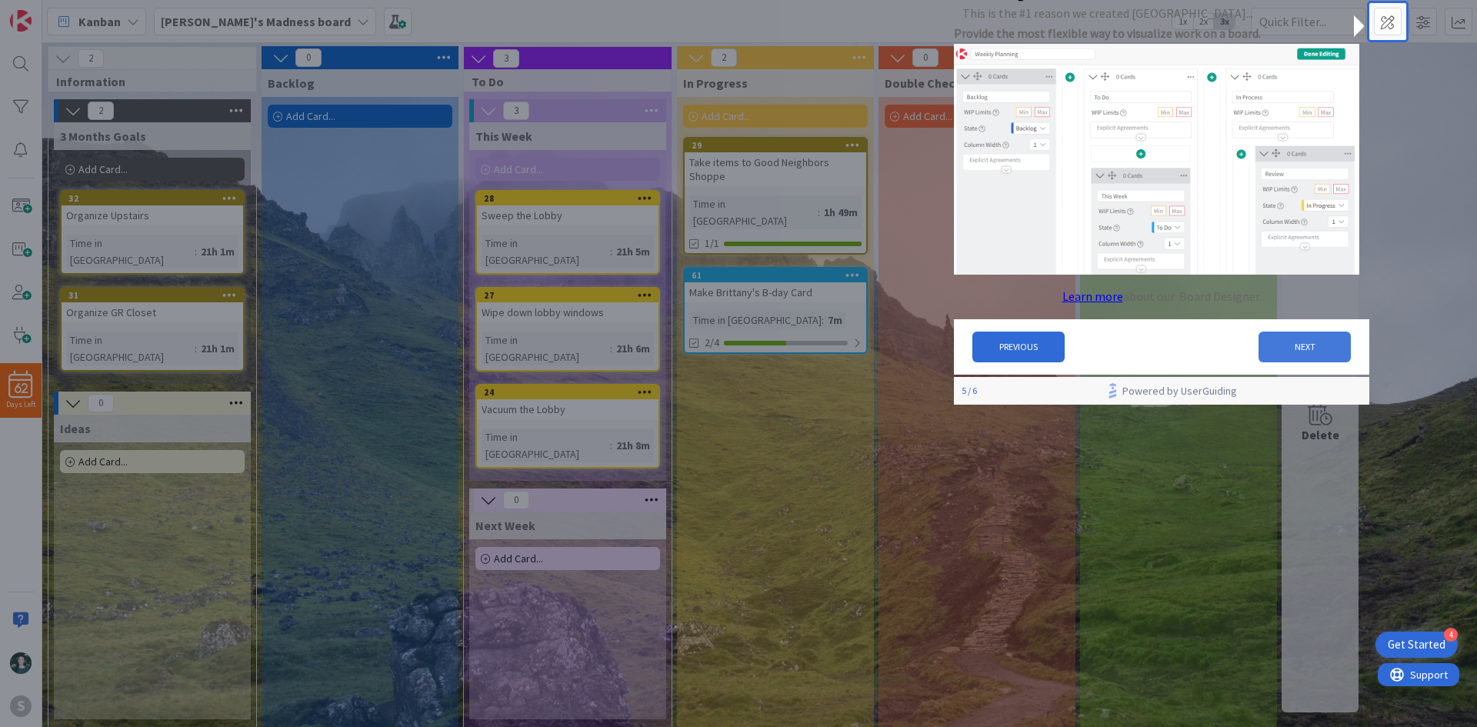
click at [1285, 358] on button "NEXT" at bounding box center [1304, 346] width 92 height 31
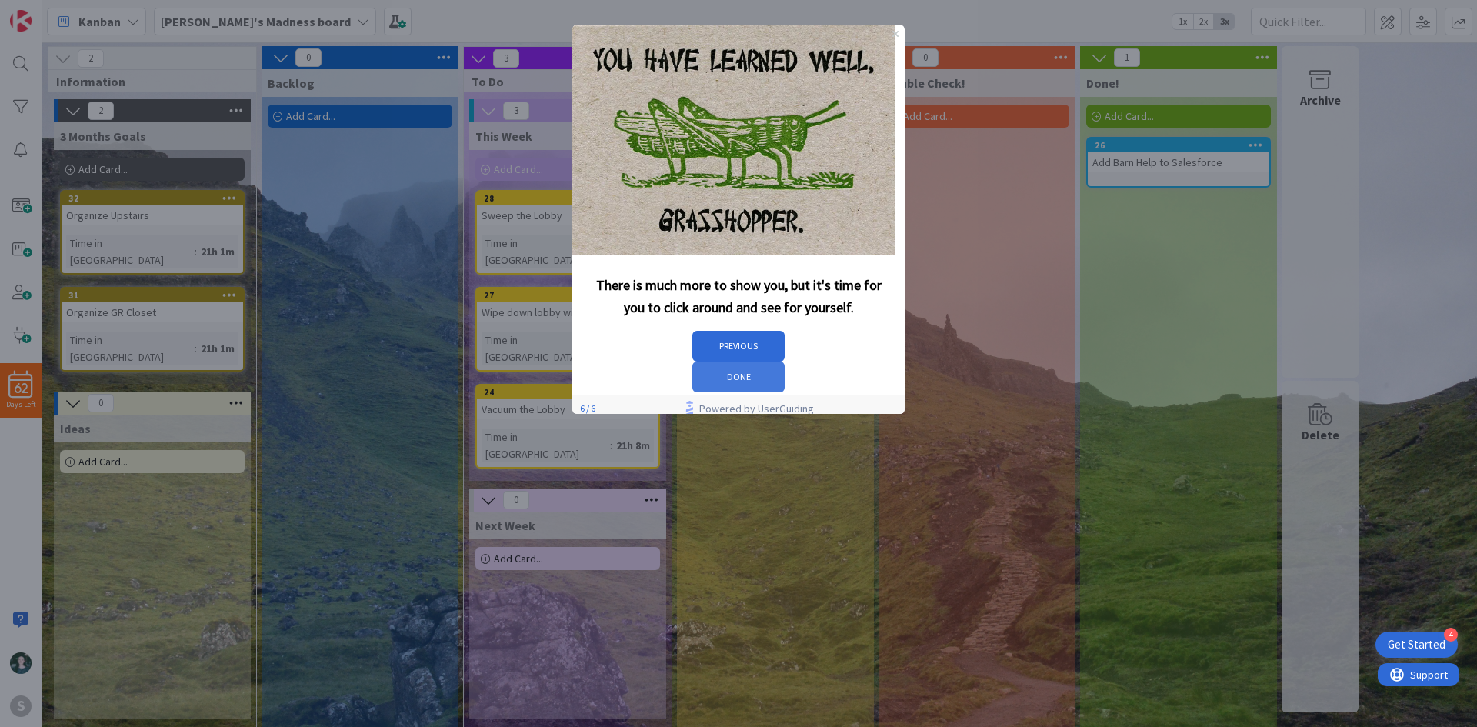
click at [784, 361] on button "DONE" at bounding box center [738, 376] width 92 height 31
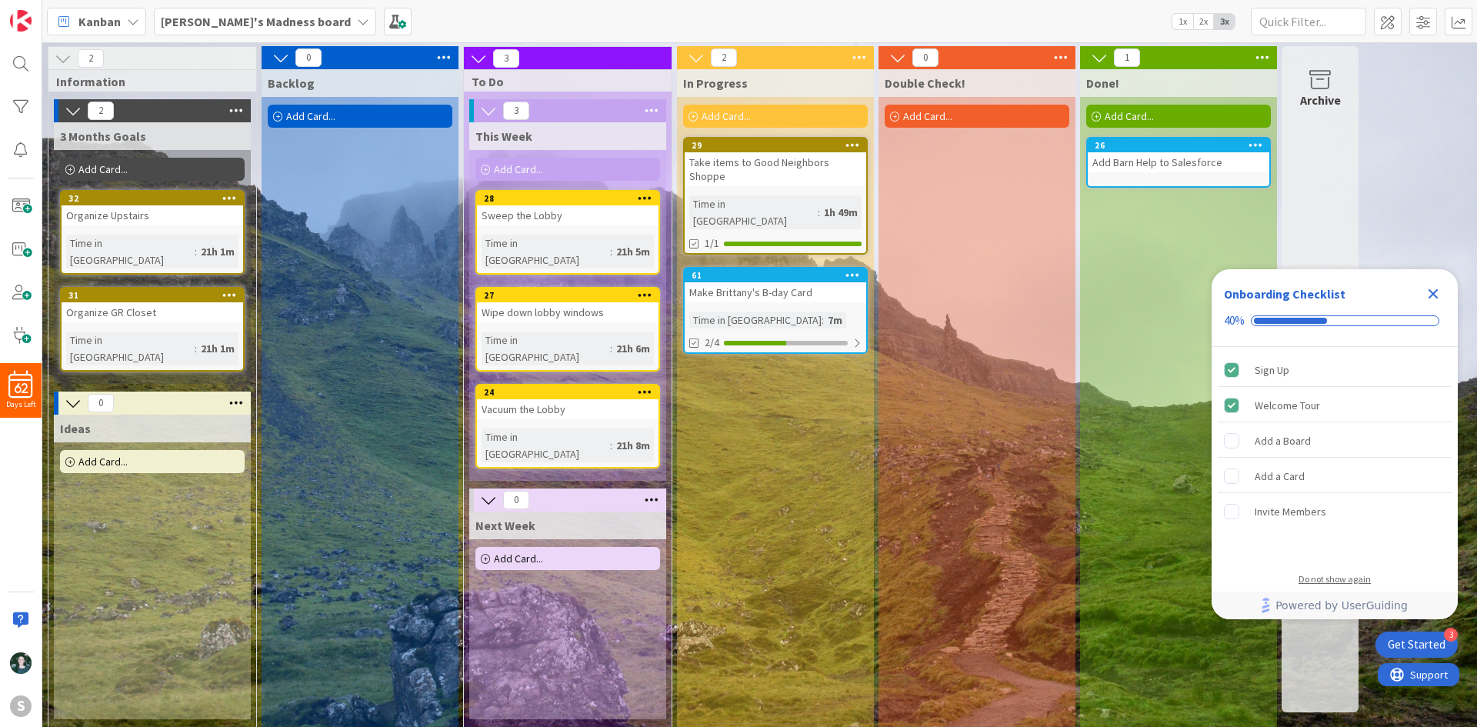
click at [1327, 573] on div "Do not show again" at bounding box center [1334, 579] width 72 height 12
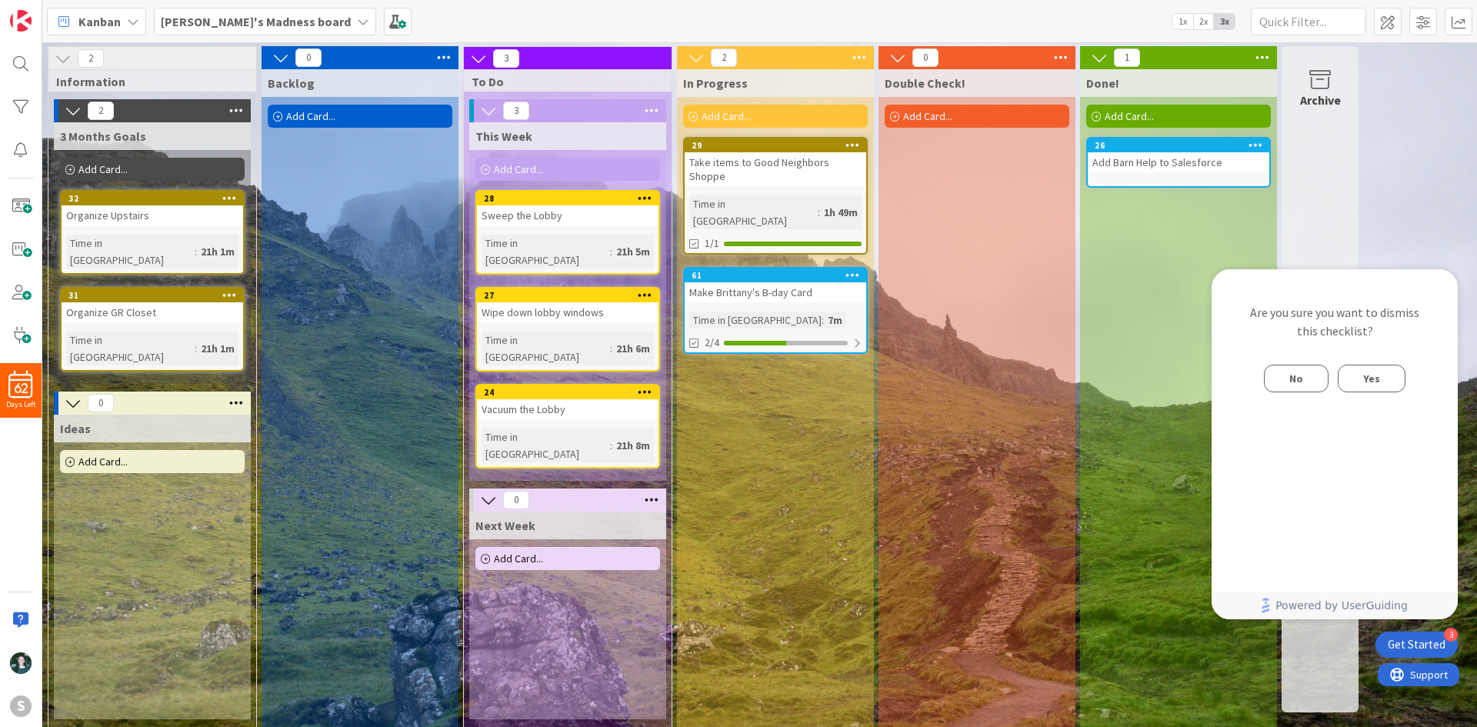
click at [1384, 377] on button "Yes" at bounding box center [1371, 379] width 68 height 28
